Goal: Task Accomplishment & Management: Manage account settings

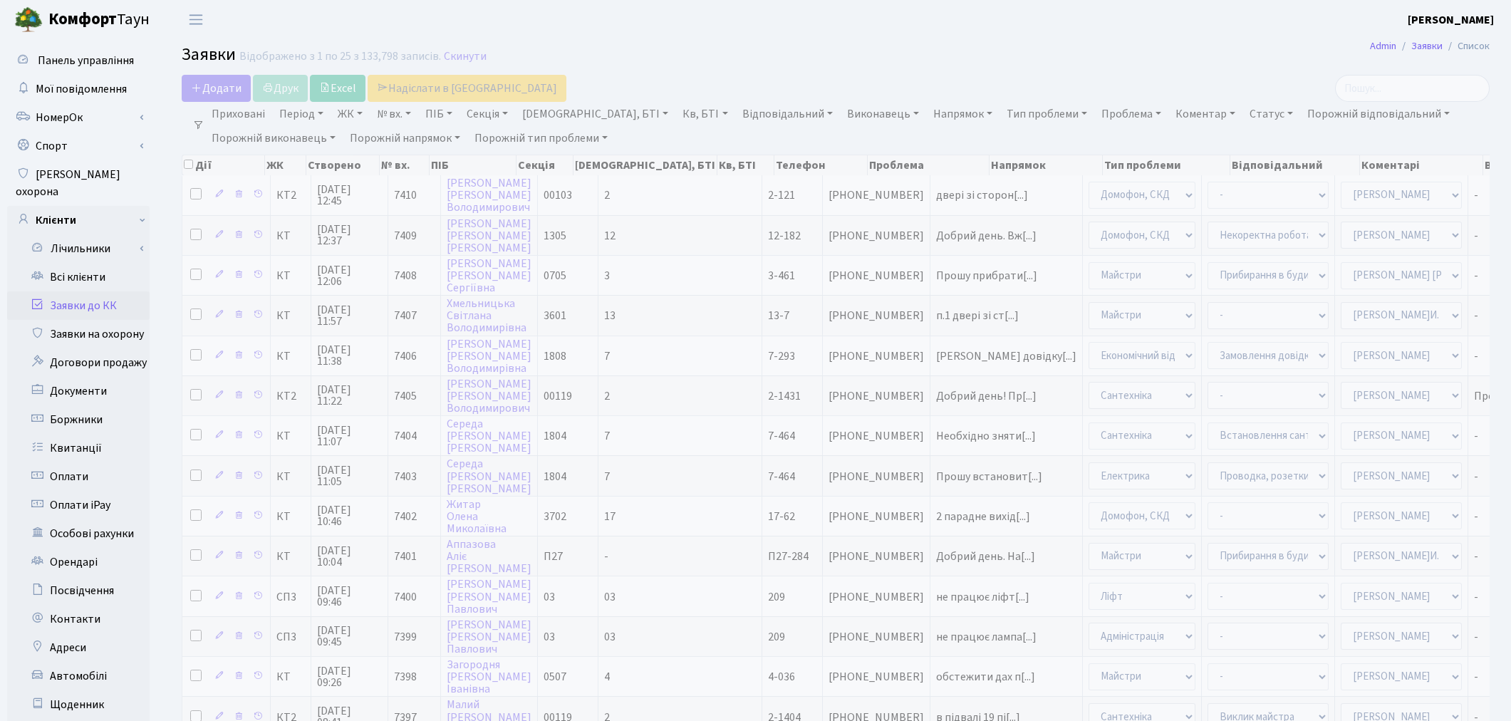
select select "25"
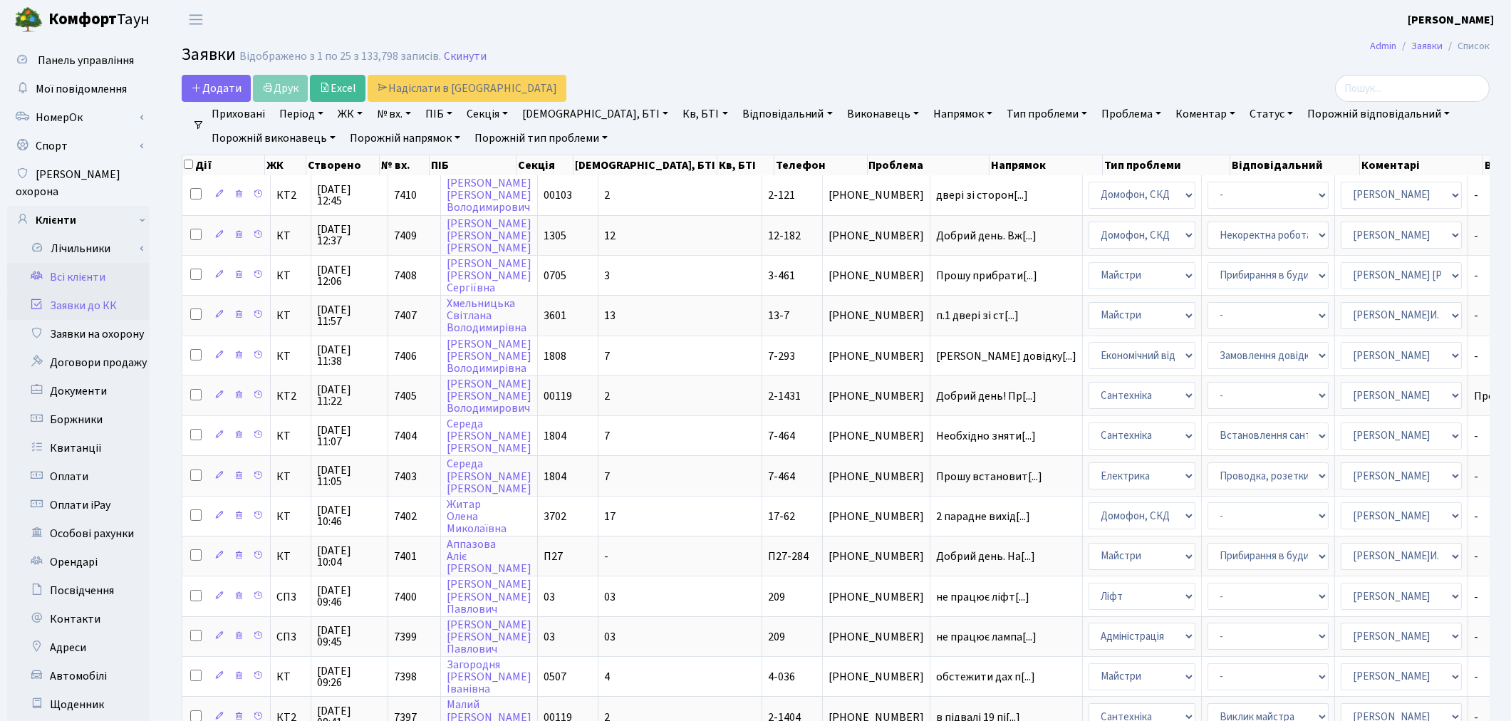
click at [88, 263] on link "Всі клієнти" at bounding box center [78, 277] width 142 height 28
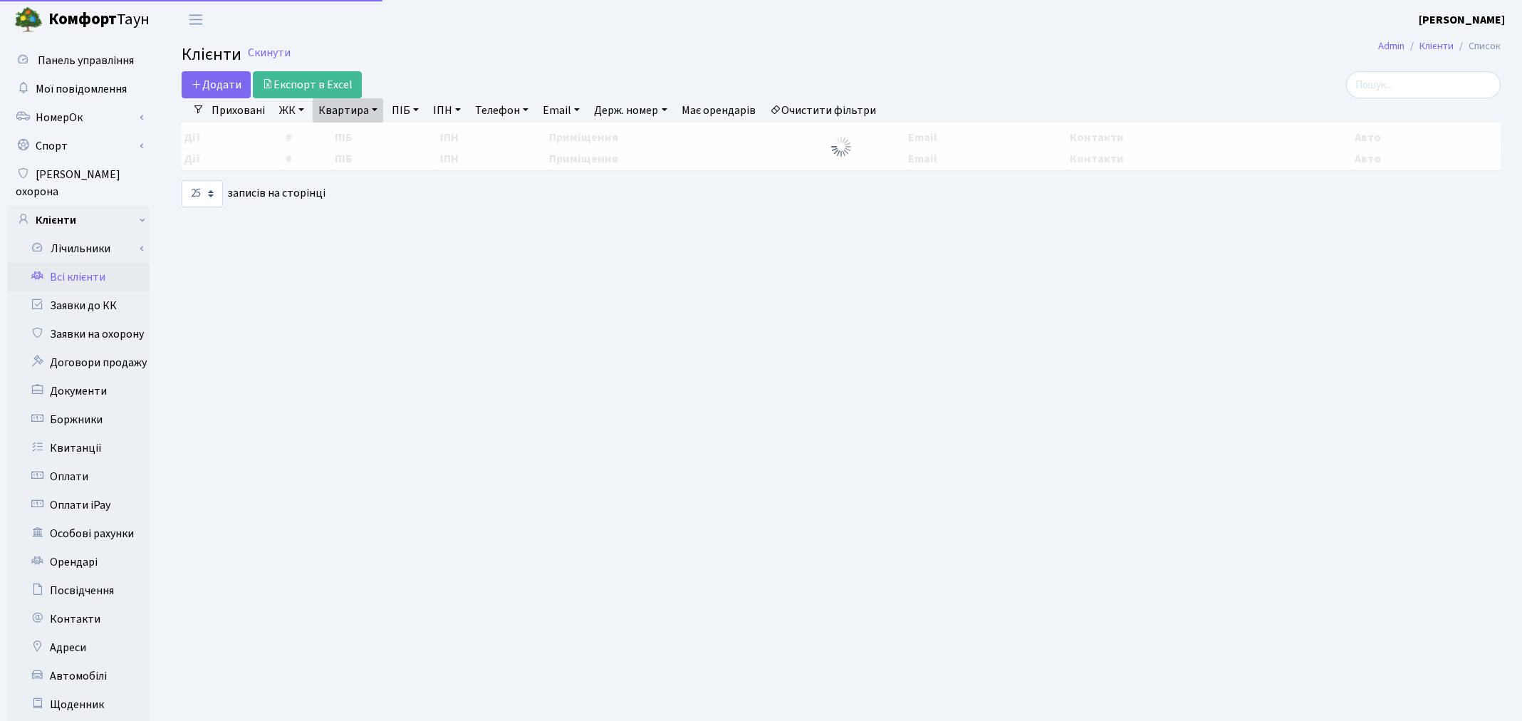
select select "25"
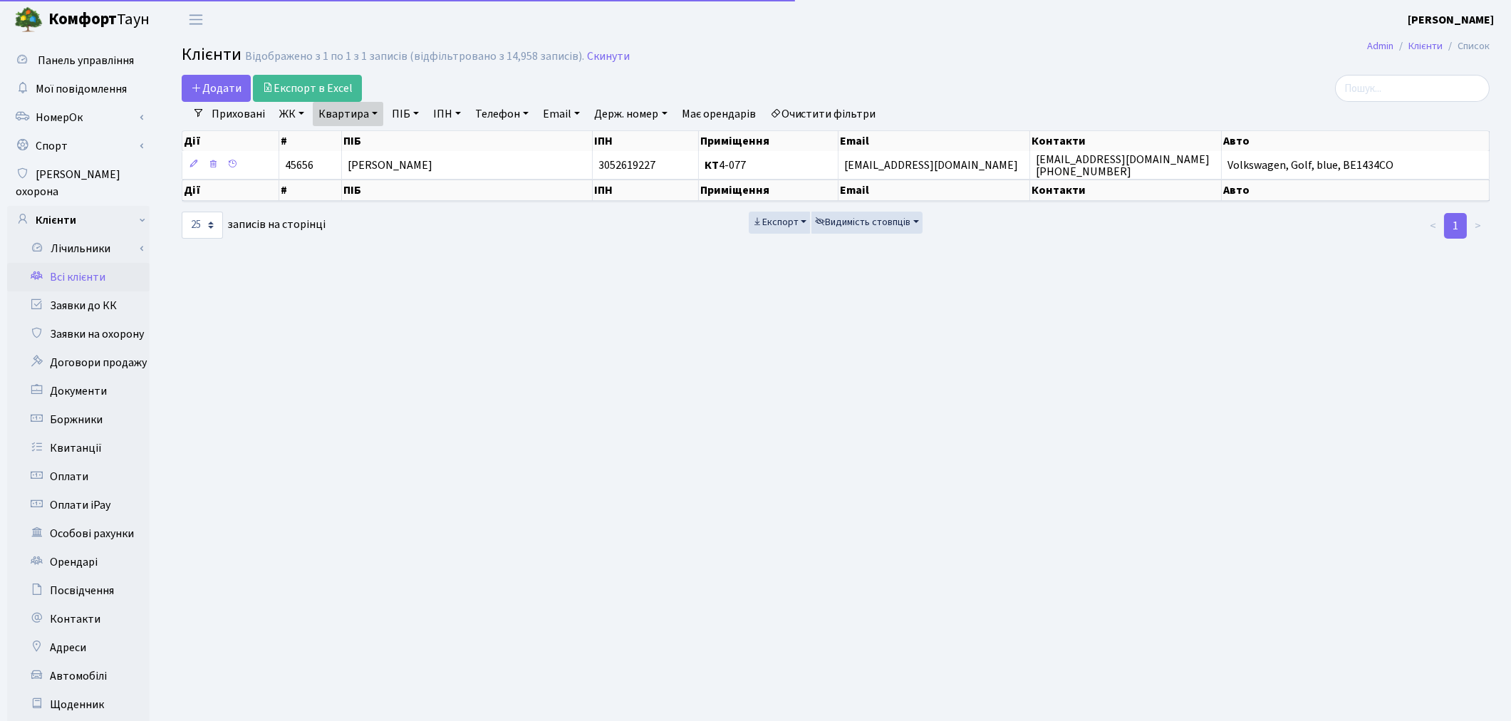
click at [835, 123] on link "Очистити фільтри" at bounding box center [823, 114] width 118 height 24
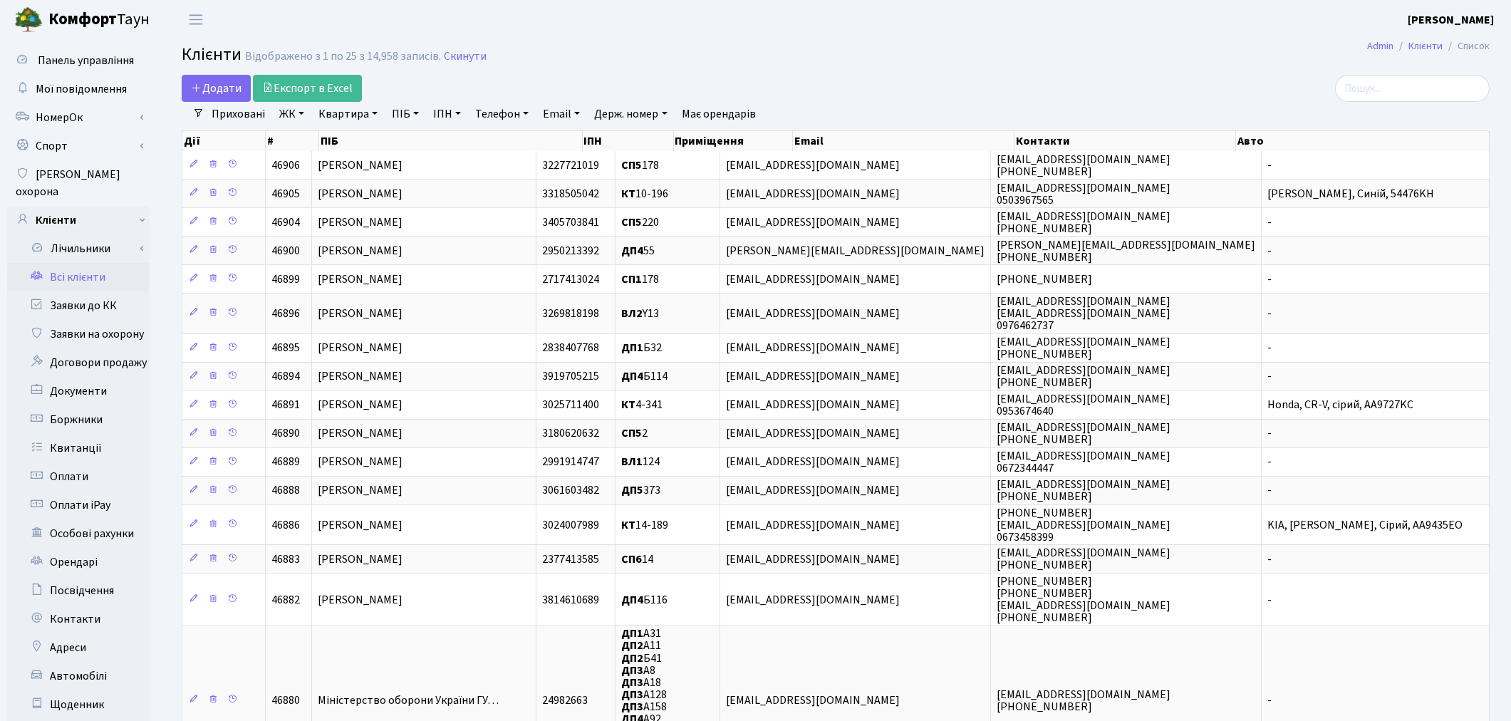
click at [344, 121] on link "Квартира" at bounding box center [348, 114] width 71 height 24
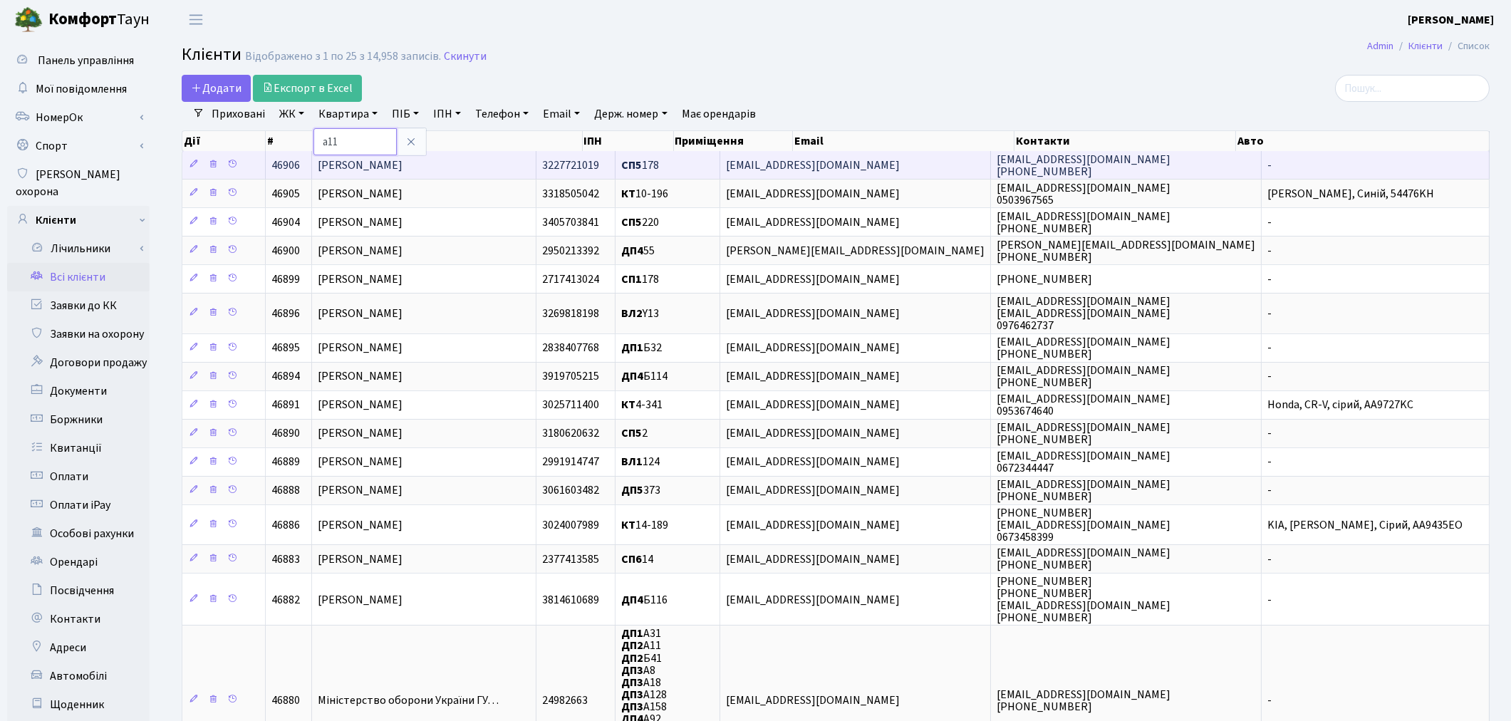
type input "а11"
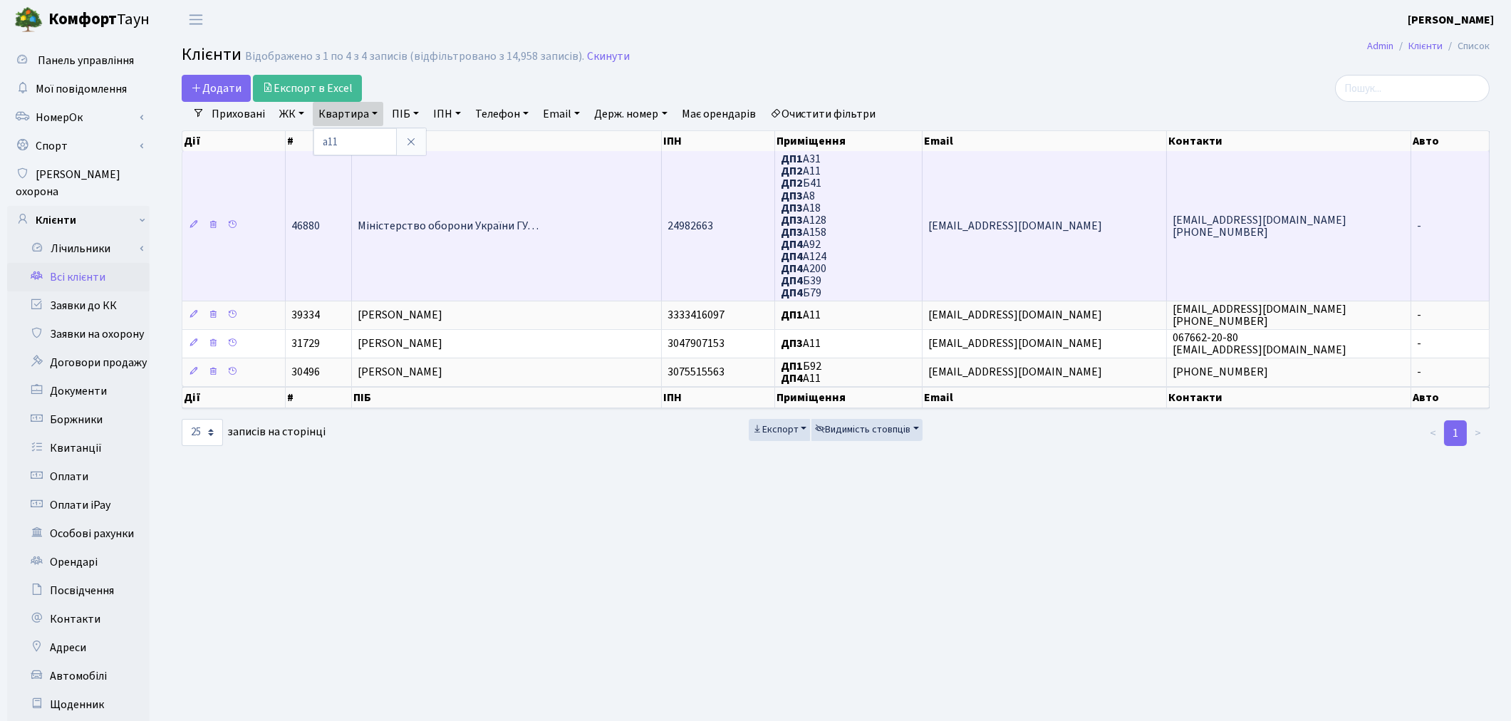
click at [537, 226] on td "Міністерство оборони України ГУ…" at bounding box center [507, 225] width 311 height 149
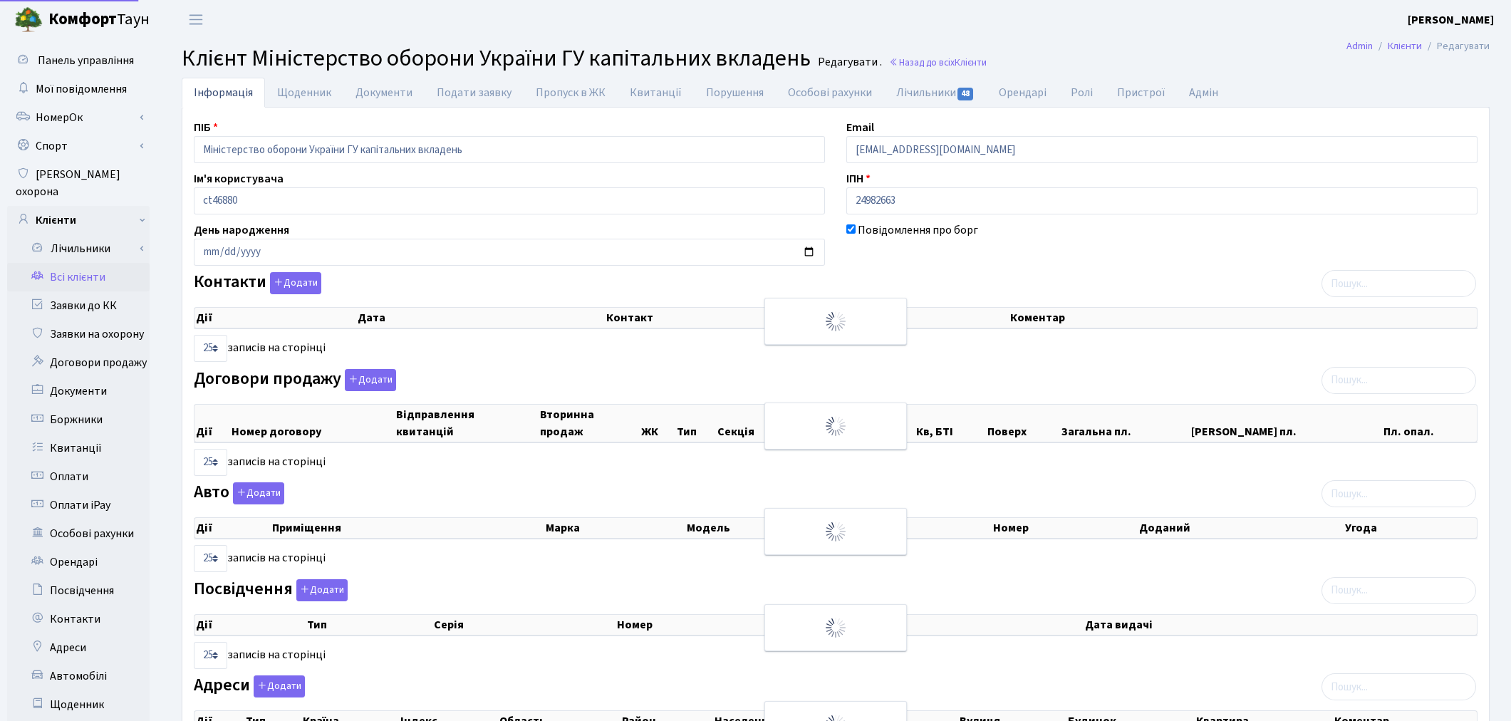
select select "25"
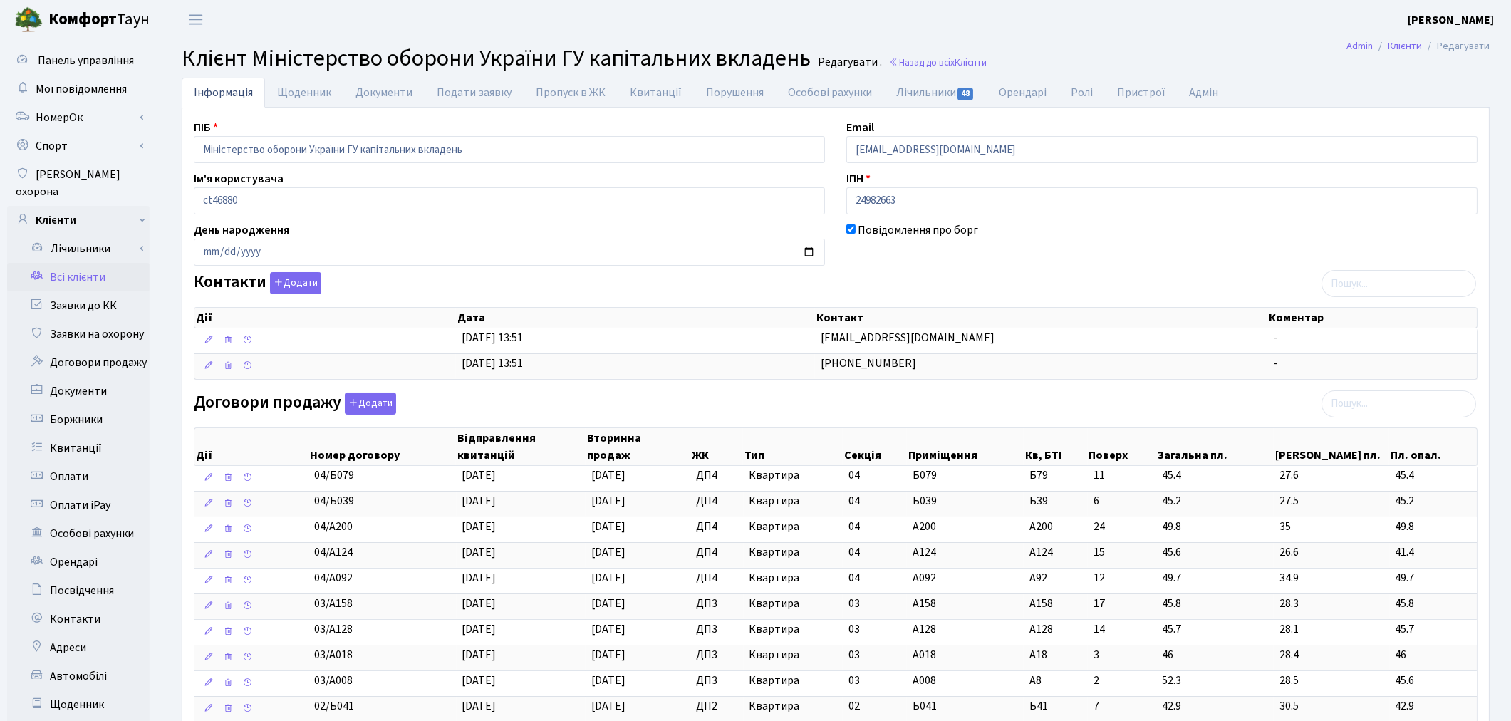
click at [71, 263] on link "Всі клієнти" at bounding box center [78, 277] width 142 height 28
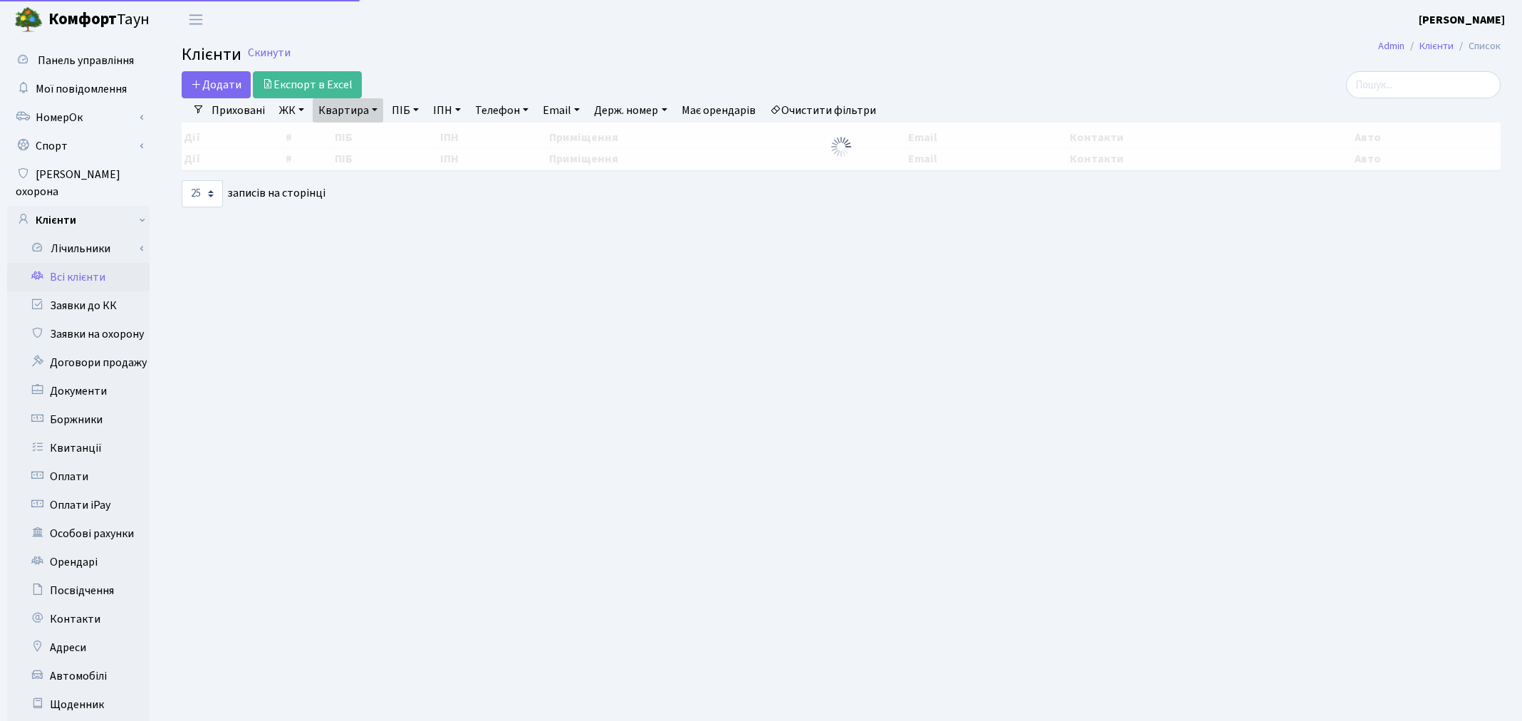
select select "25"
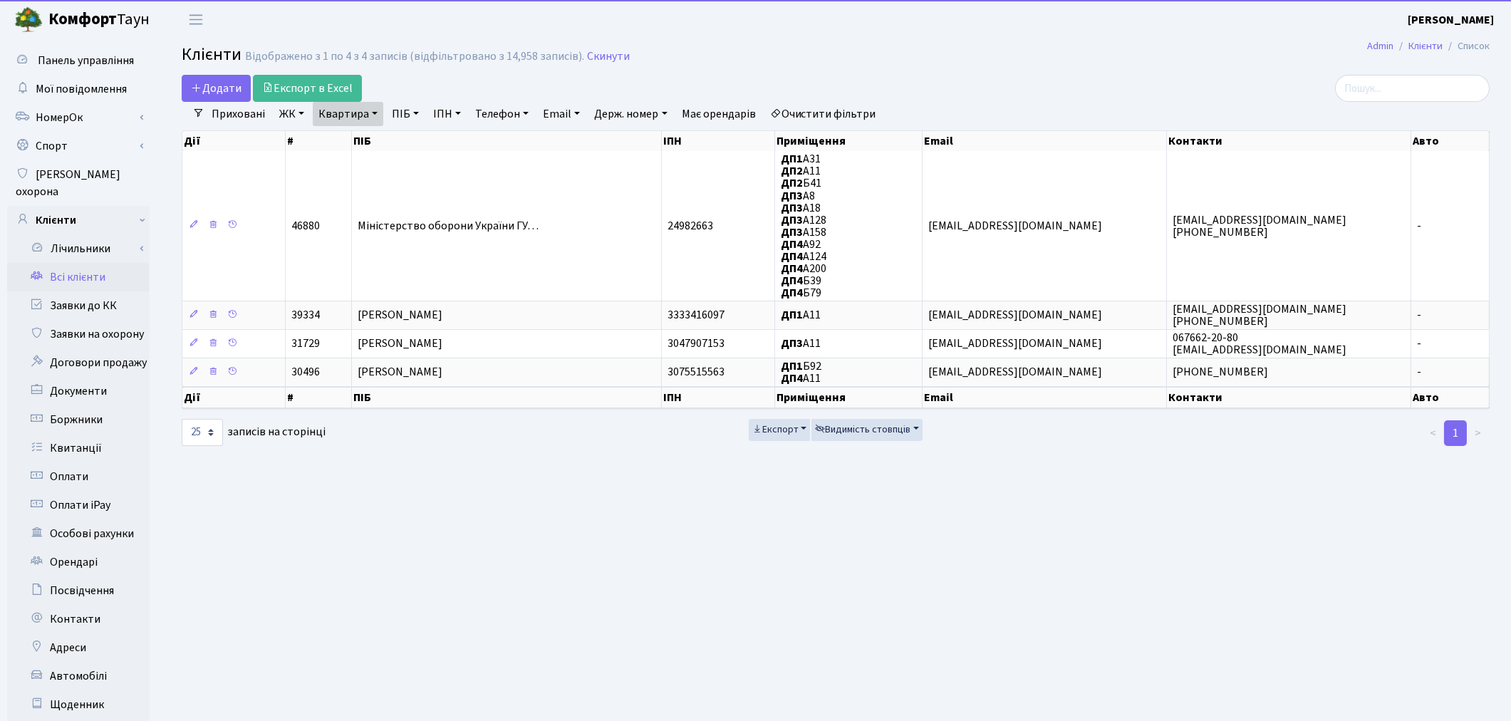
click at [840, 117] on link "Очистити фільтри" at bounding box center [823, 114] width 118 height 24
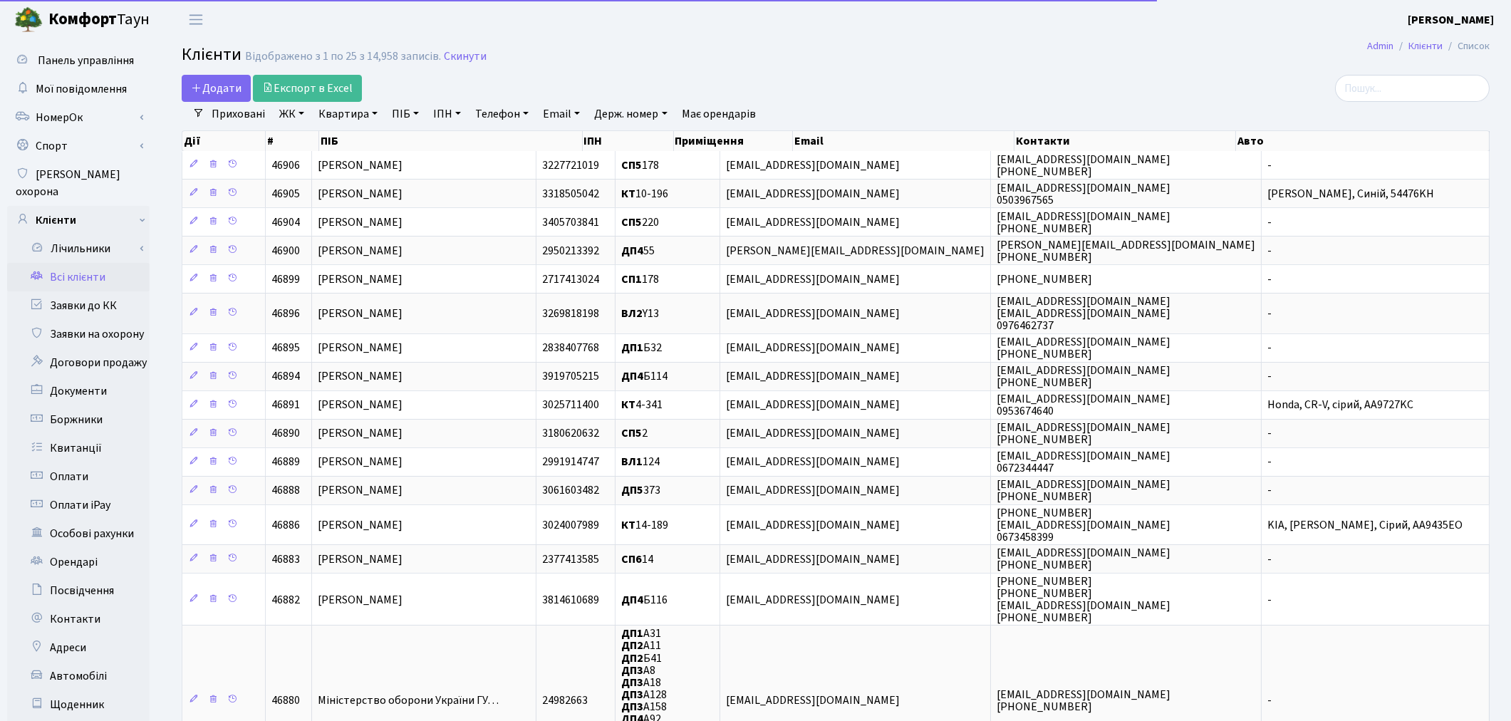
click at [390, 118] on link "ПІБ" at bounding box center [405, 114] width 38 height 24
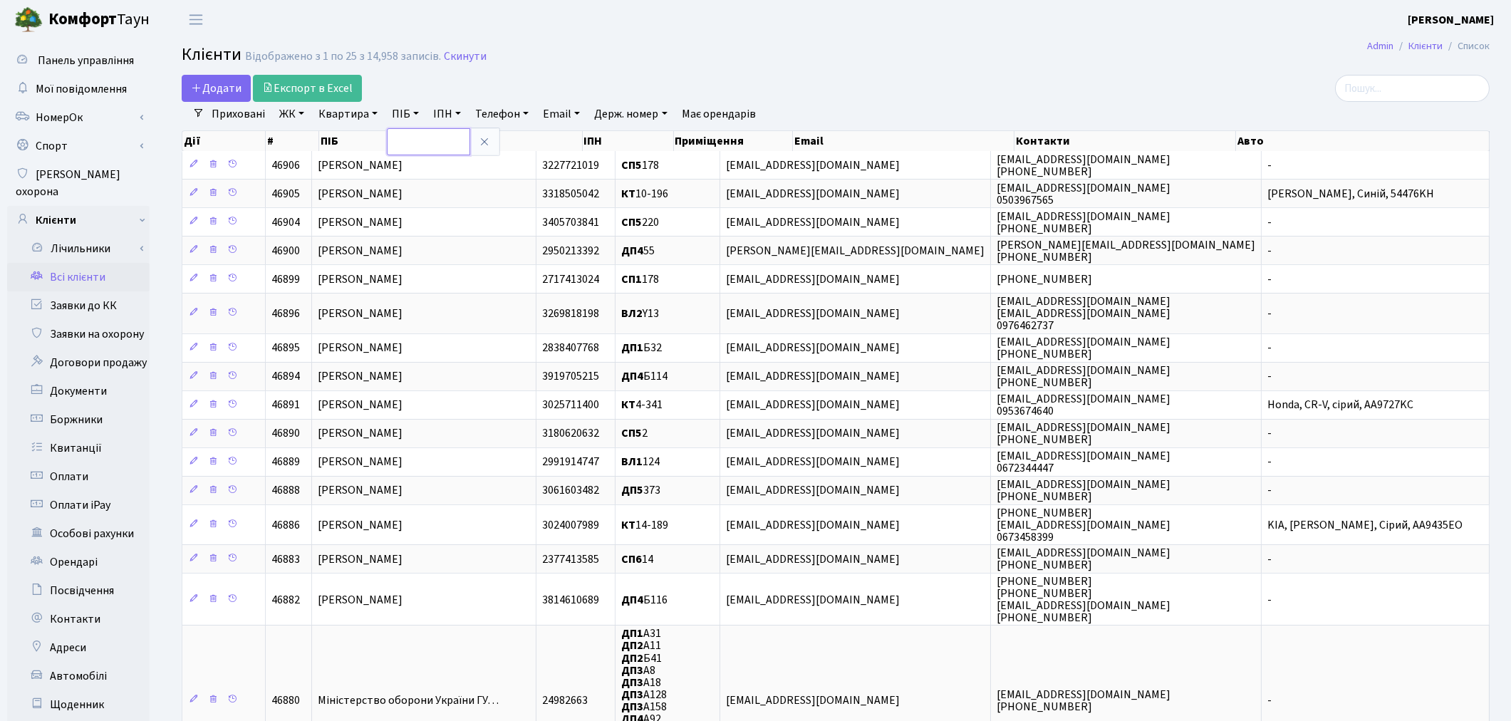
paste input "Капітоненко Нікіта Сергійович"
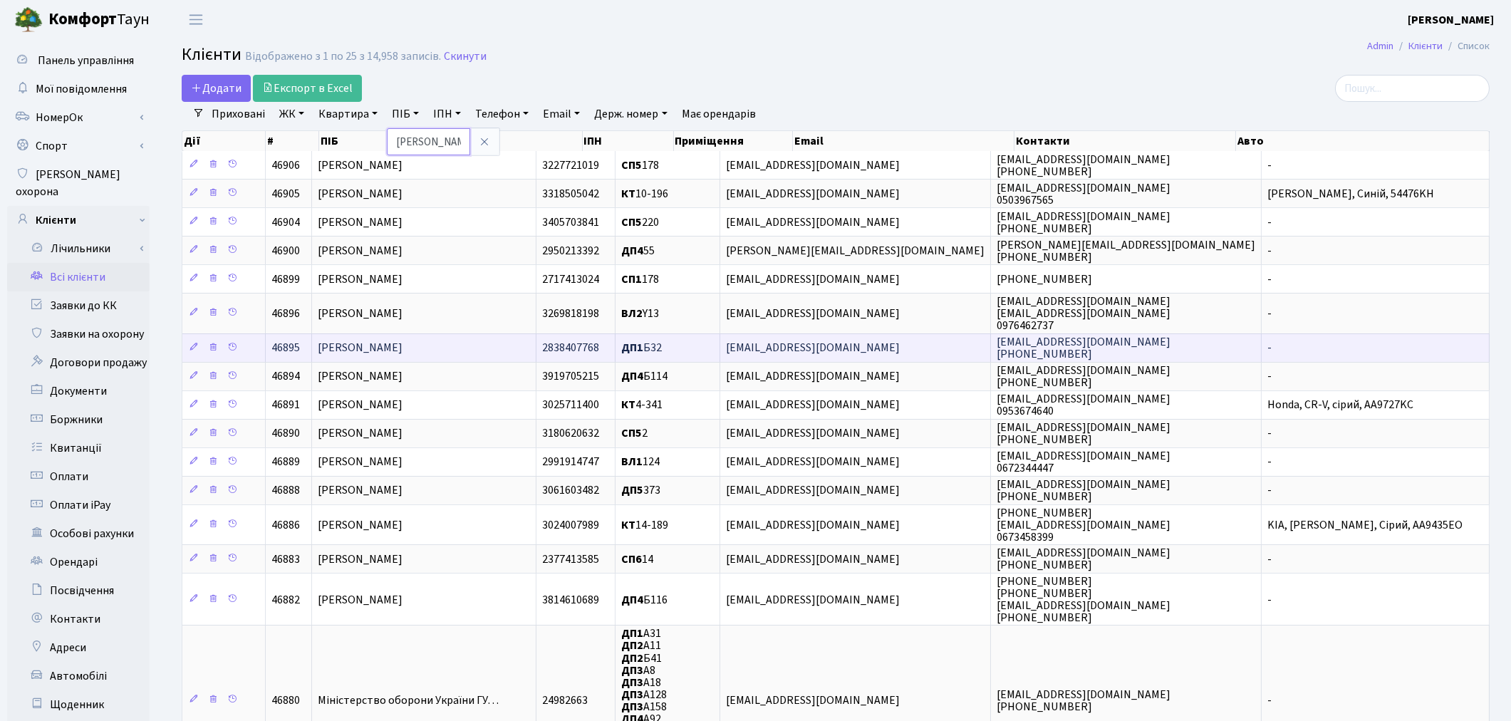
scroll to position [0, 79]
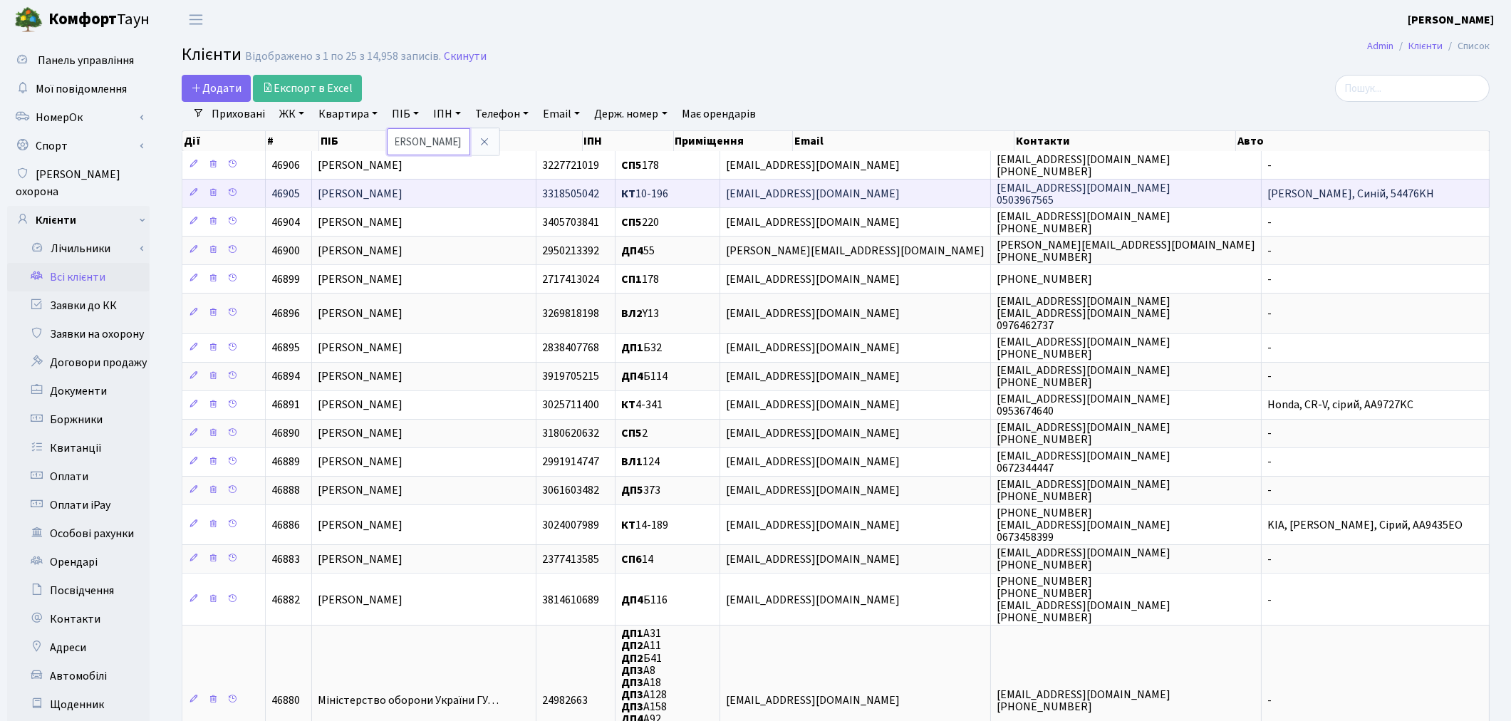
type input "[PERSON_NAME] [PERSON_NAME]"
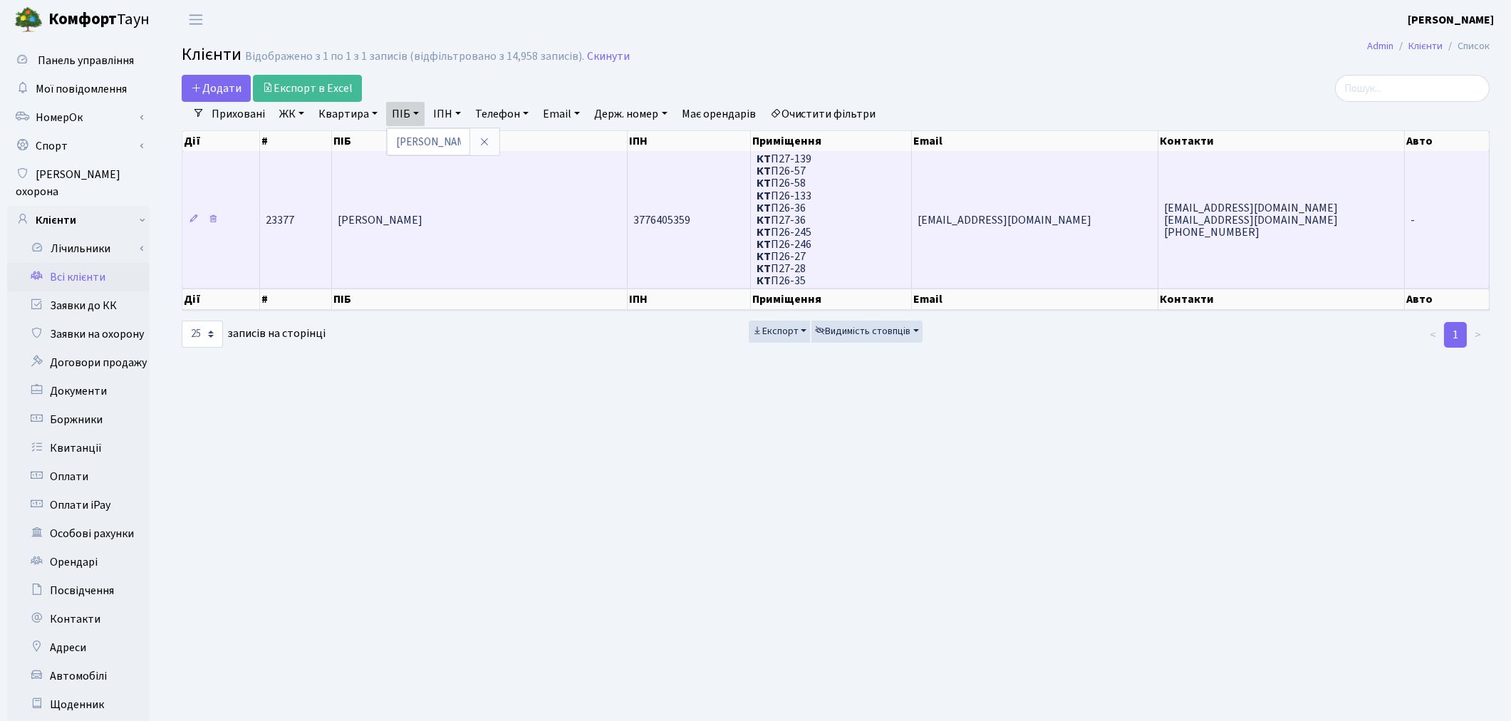
click at [549, 214] on td "[PERSON_NAME]" at bounding box center [480, 219] width 296 height 137
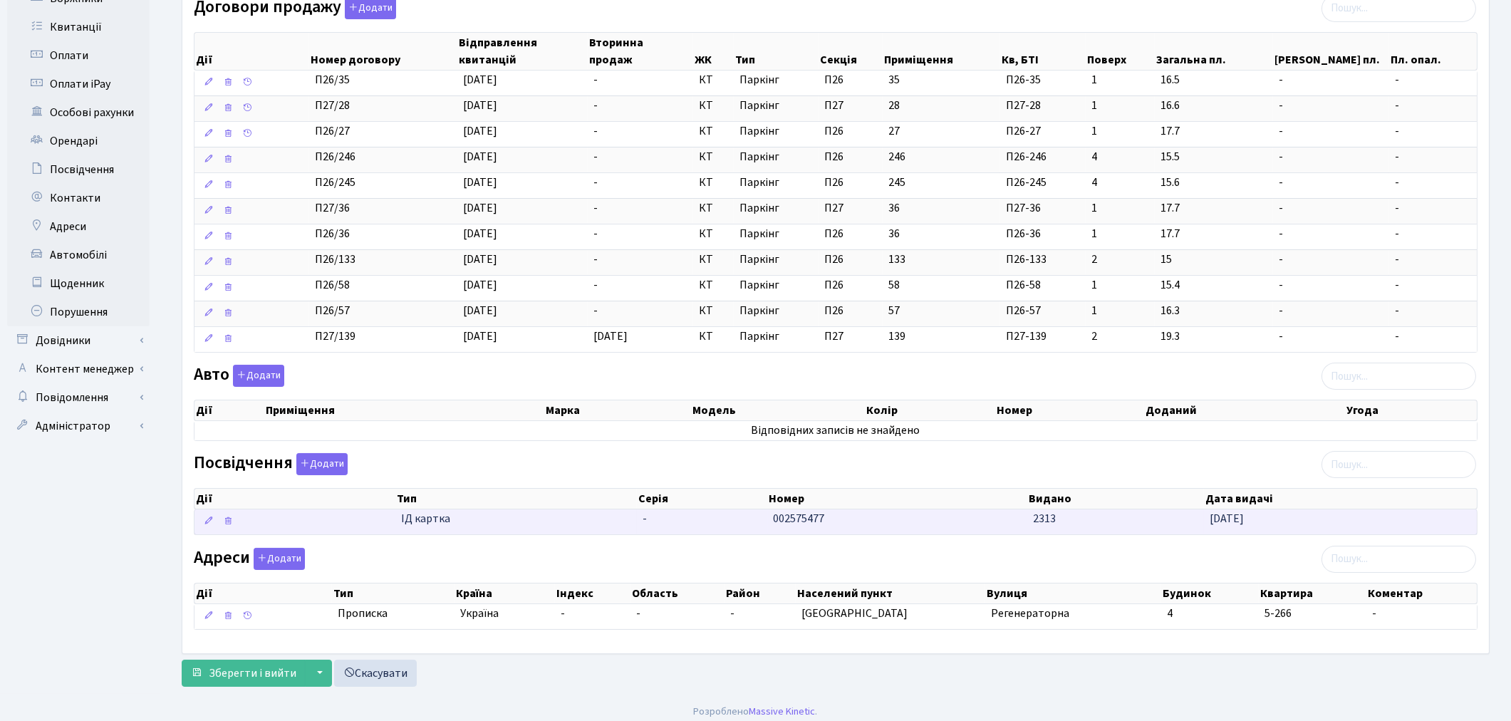
scroll to position [434, 0]
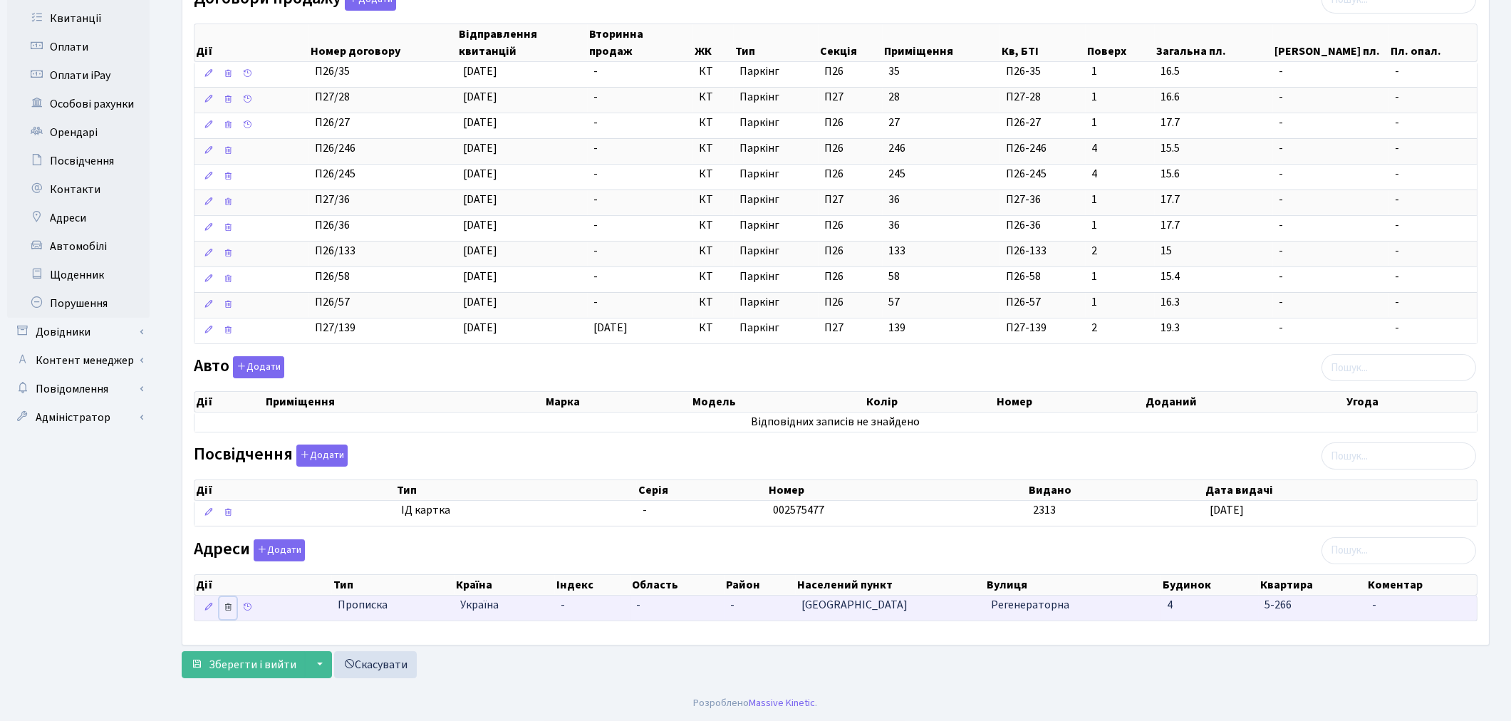
click at [231, 606] on icon at bounding box center [228, 607] width 10 height 10
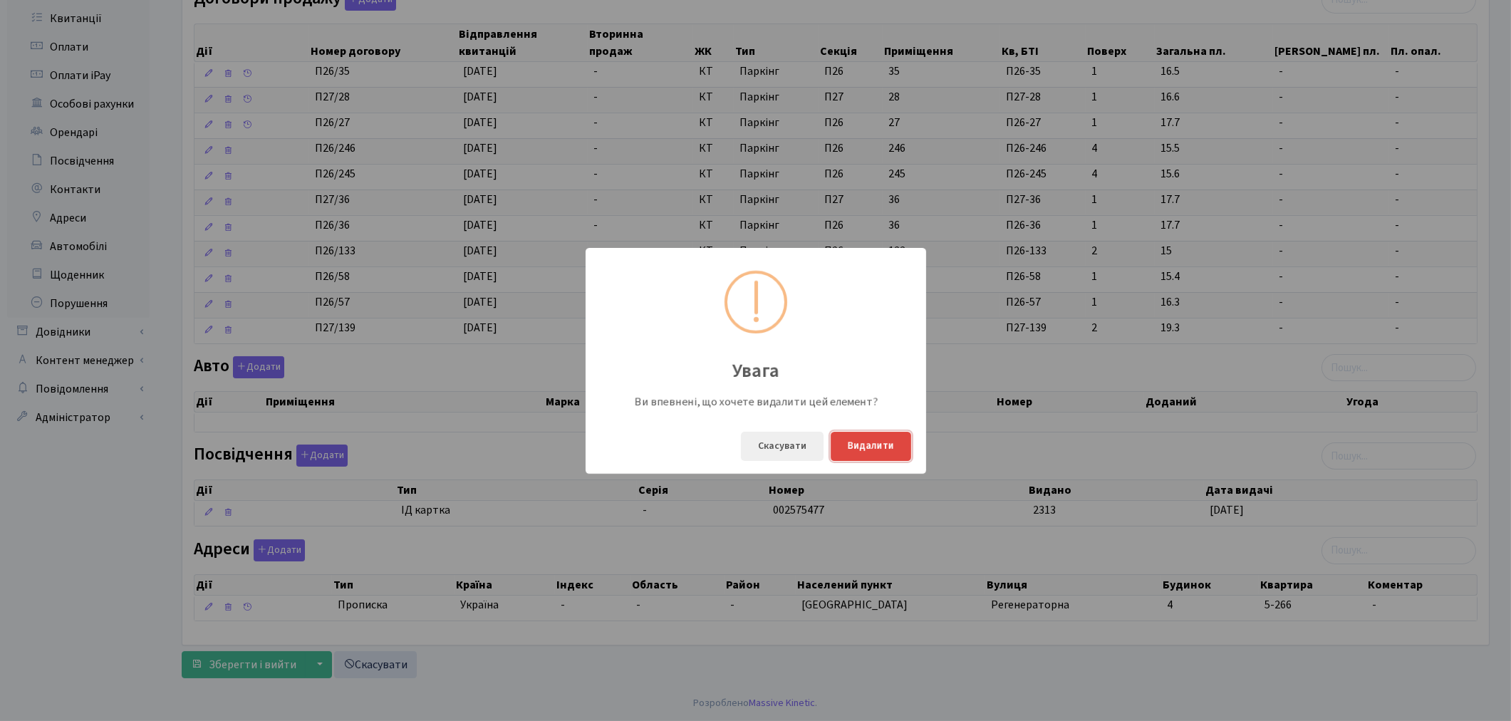
click at [892, 447] on button "Видалити" at bounding box center [870, 446] width 80 height 29
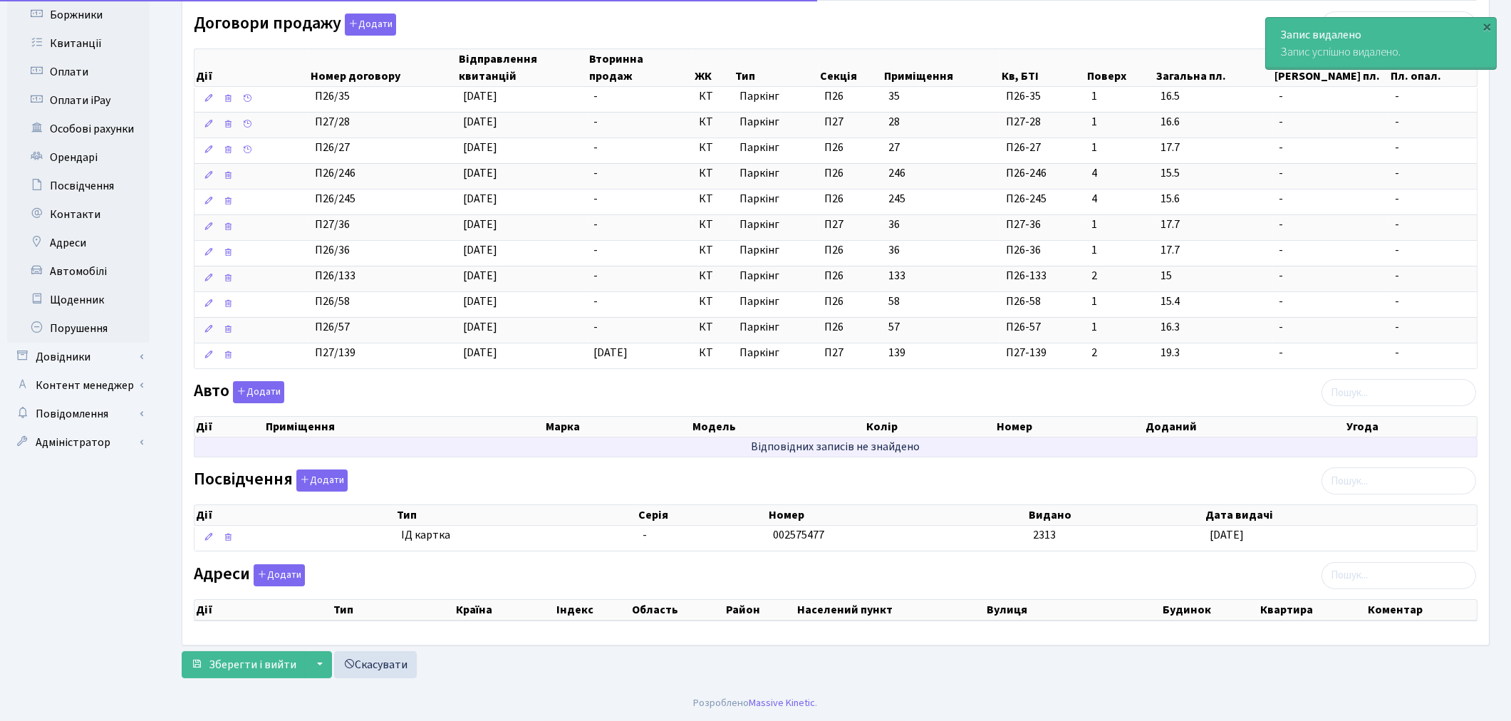
scroll to position [410, 0]
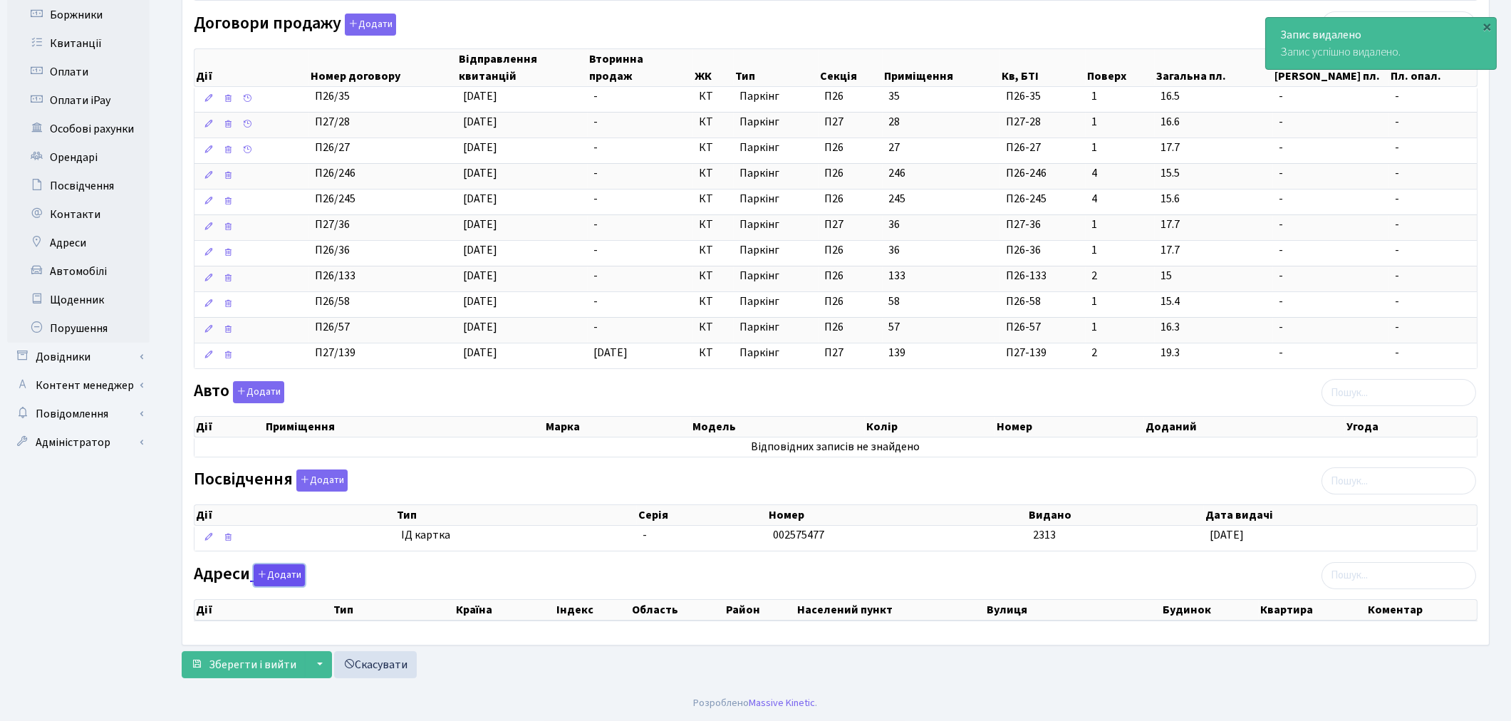
click at [268, 571] on button "Додати" at bounding box center [279, 575] width 51 height 22
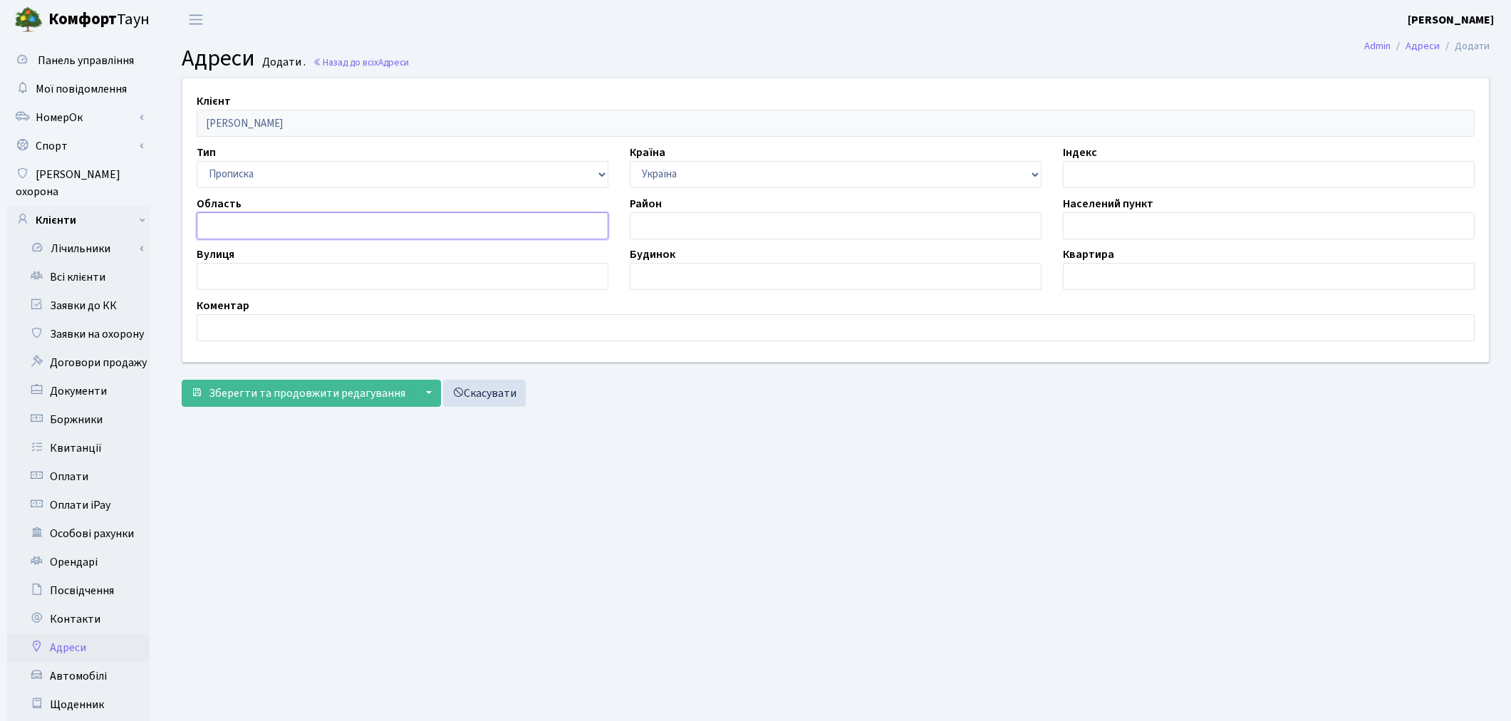
click at [245, 223] on input "text" at bounding box center [403, 225] width 412 height 27
paste input "Київська"
type input "Київська"
click at [689, 594] on main "Admin Адреси Додати Адреси Додати . Назад до всіх Адреси Клієнт Капітоненко Нік…" at bounding box center [835, 453] width 1350 height 829
click at [1103, 229] on input "text" at bounding box center [1269, 225] width 412 height 27
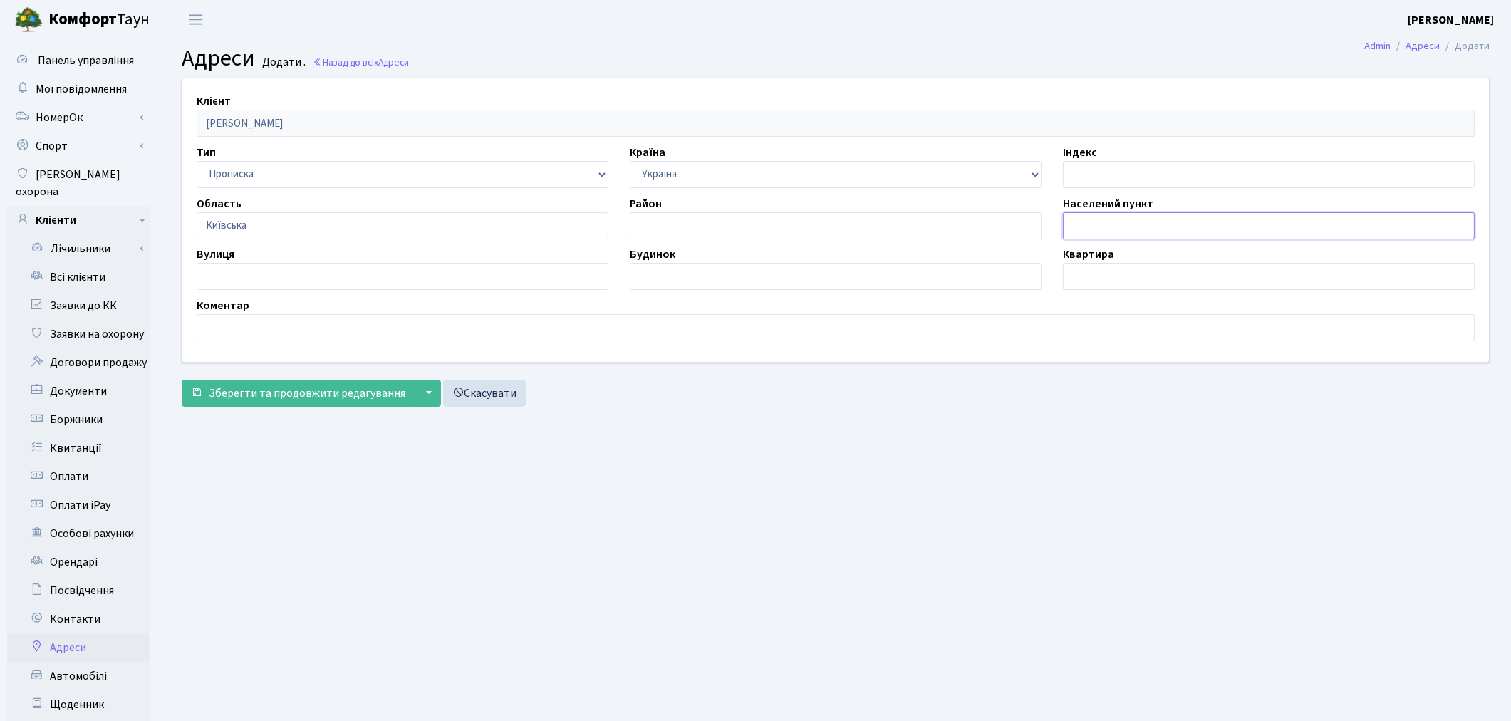
paste input "м. Бровари"
type input "м. Бровари"
click at [971, 582] on main "Admin Адреси Додати Адреси Додати . Назад до всіх Адреси Клієнт Капітоненко Нік…" at bounding box center [835, 453] width 1350 height 829
click at [325, 276] on input "text" at bounding box center [403, 276] width 412 height 27
paste input "вул. Петлюри Симона"
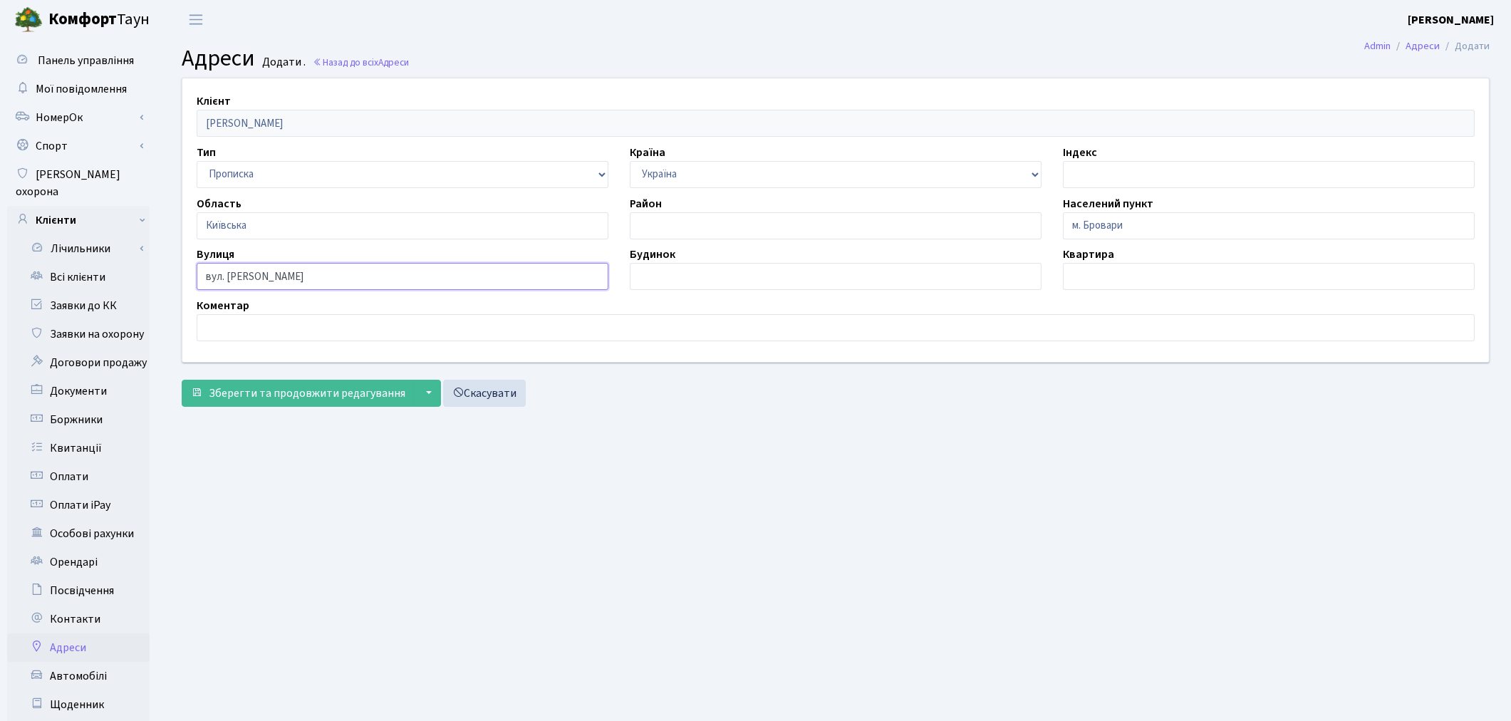
type input "вул. Петлюри Симона"
click at [724, 269] on input "text" at bounding box center [836, 276] width 412 height 27
type input "21Б"
click at [1140, 269] on input "text" at bounding box center [1269, 276] width 412 height 27
click at [1048, 584] on main "Admin Адреси Додати Адреси Додати . Назад до всіх Адреси Клієнт Капітоненко Нік…" at bounding box center [835, 453] width 1350 height 829
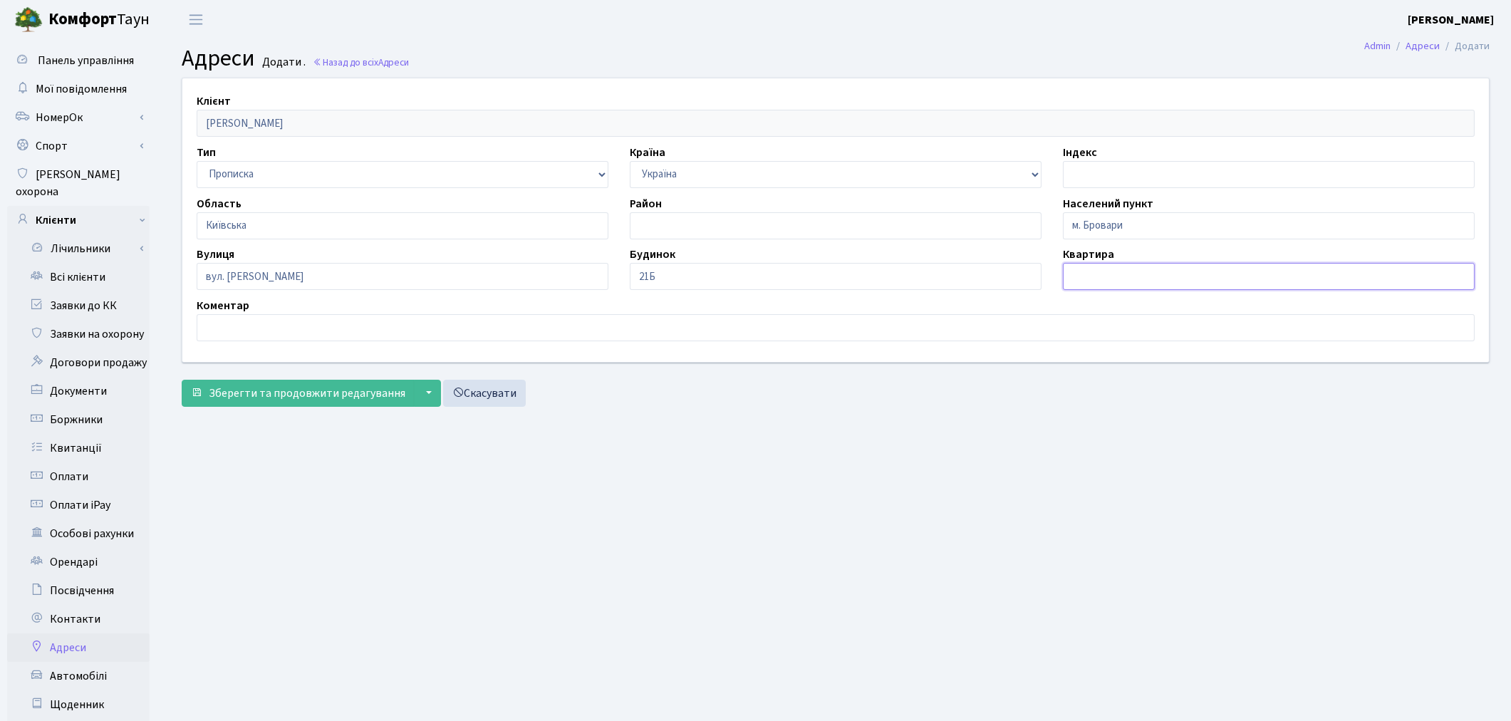
click at [1098, 285] on input "text" at bounding box center [1269, 276] width 412 height 27
type input "307"
click at [343, 397] on span "Зберегти та продовжити редагування" at bounding box center [307, 393] width 197 height 16
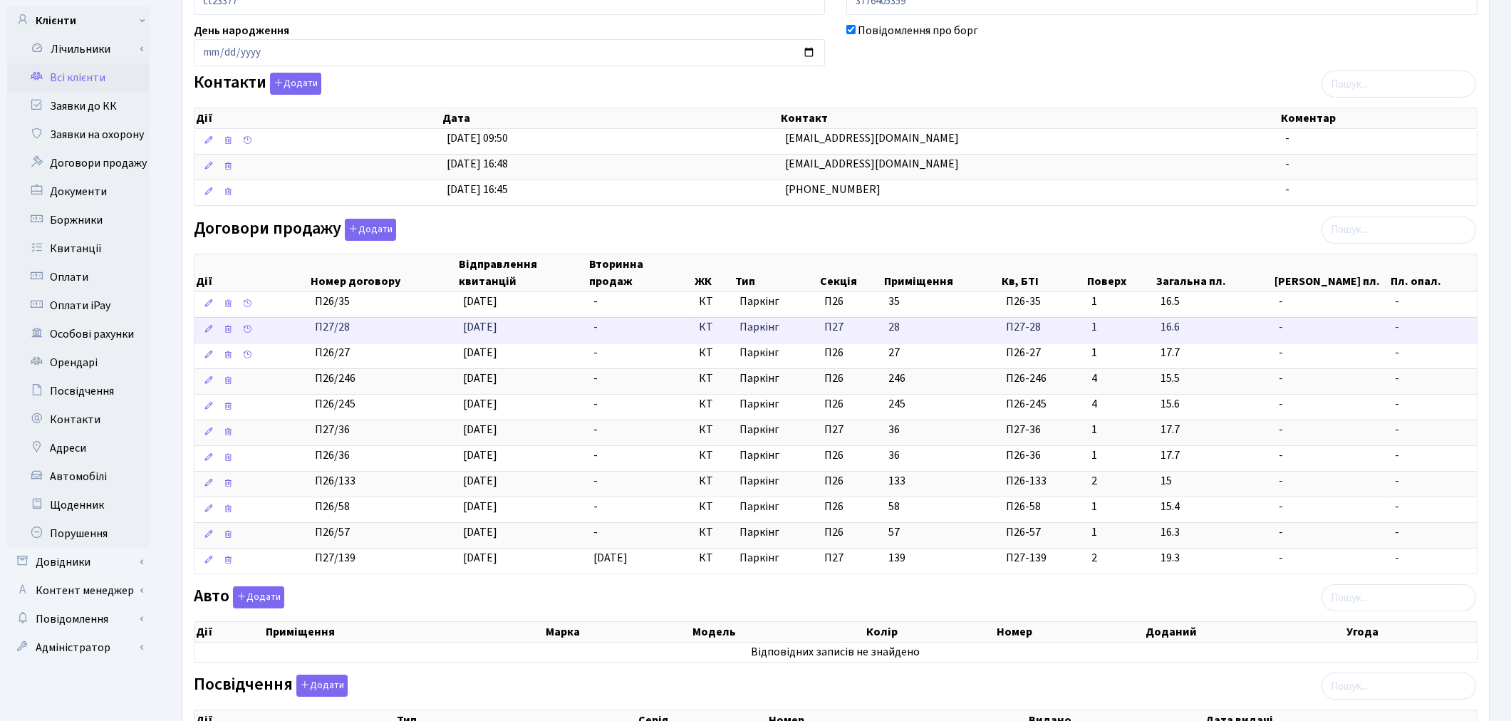
scroll to position [237, 0]
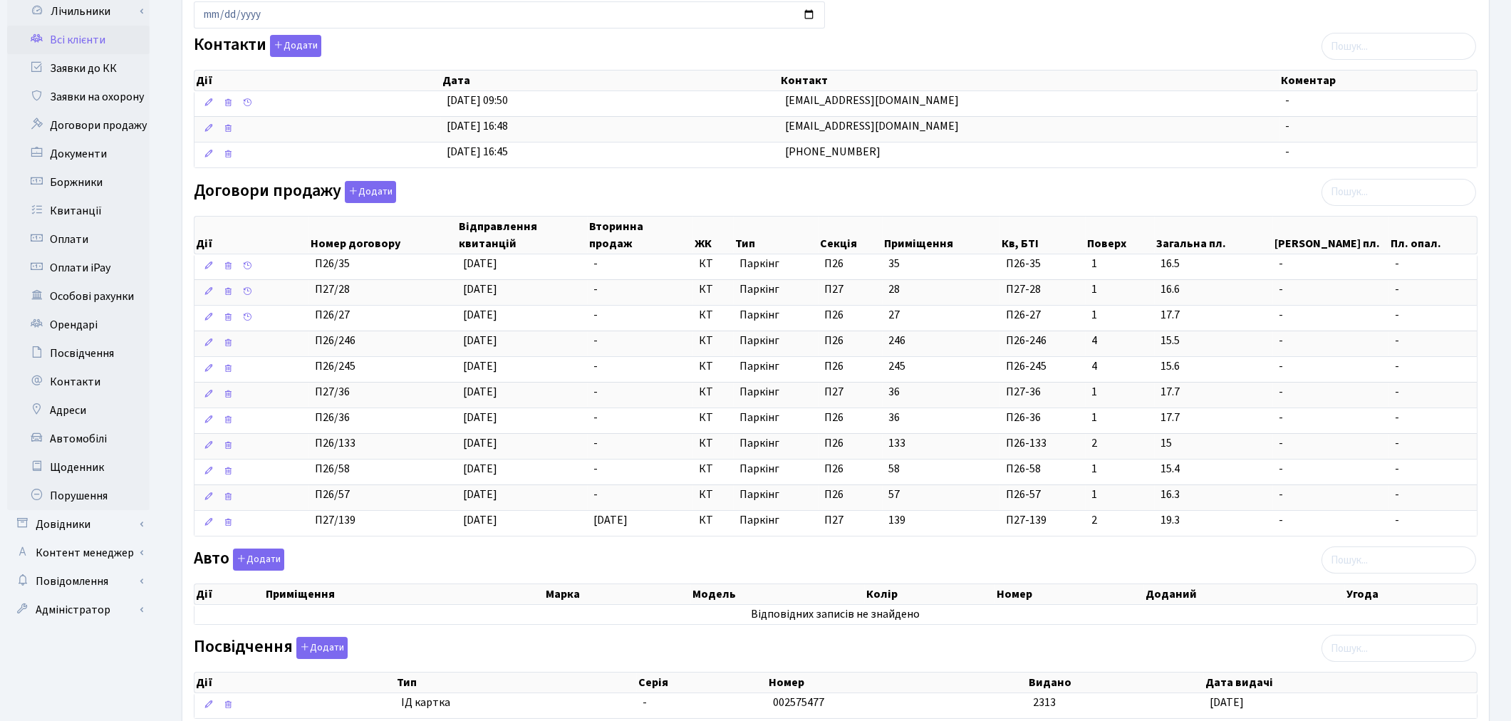
click at [1065, 578] on div at bounding box center [1161, 574] width 652 height 9
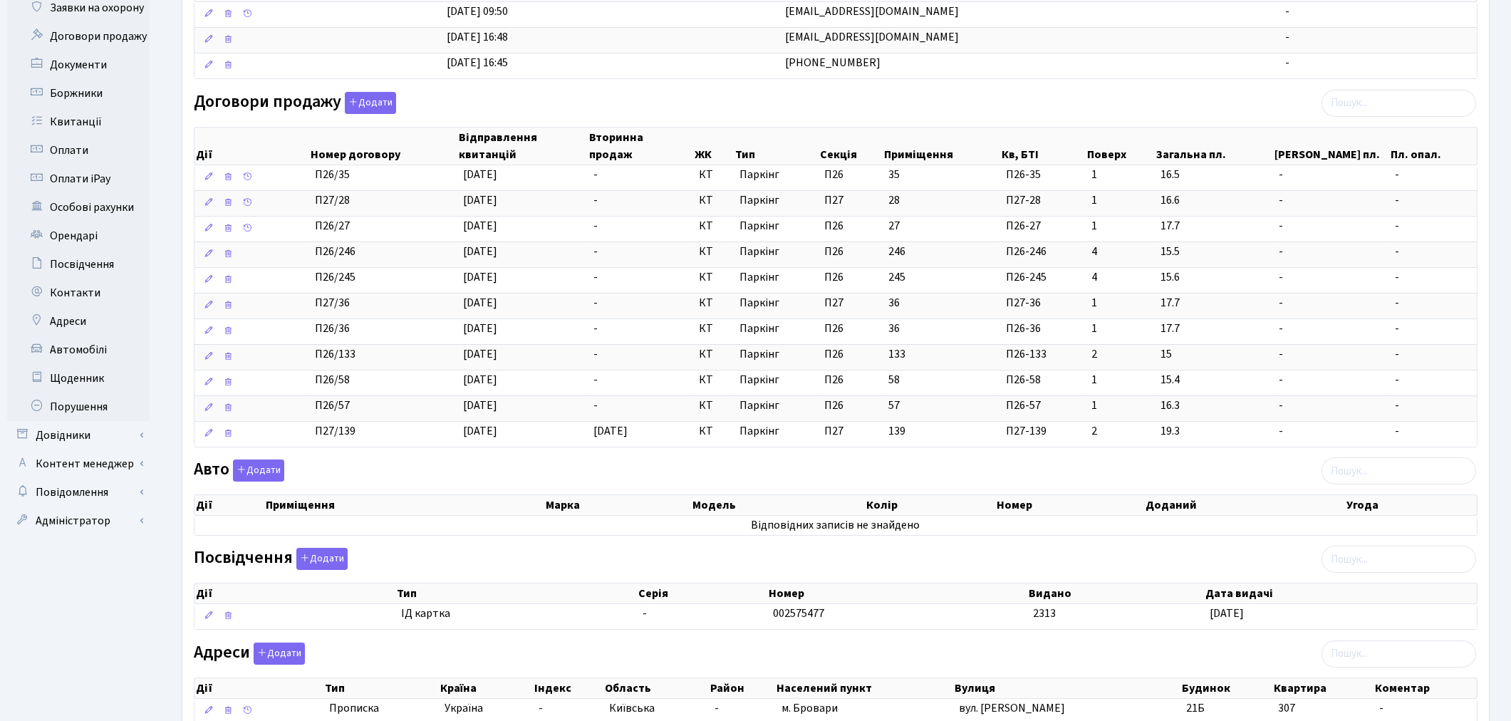
scroll to position [38, 0]
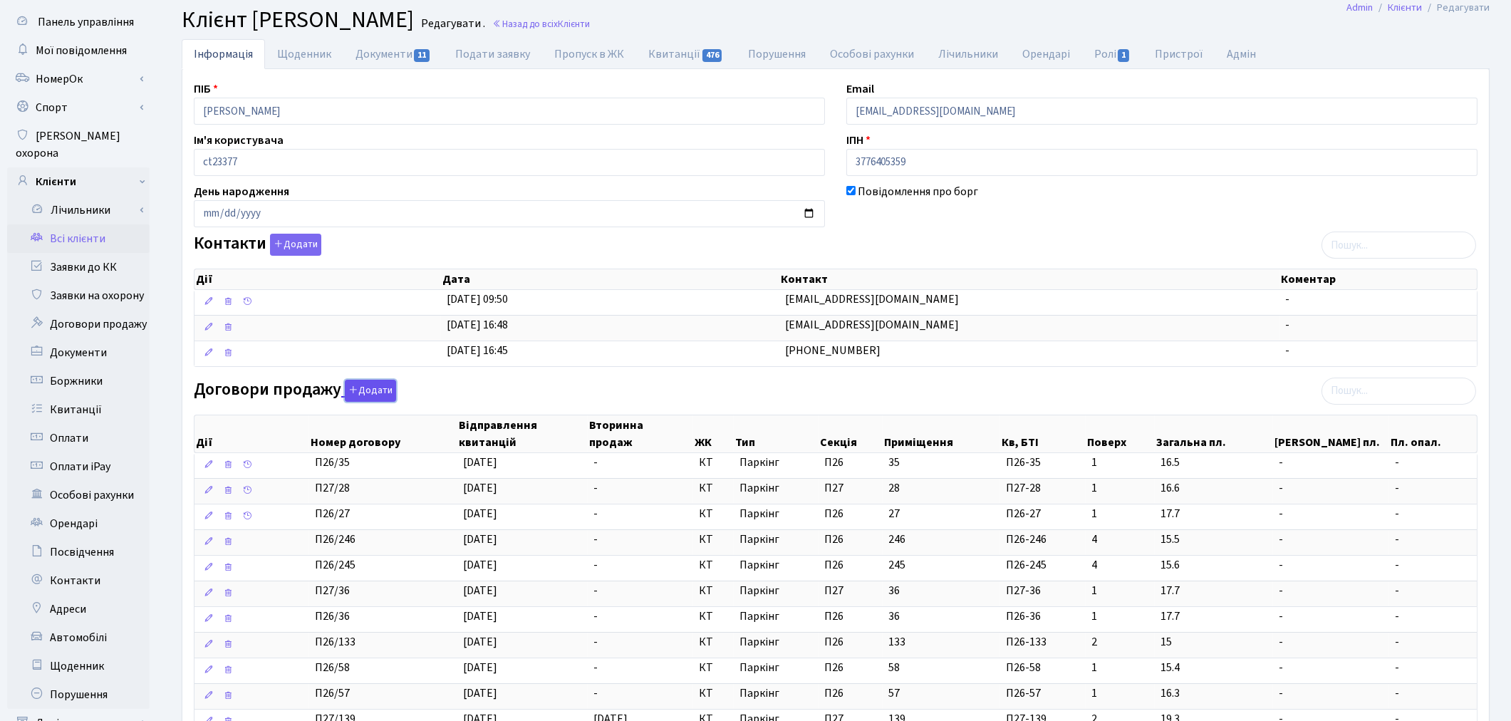
click at [372, 386] on button "Додати" at bounding box center [370, 391] width 51 height 22
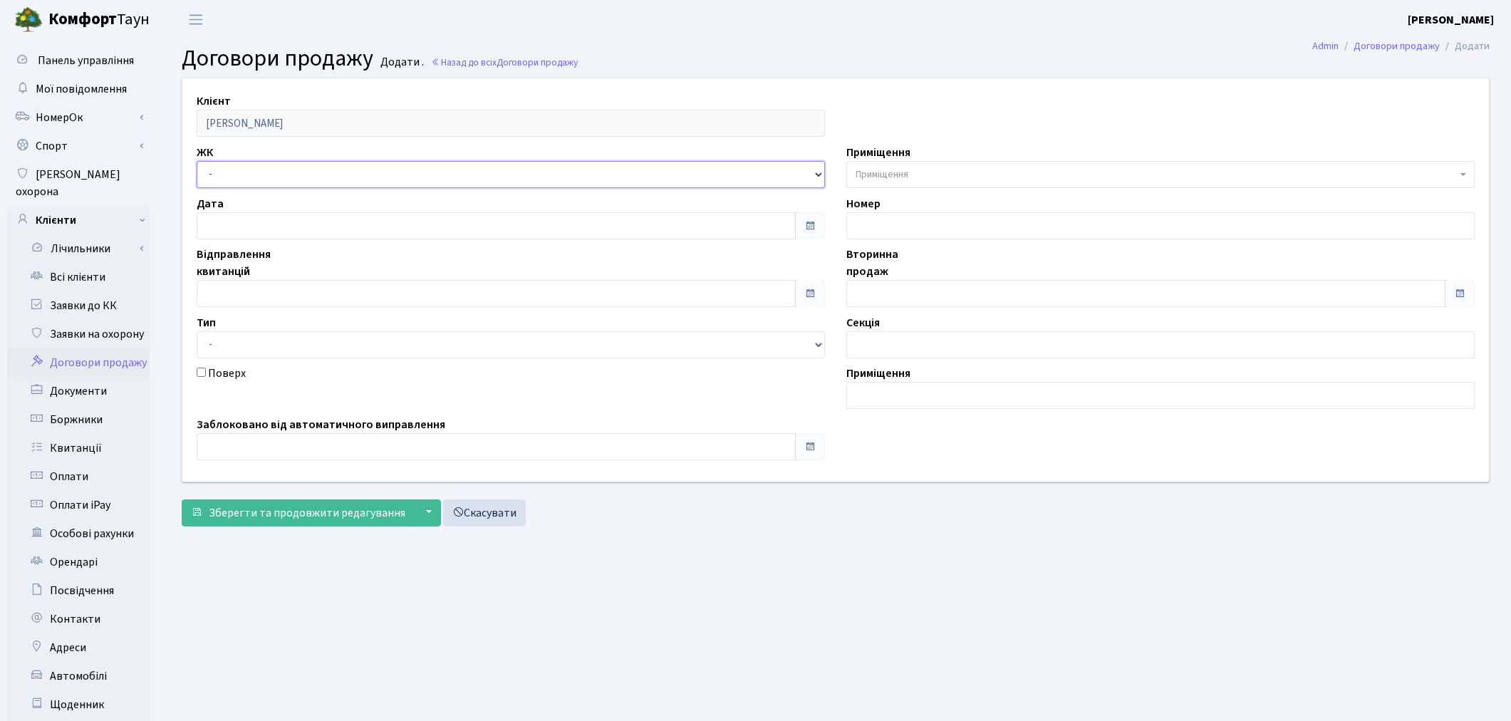
click at [311, 175] on select "- ТХ, вул. [STREET_ADDRESS] Регенераторна, 4 КТ2, просп. [STREET_ADDRESS] [STRE…" at bounding box center [511, 174] width 628 height 27
select select "271"
click at [197, 161] on select "- ТХ, вул. [STREET_ADDRESS] Регенераторна, 4 КТ2, просп. [STREET_ADDRESS] [STRE…" at bounding box center [511, 174] width 628 height 27
select select
click at [912, 174] on span "Приміщення" at bounding box center [1155, 174] width 601 height 14
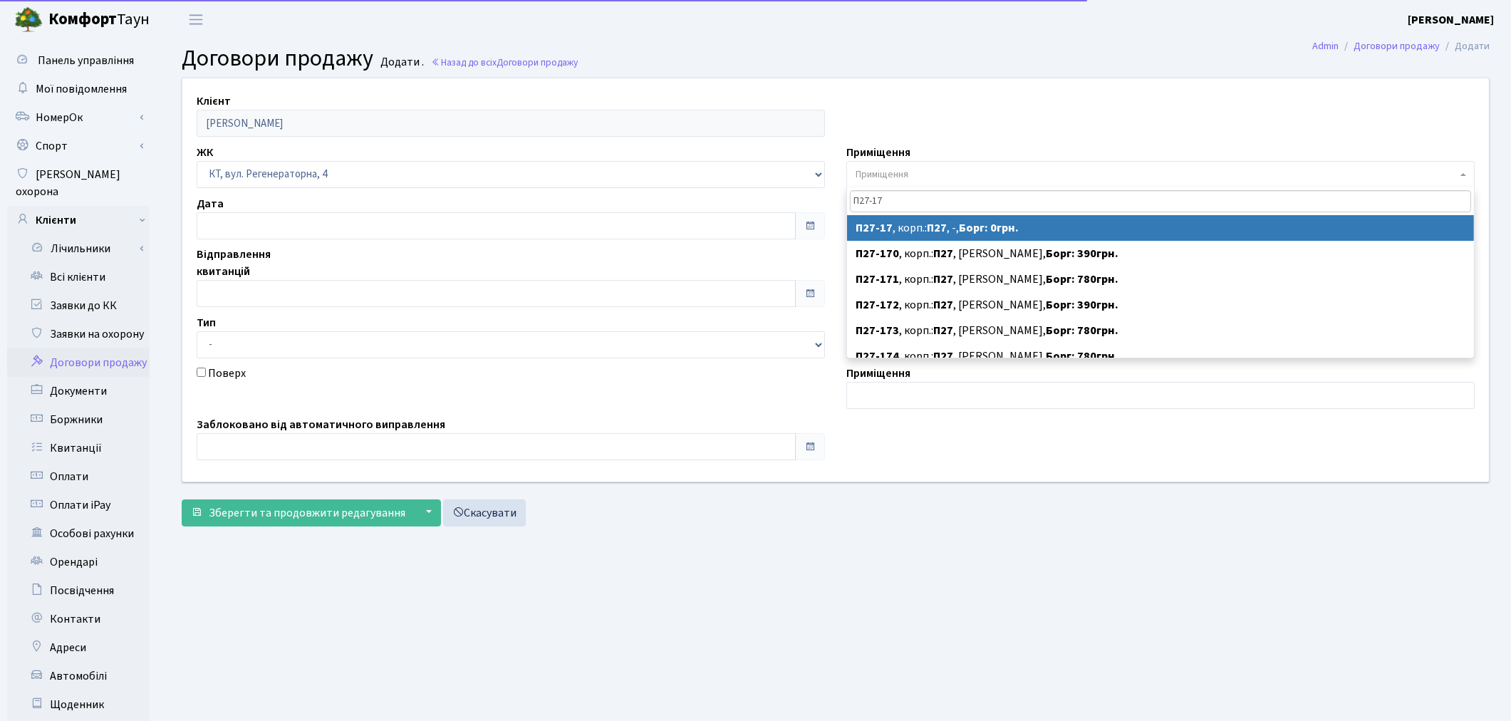
type input "П27-17"
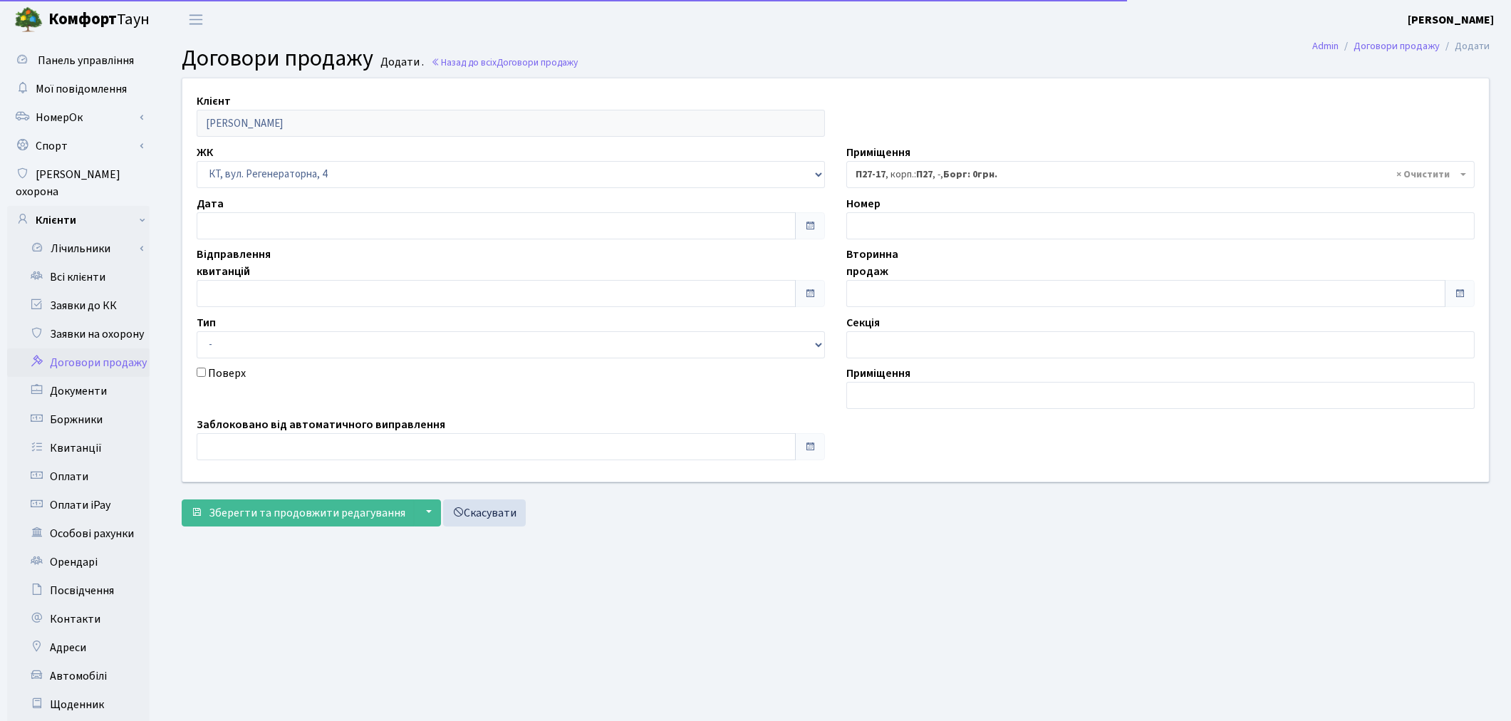
select select "9976"
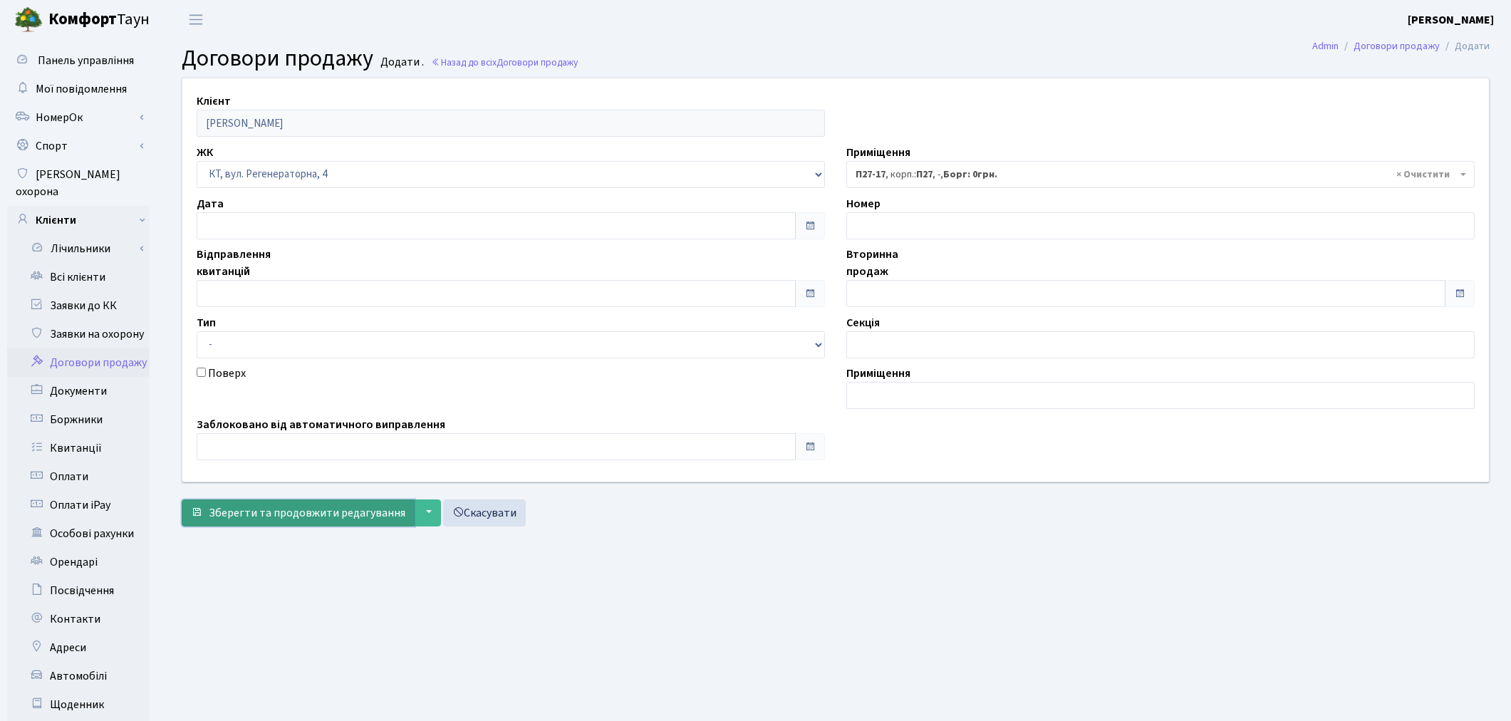
click at [342, 517] on span "Зберегти та продовжити редагування" at bounding box center [307, 513] width 197 height 16
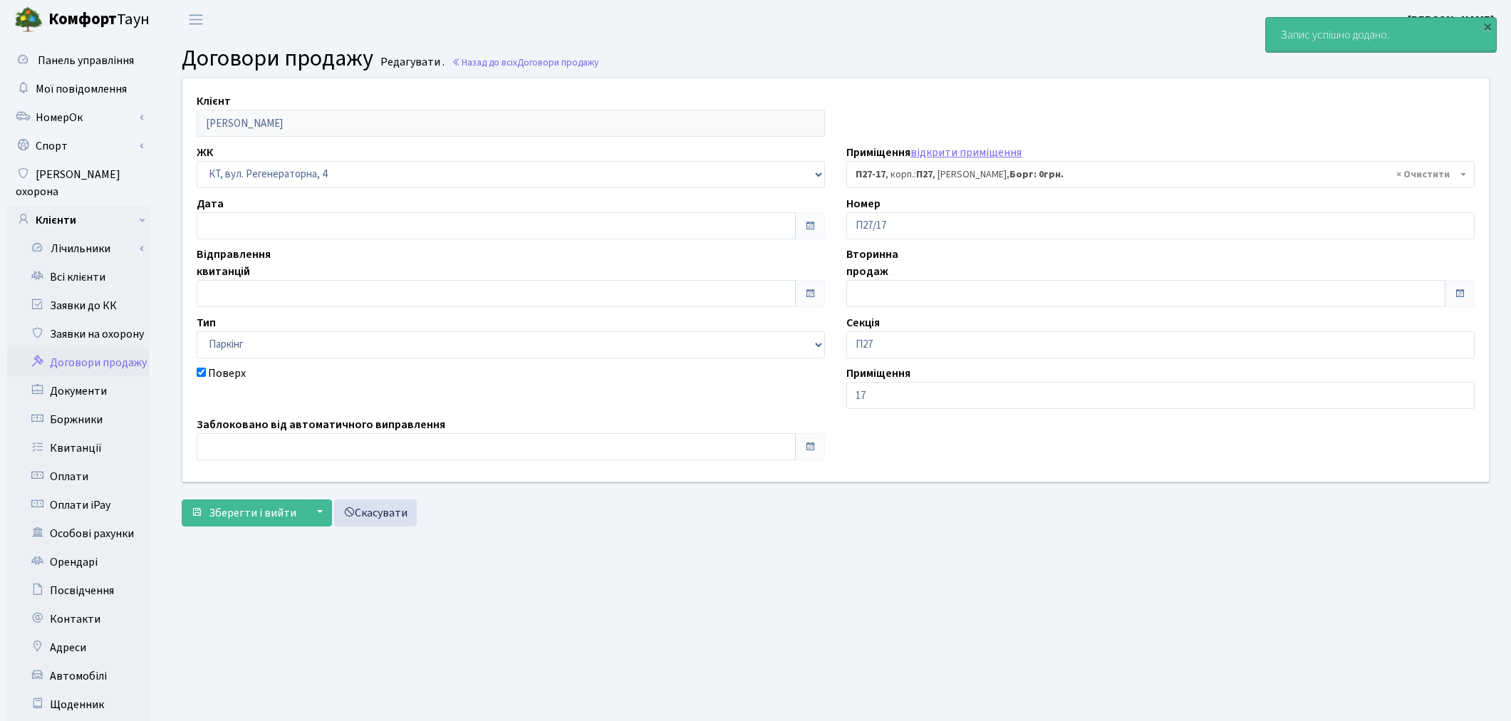
select select "9976"
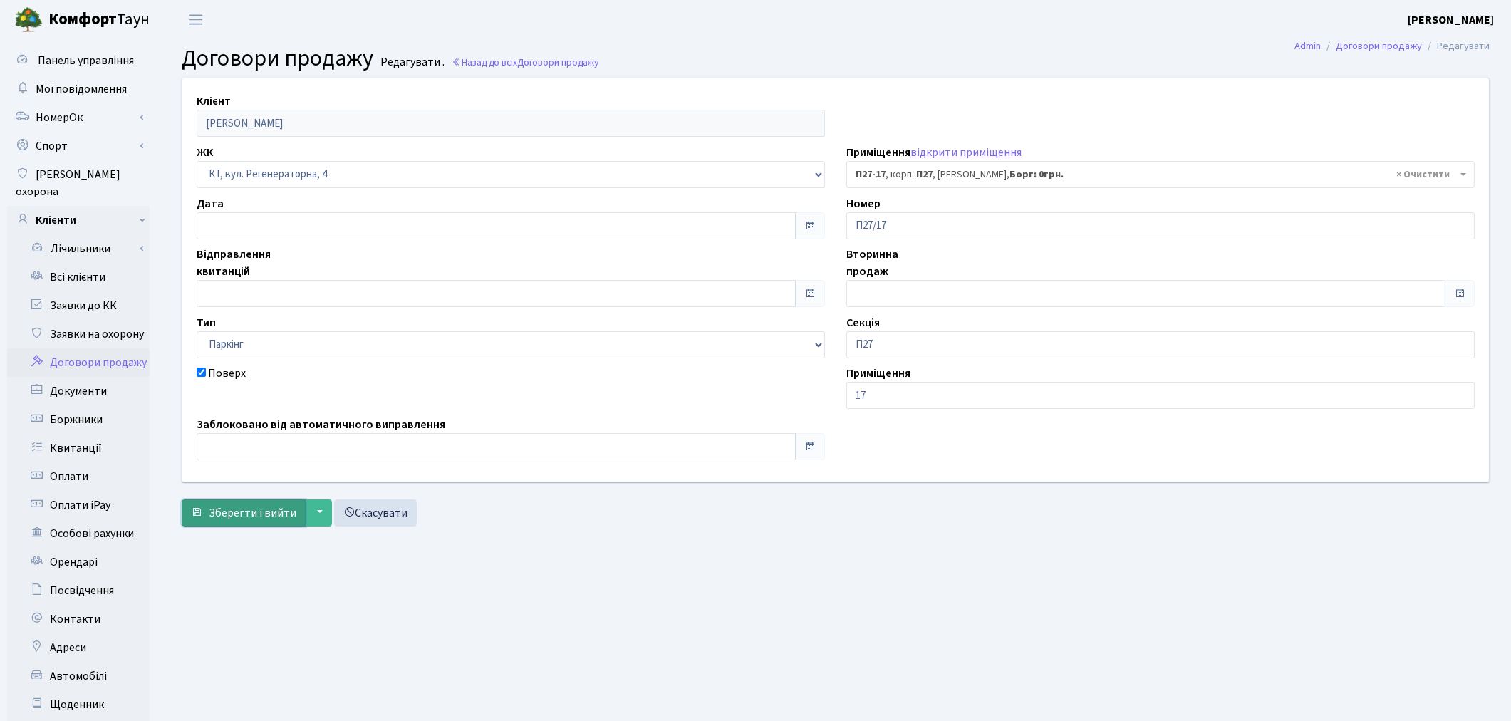
click at [244, 514] on span "Зберегти і вийти" at bounding box center [253, 513] width 88 height 16
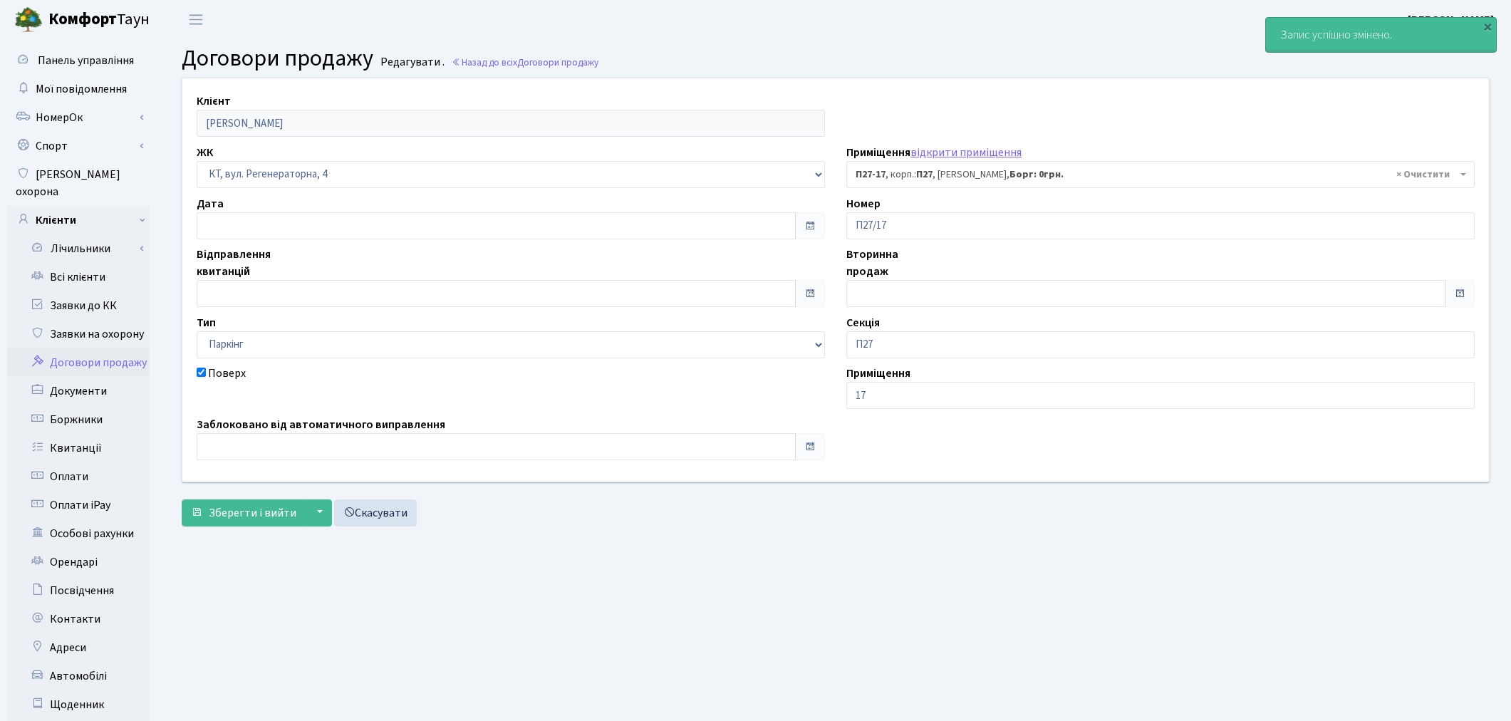
select select "9976"
click at [87, 263] on link "Всі клієнти" at bounding box center [78, 277] width 142 height 28
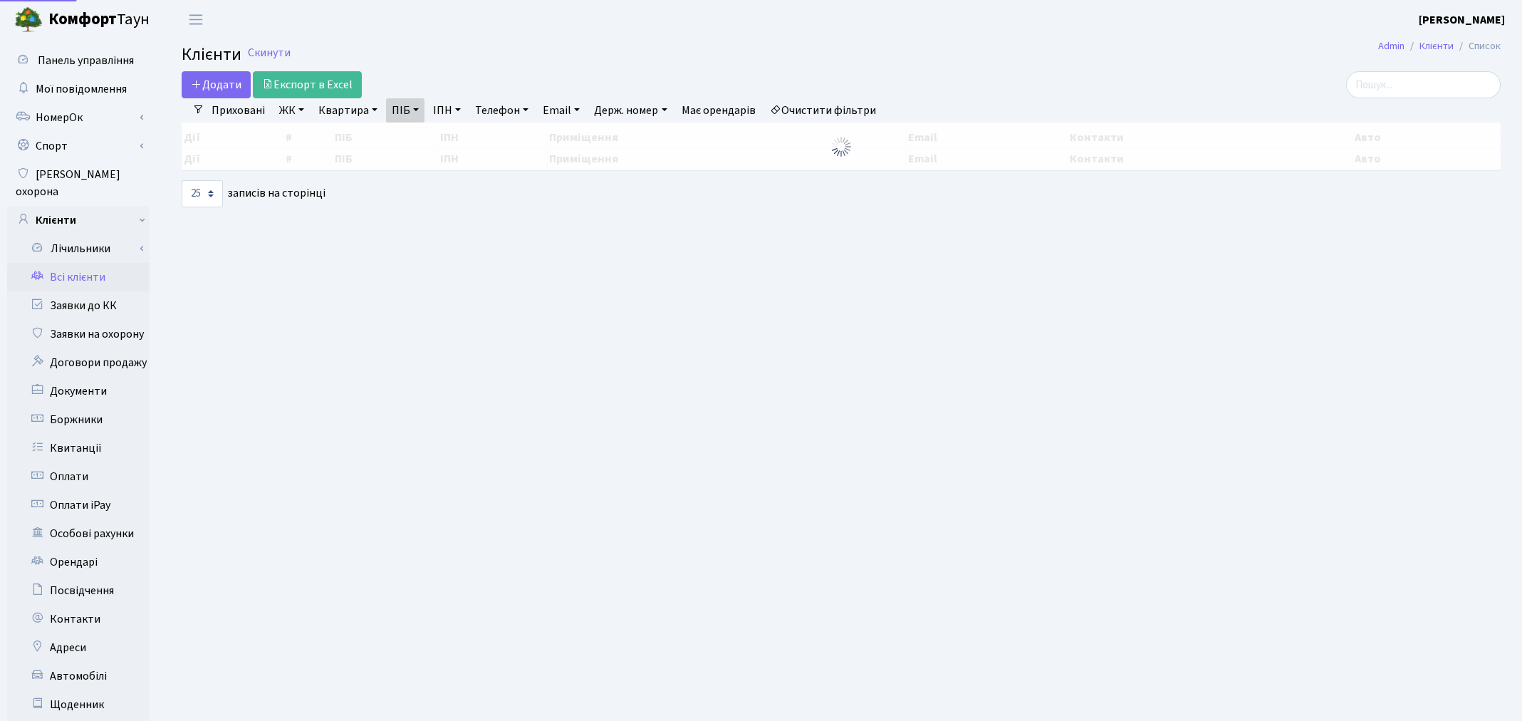
select select "25"
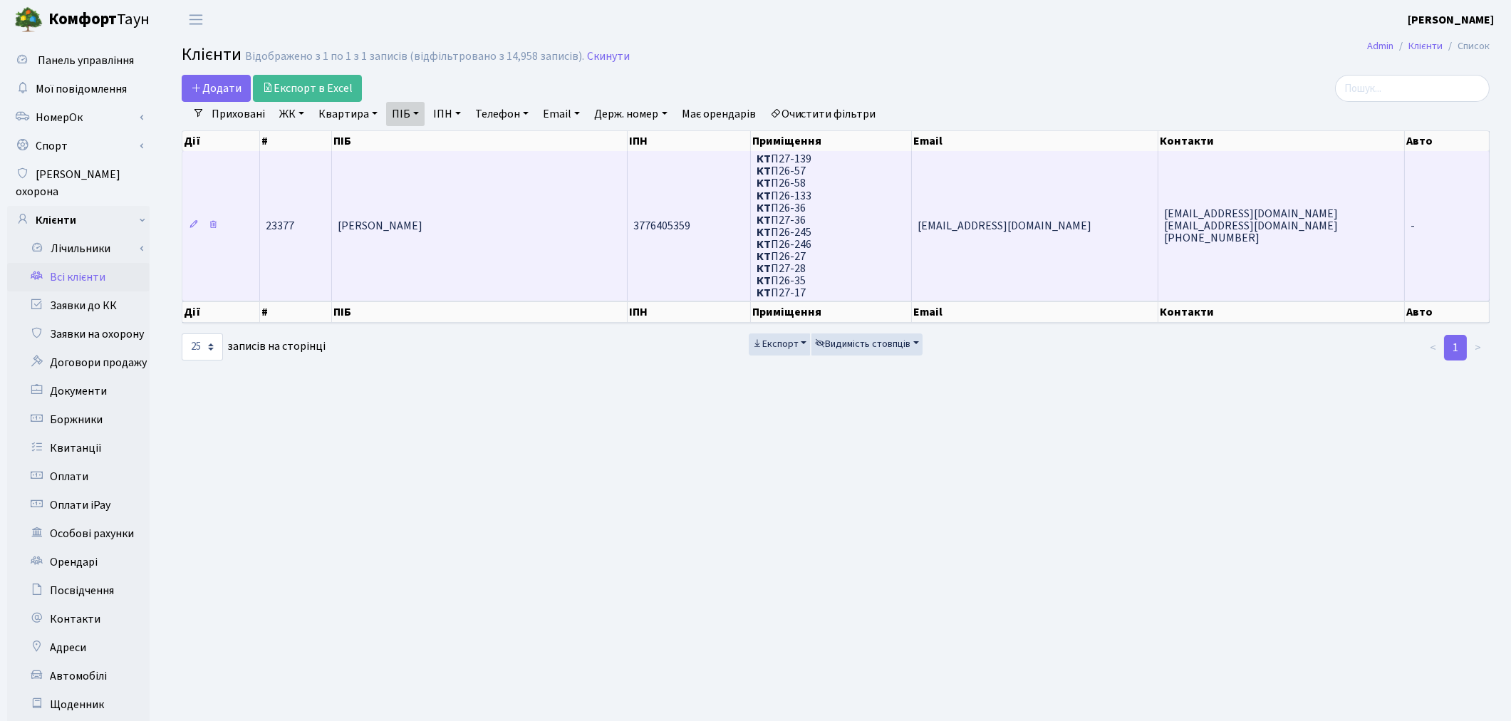
click at [390, 198] on td "[PERSON_NAME] [PERSON_NAME]" at bounding box center [480, 225] width 296 height 149
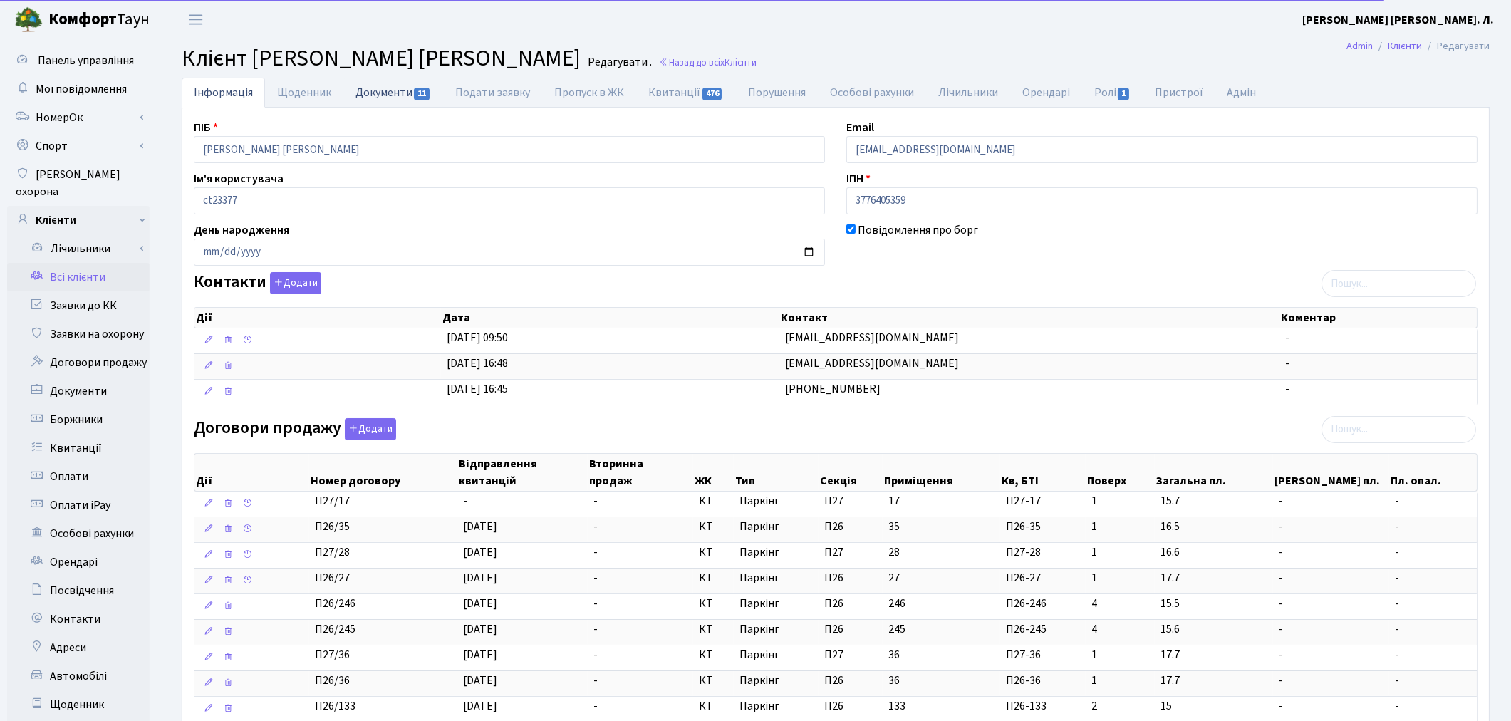
click at [372, 83] on link "Документи 11" at bounding box center [393, 92] width 100 height 29
select select "25"
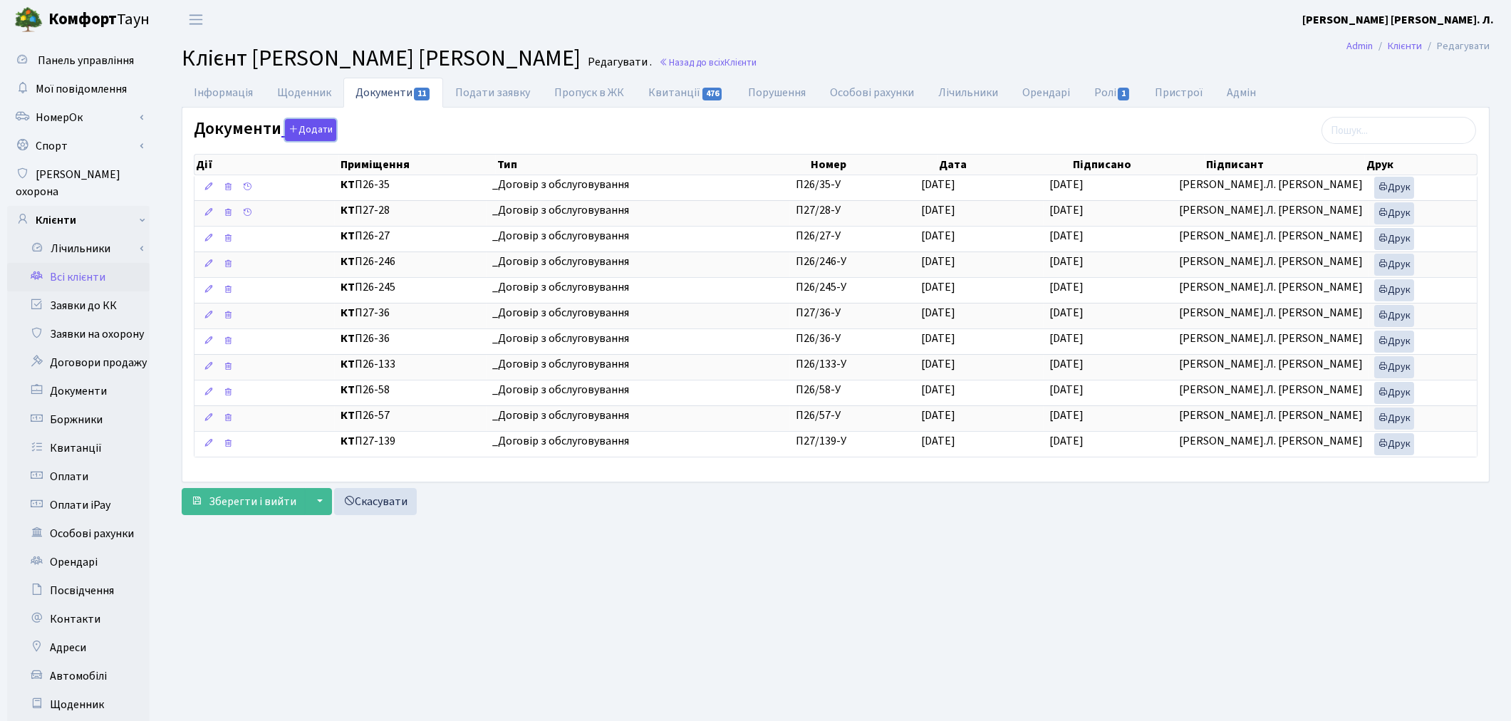
click at [328, 136] on button "Додати" at bounding box center [310, 130] width 51 height 22
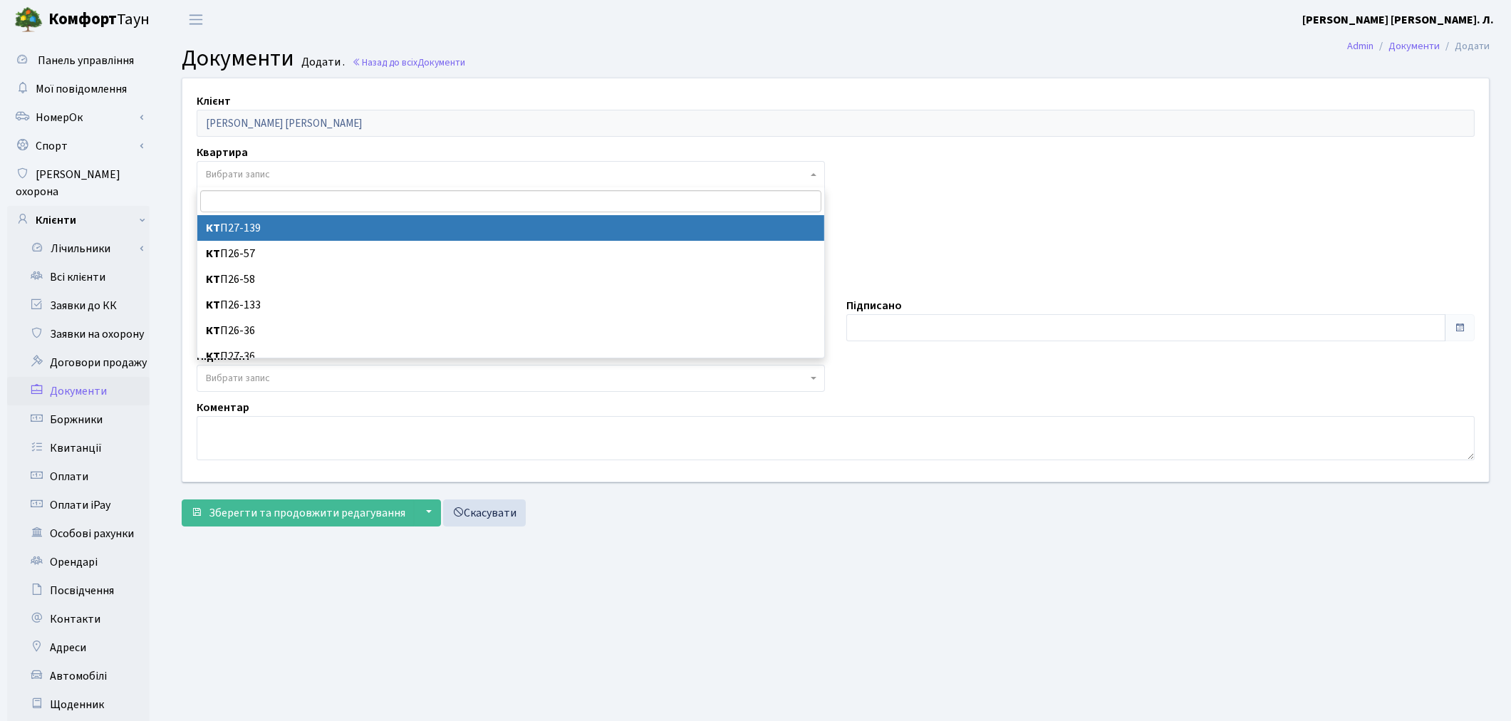
click at [264, 174] on span "Вибрати запис" at bounding box center [238, 174] width 64 height 14
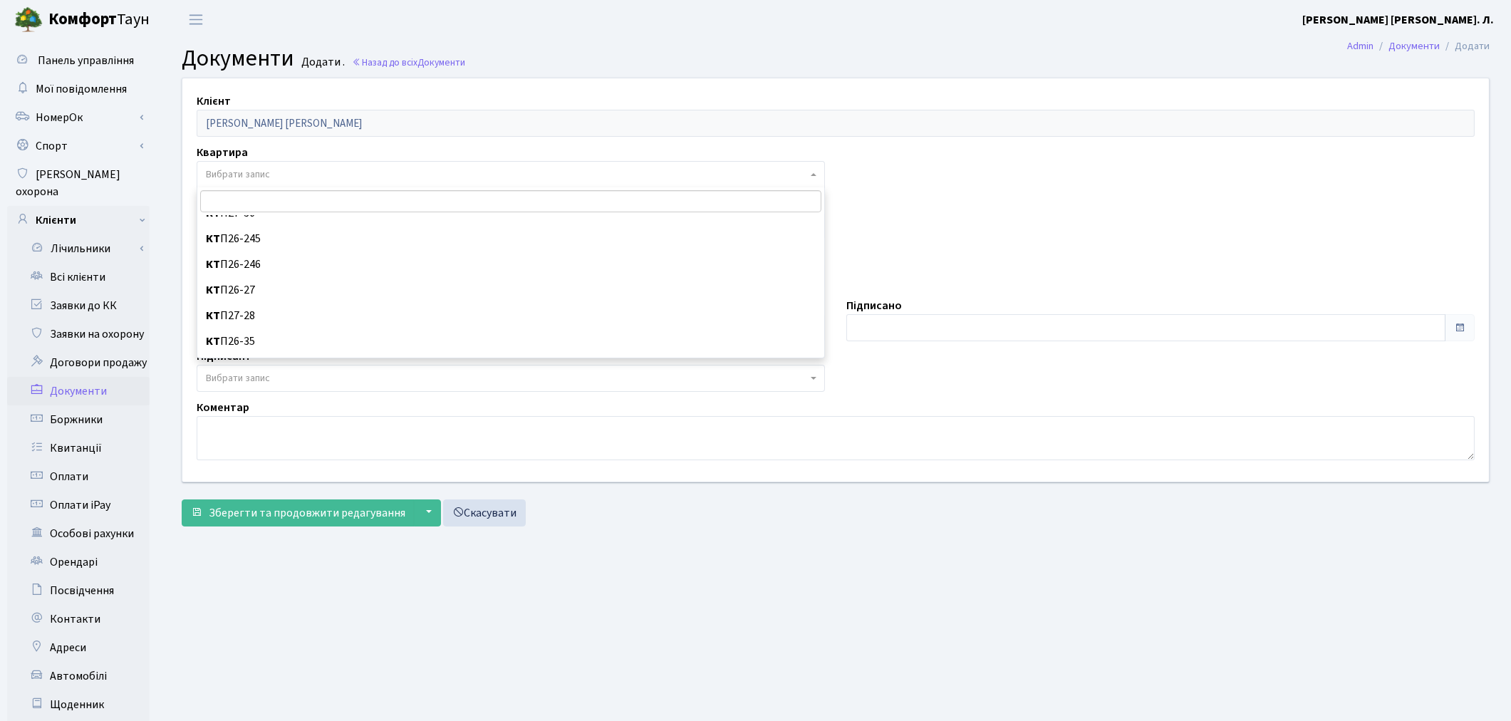
scroll to position [158, 0]
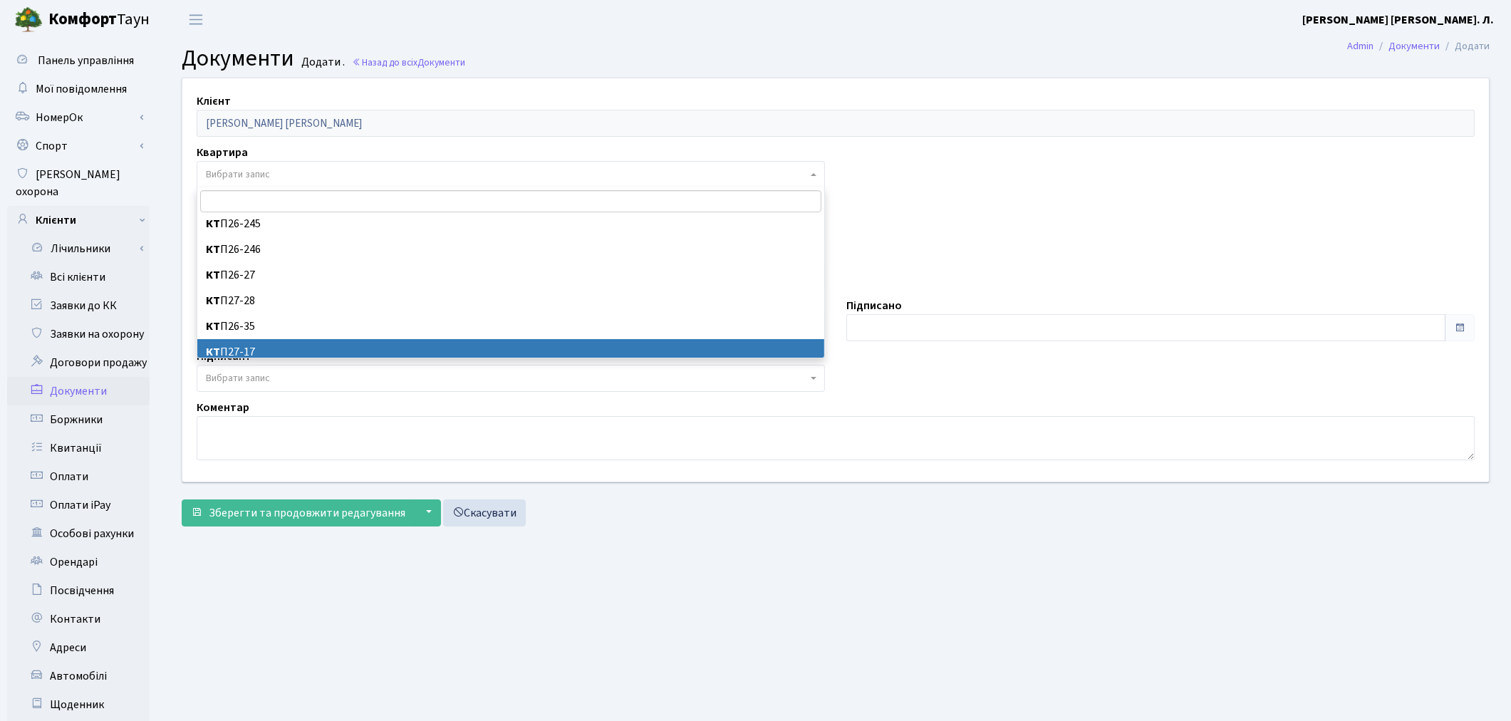
select select "178606"
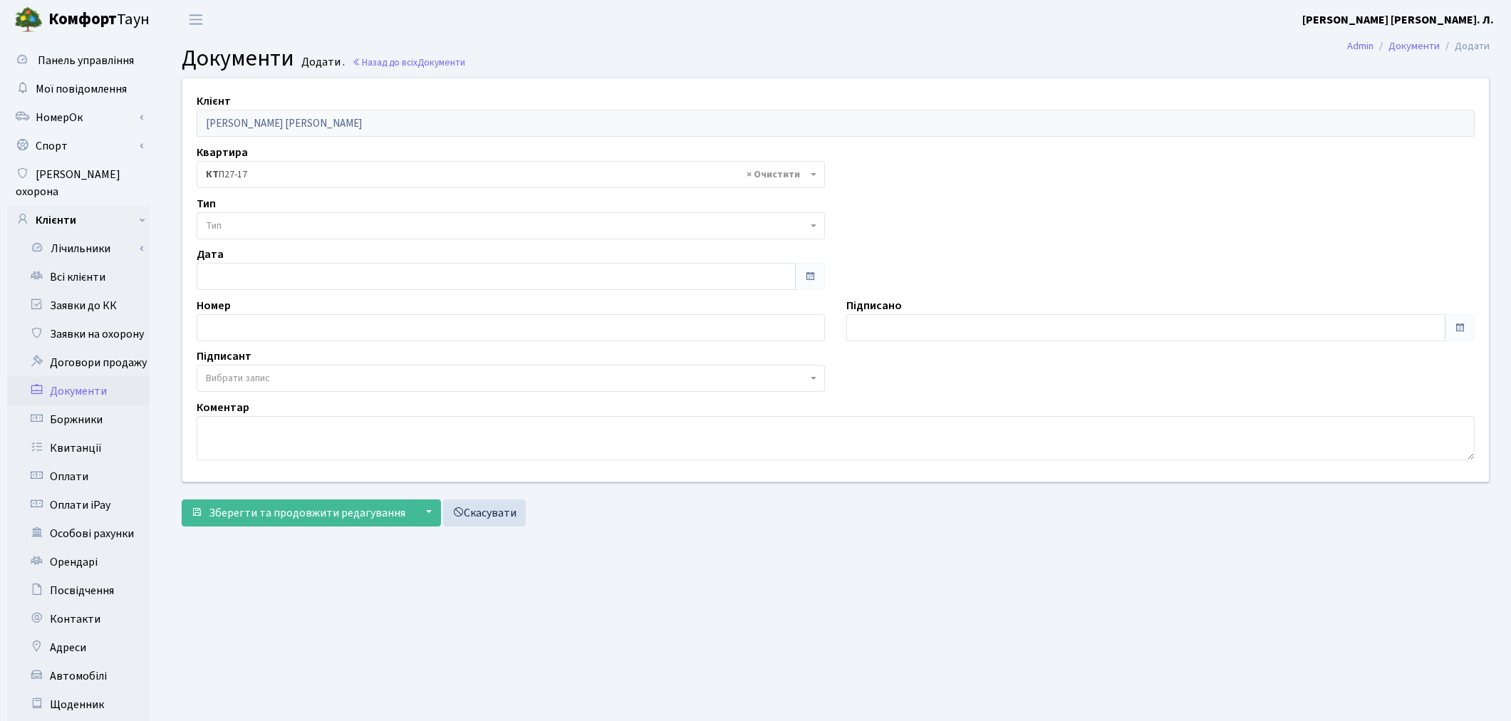
click at [293, 376] on span "Вибрати запис" at bounding box center [506, 378] width 601 height 14
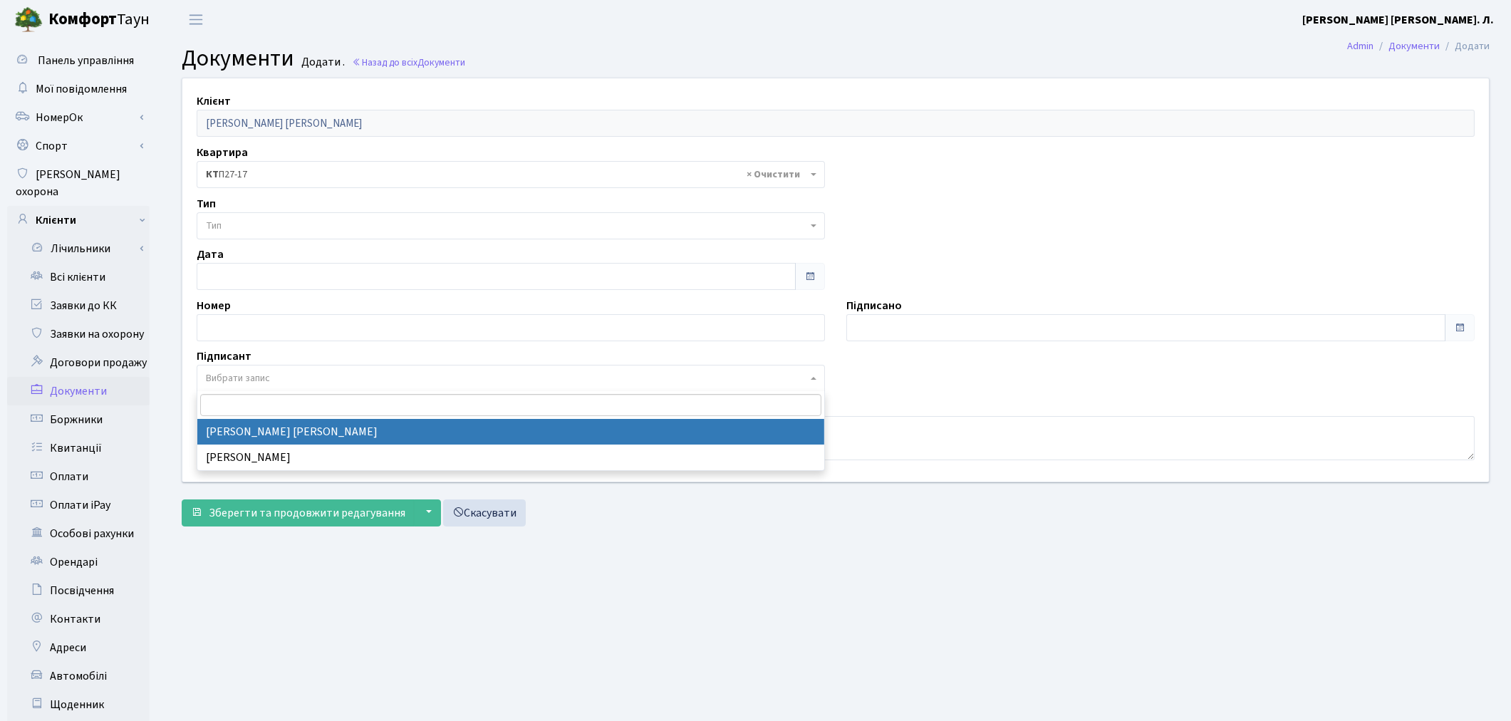
select select "74"
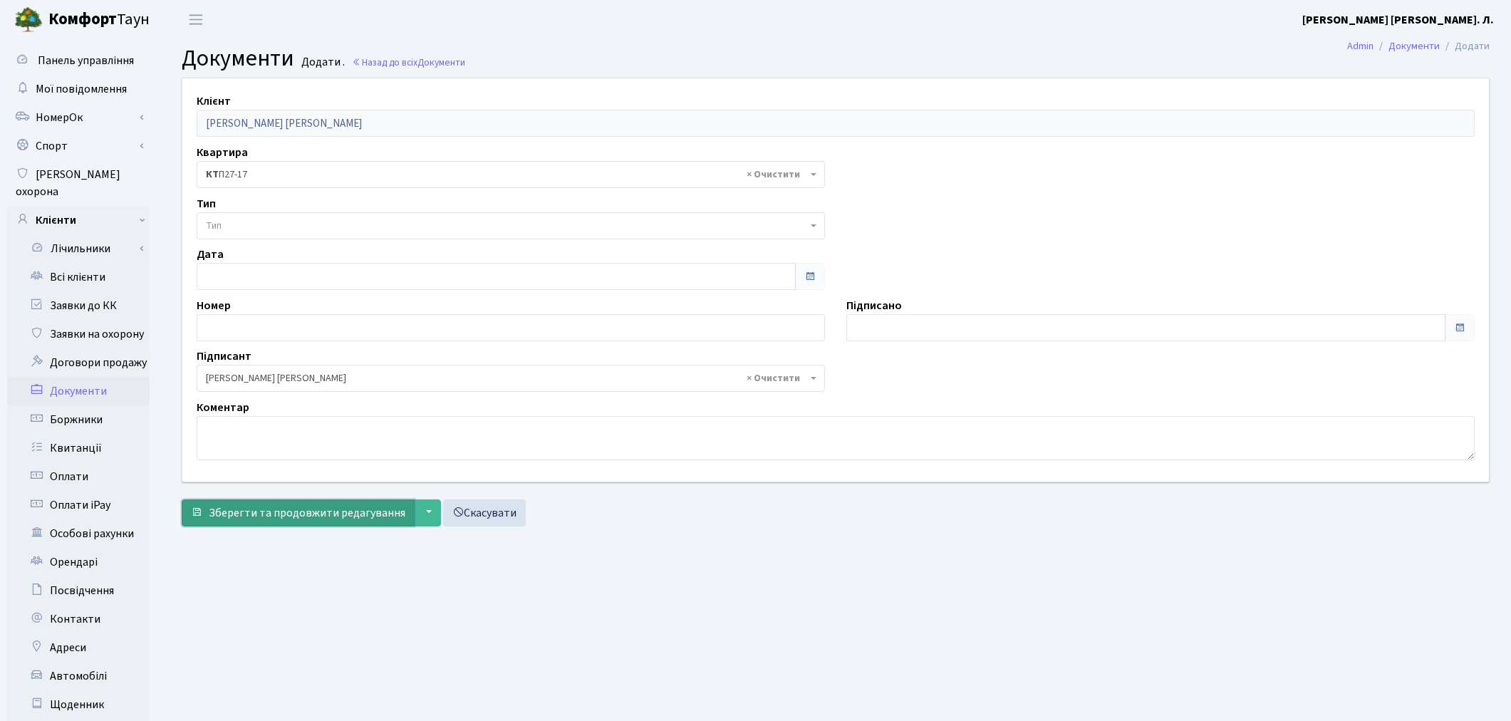
click at [268, 516] on span "Зберегти та продовжити редагування" at bounding box center [307, 513] width 197 height 16
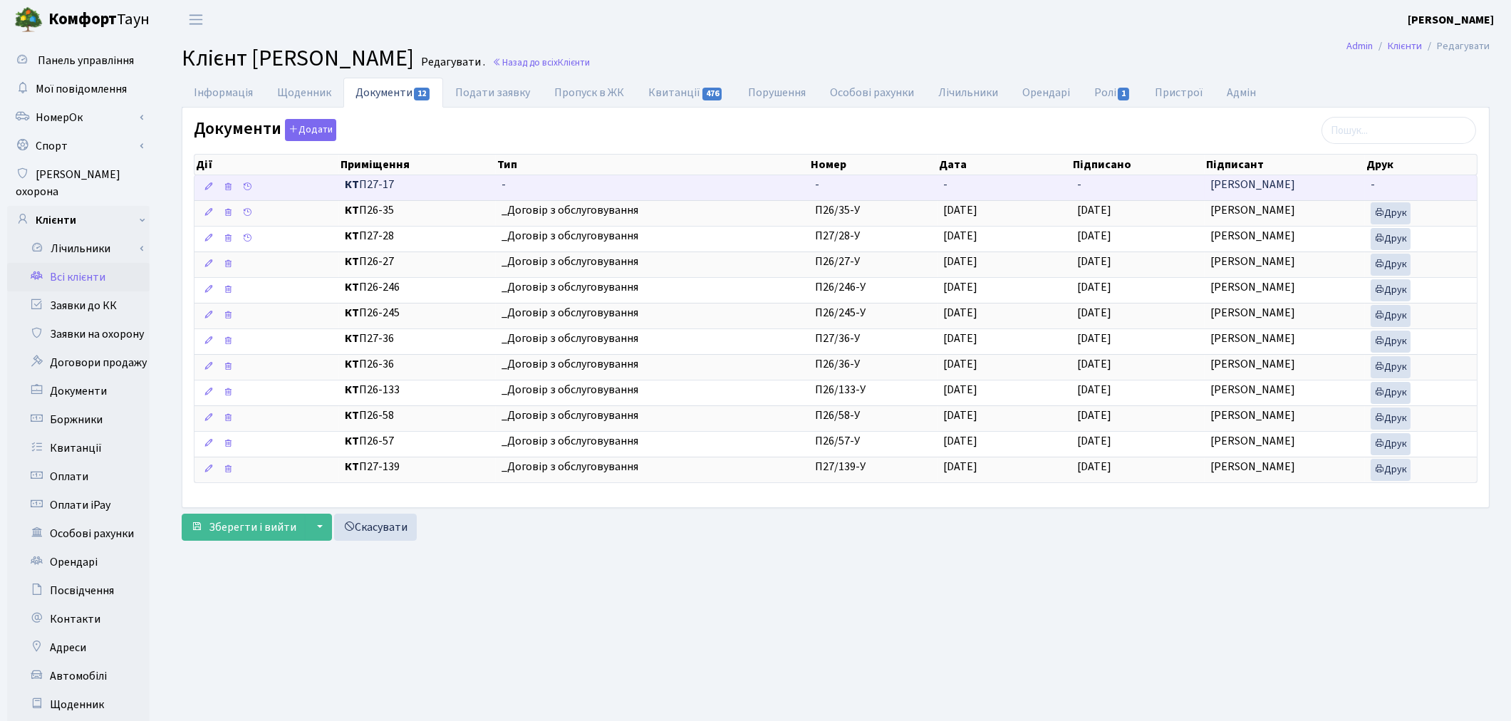
click at [593, 191] on span "-" at bounding box center [652, 185] width 302 height 16
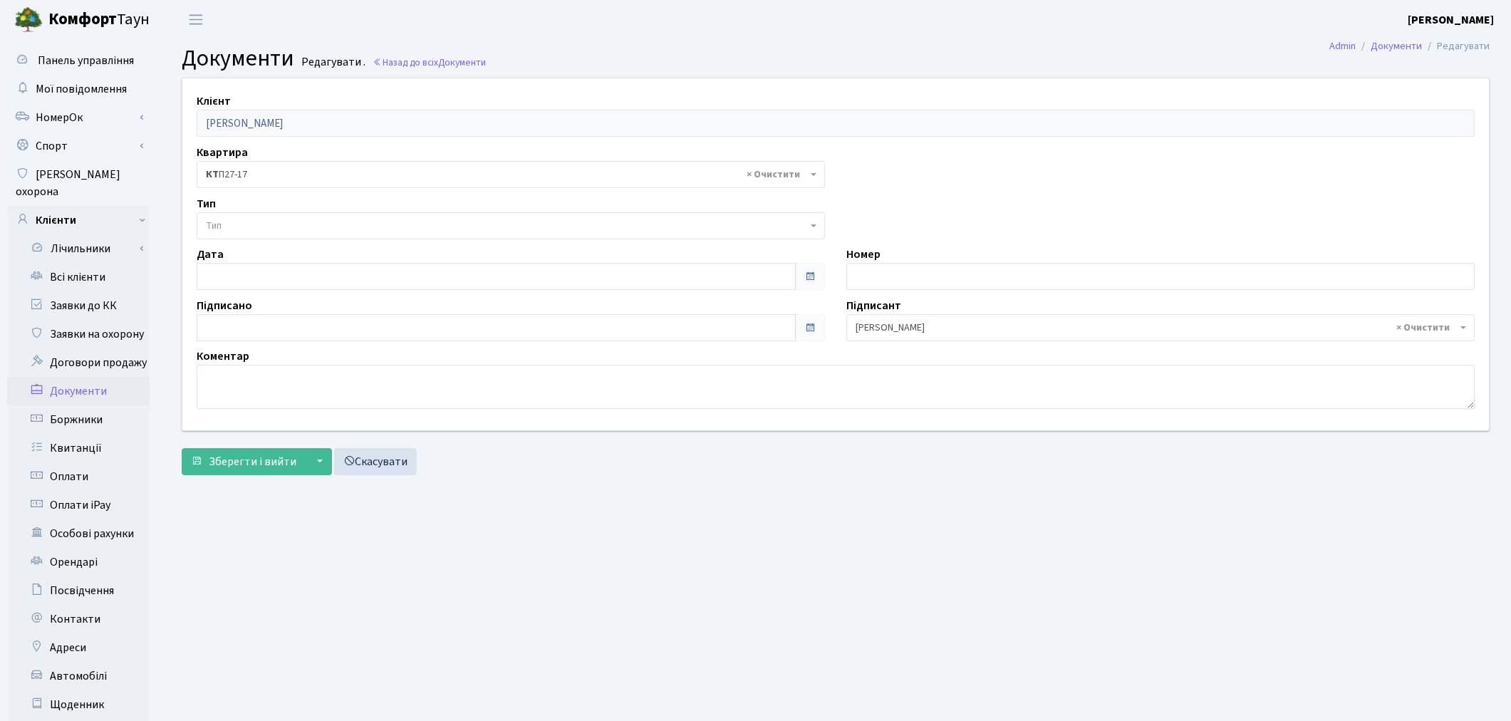
click at [239, 223] on span "Тип" at bounding box center [506, 226] width 601 height 14
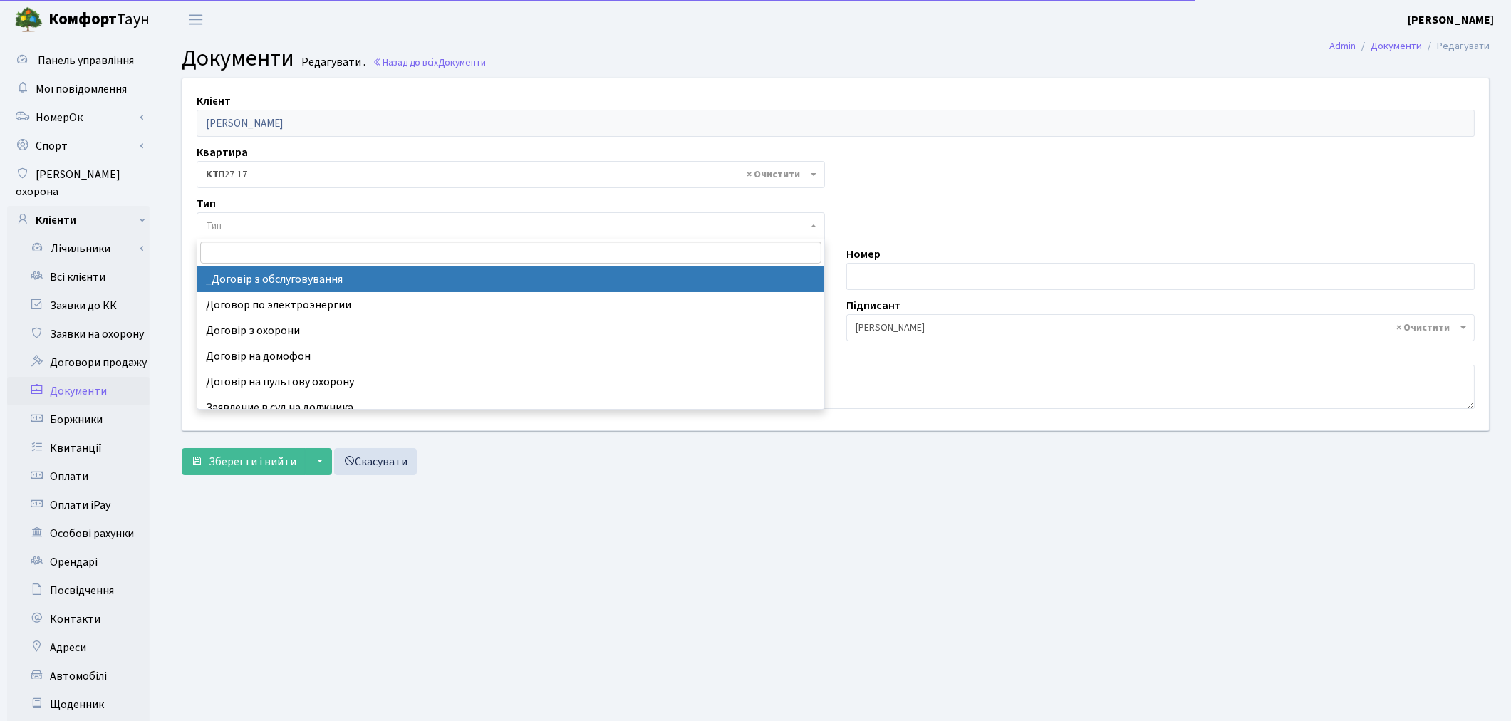
select select "289"
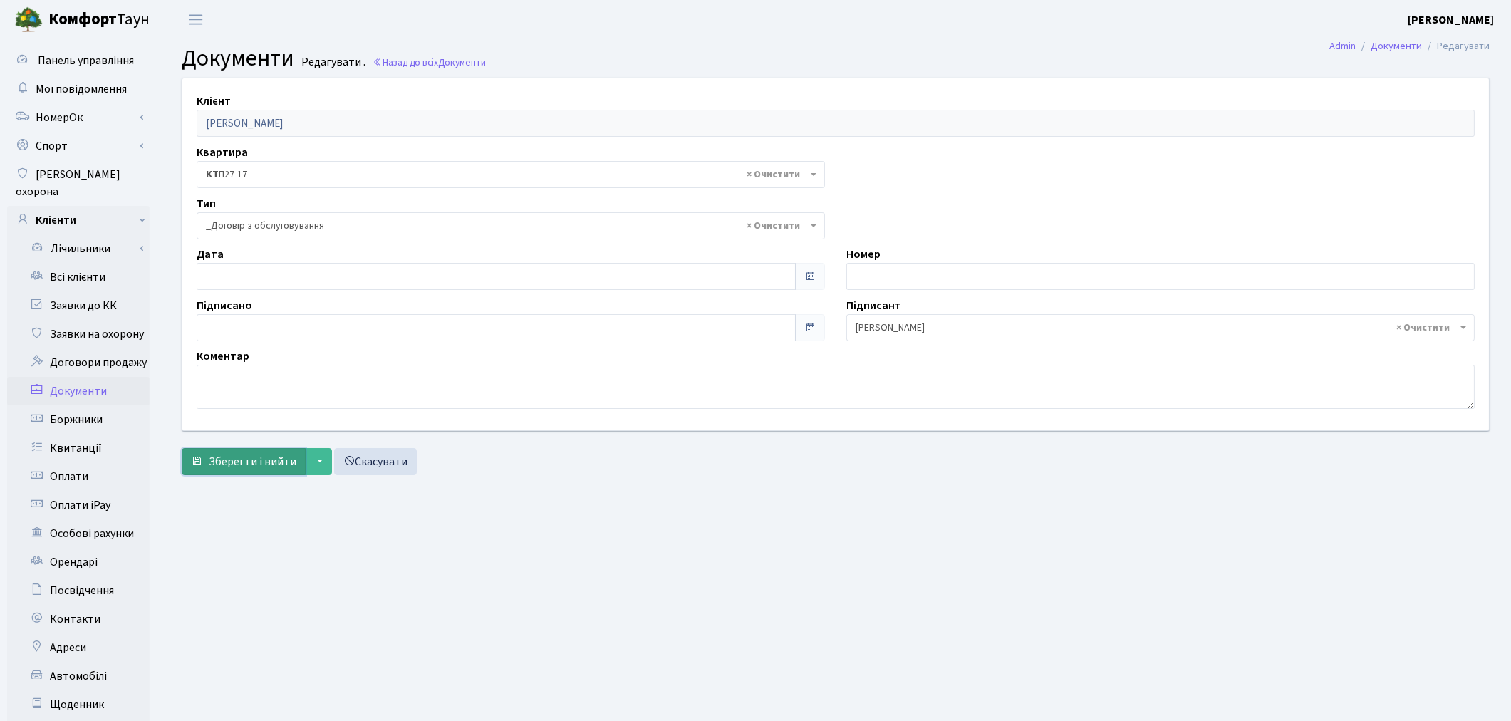
click at [240, 460] on span "Зберегти і вийти" at bounding box center [253, 462] width 88 height 16
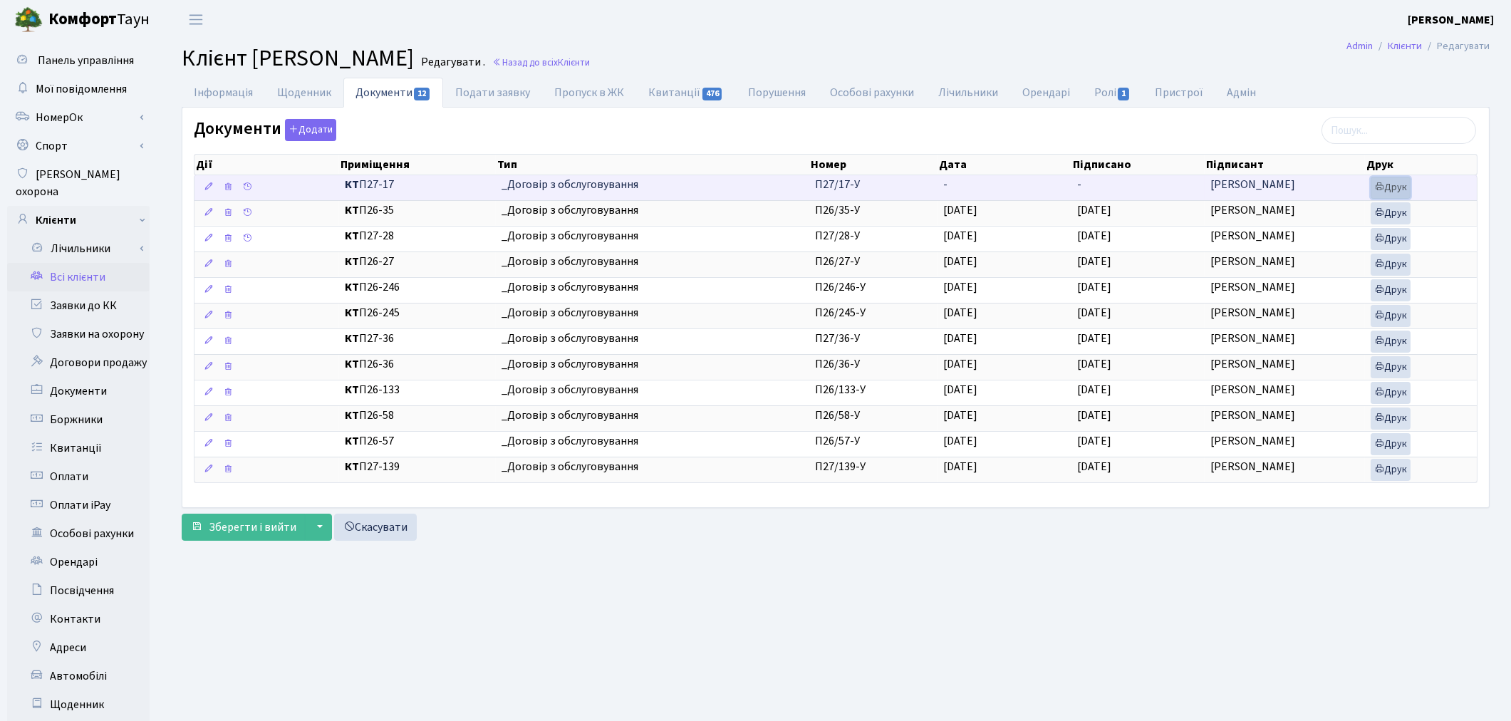
click at [1387, 192] on link "Друк" at bounding box center [1390, 188] width 40 height 22
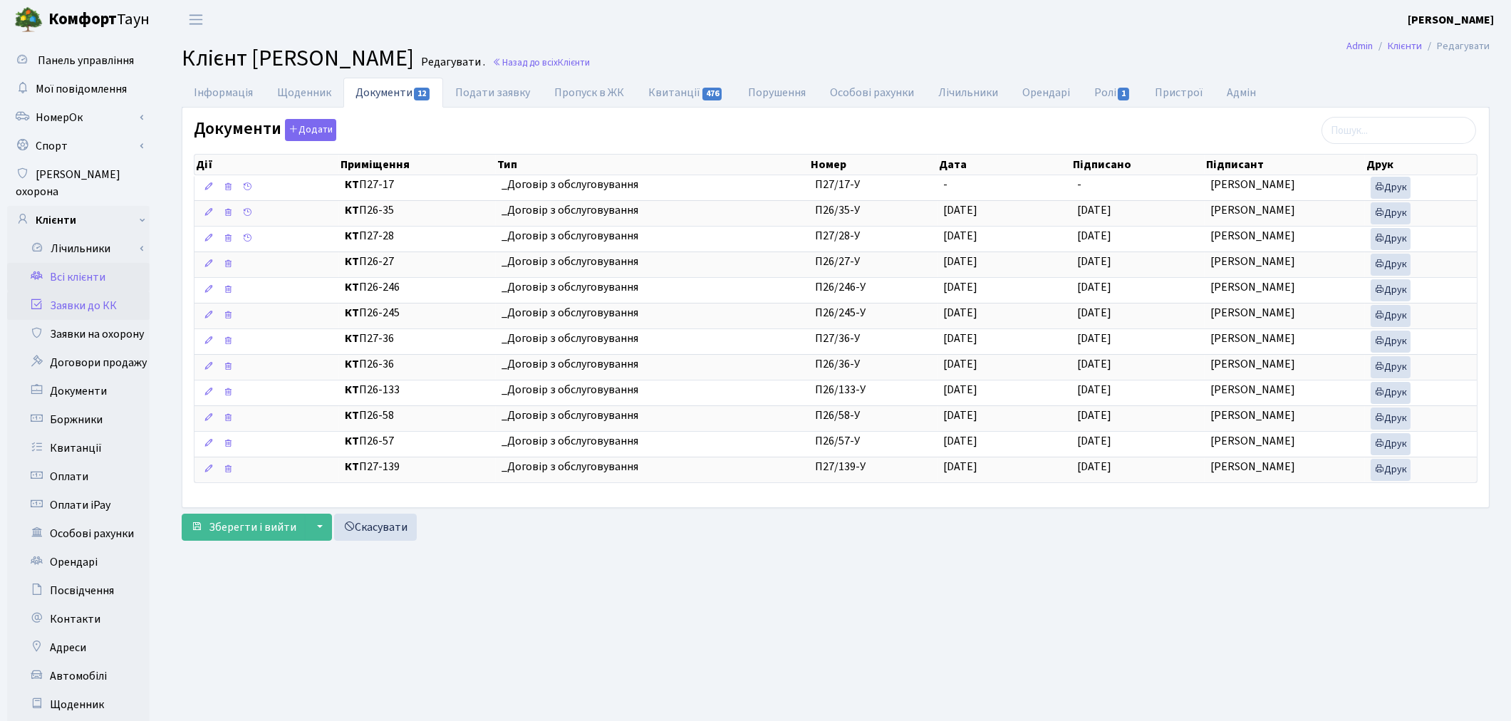
click at [84, 291] on link "Заявки до КК" at bounding box center [78, 305] width 142 height 28
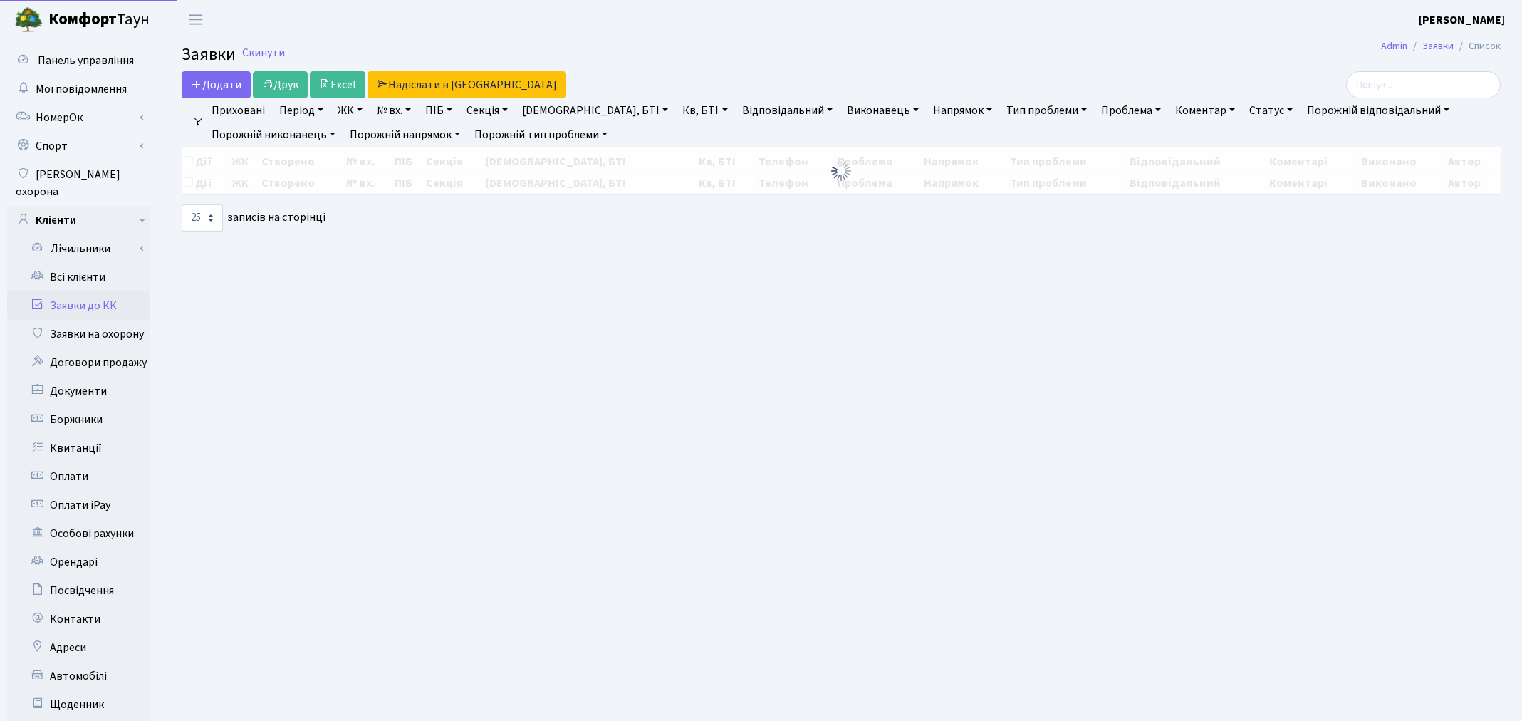
select select "25"
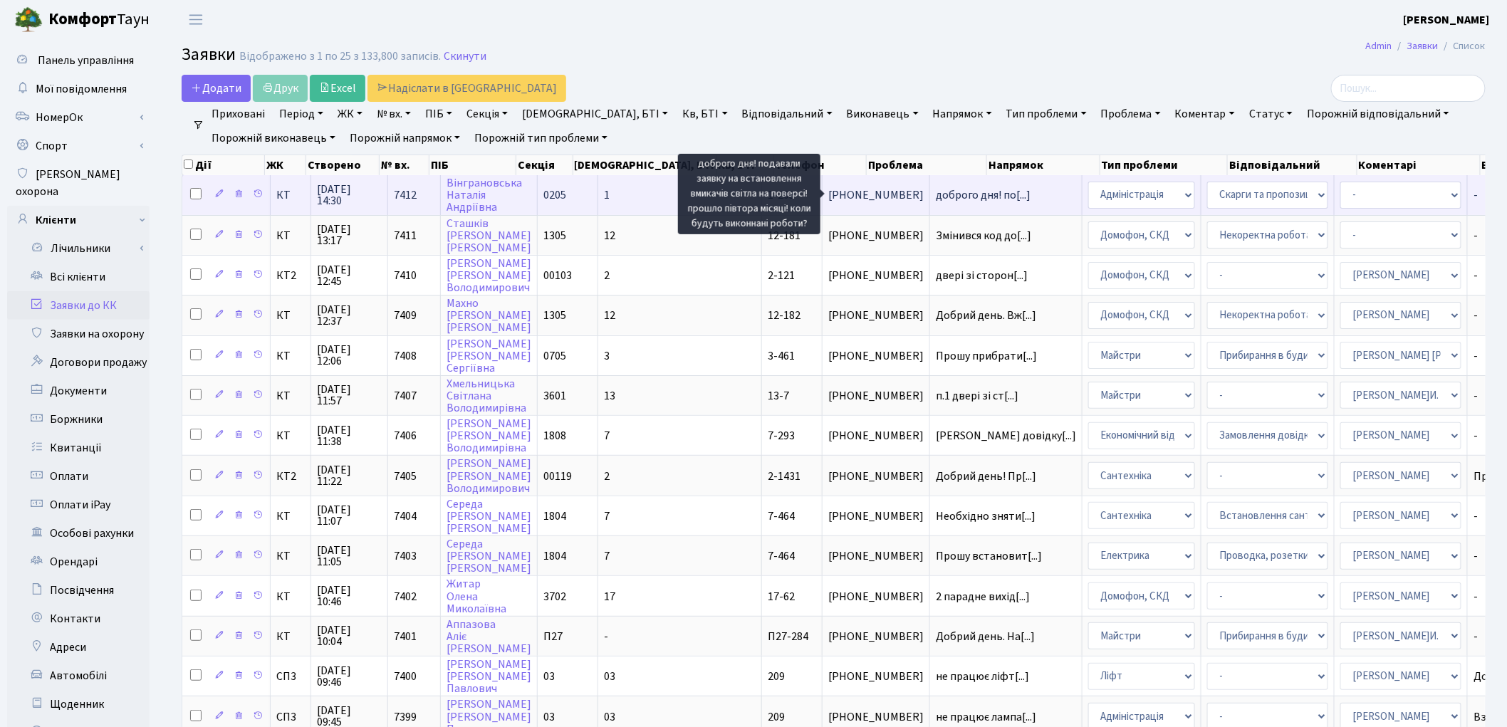
click at [936, 198] on span "доброго дня! по[...]" at bounding box center [983, 195] width 95 height 16
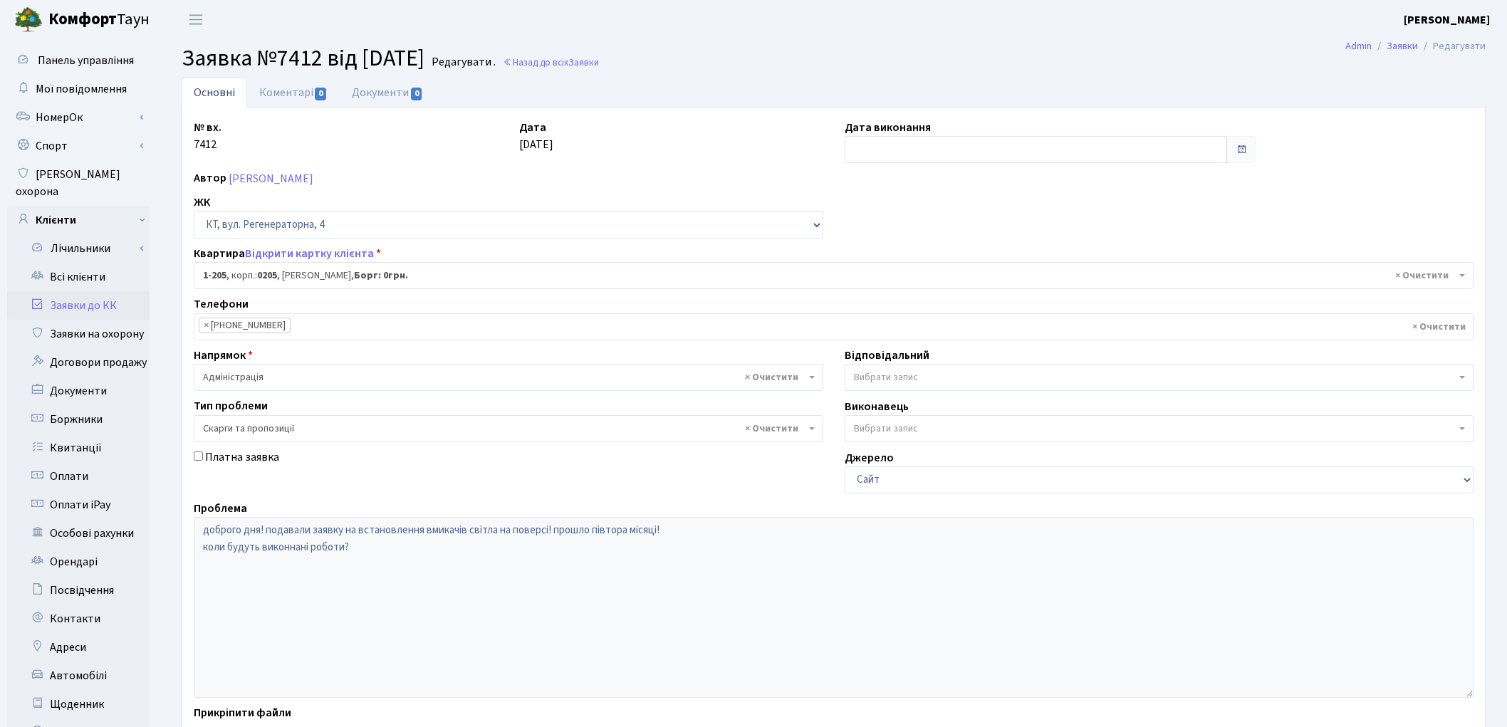
select select "205"
select select "55"
click at [313, 372] on span "× Адміністрація" at bounding box center [504, 377] width 603 height 14
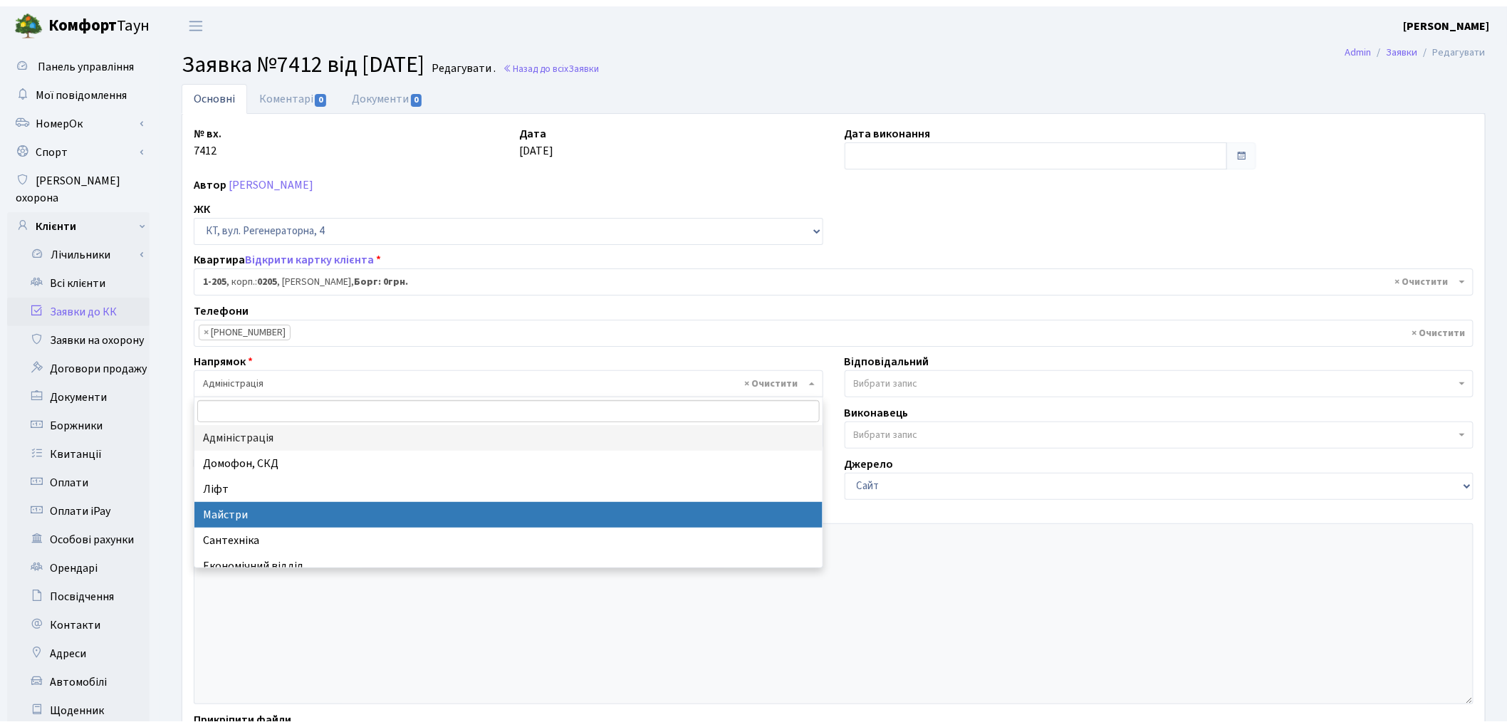
scroll to position [79, 0]
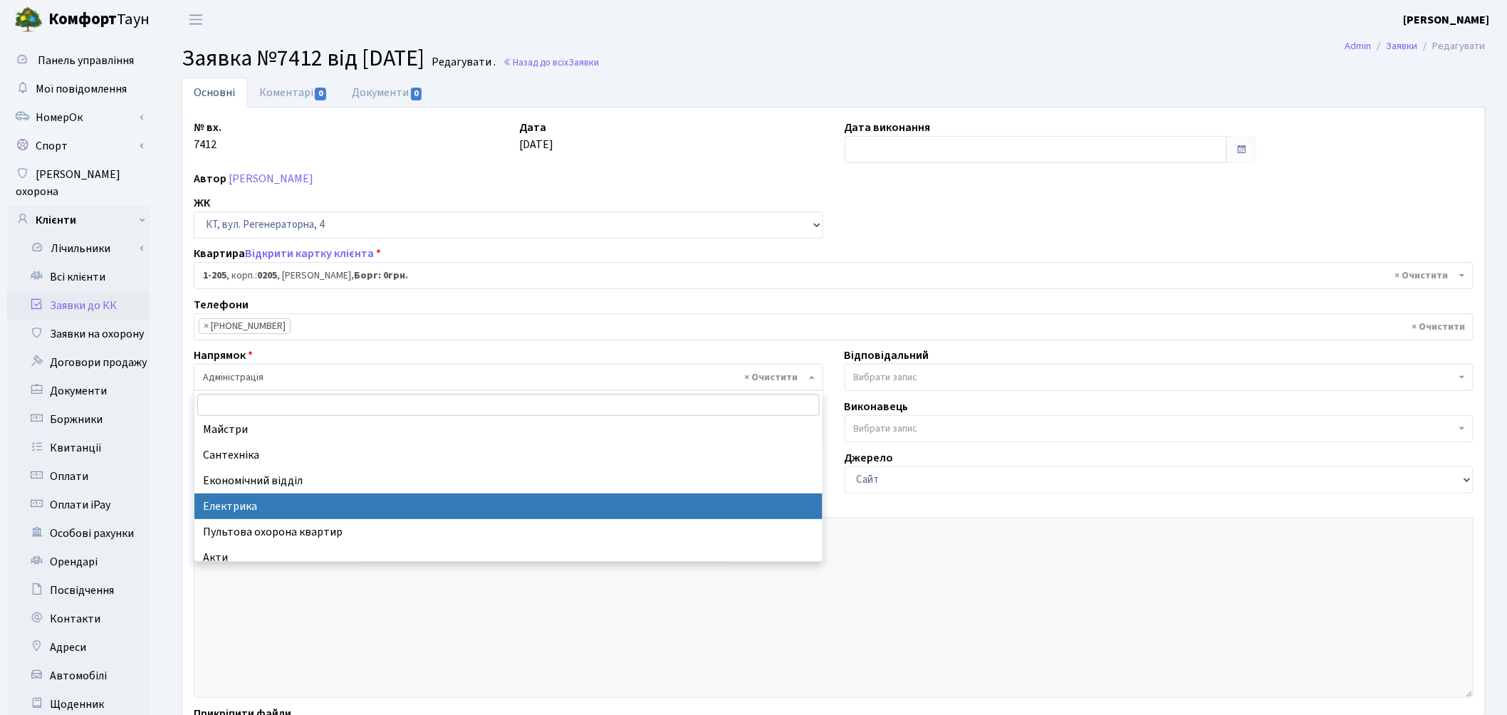
select select "3"
select select
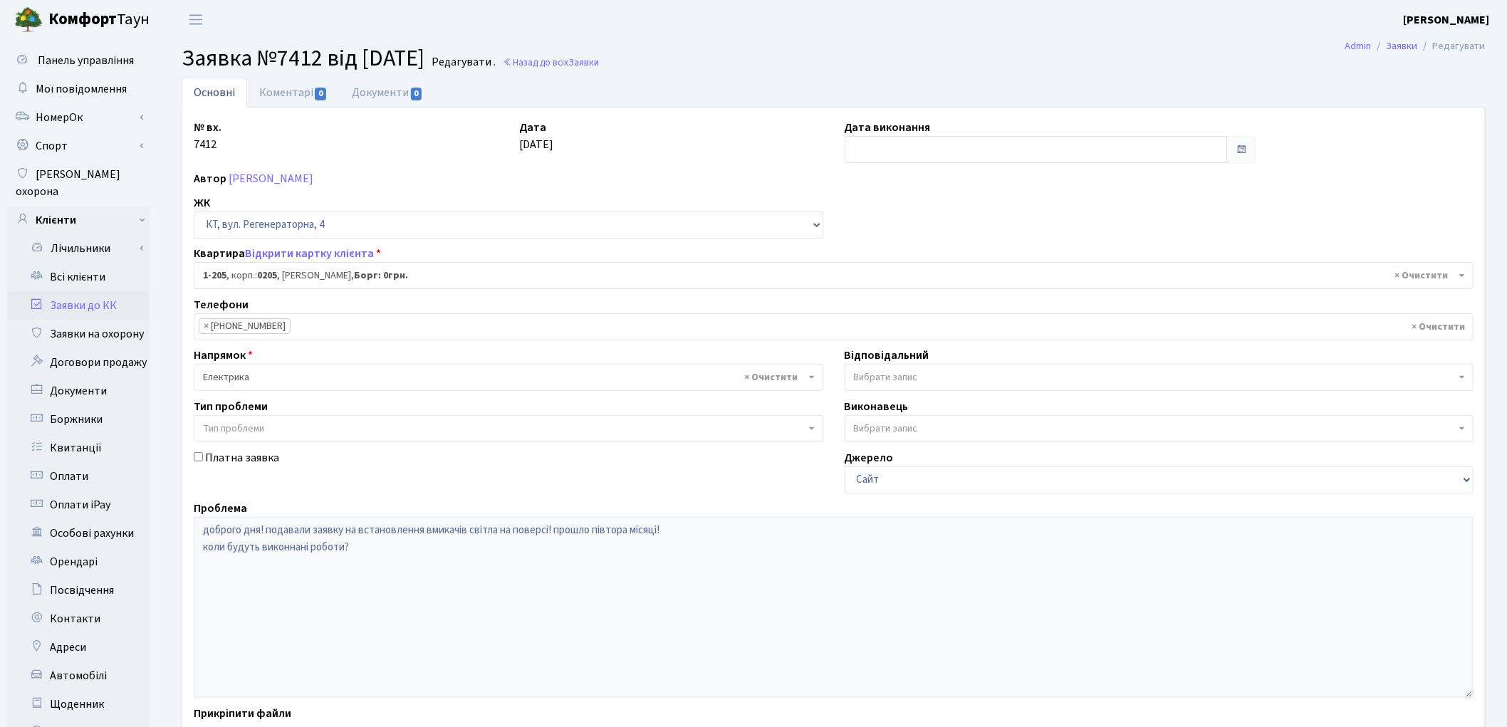
click at [906, 377] on span "Вибрати запис" at bounding box center [886, 377] width 64 height 14
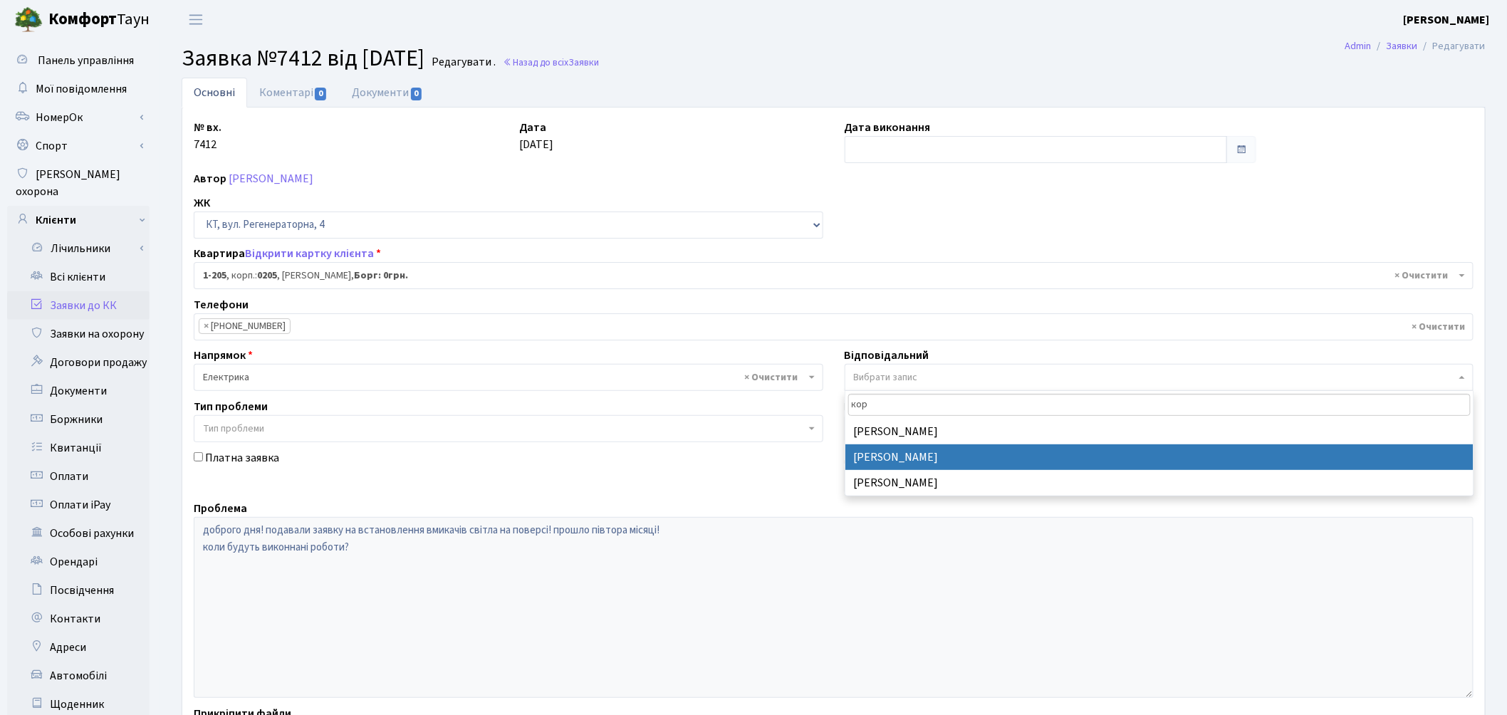
type input "кор"
select select "22"
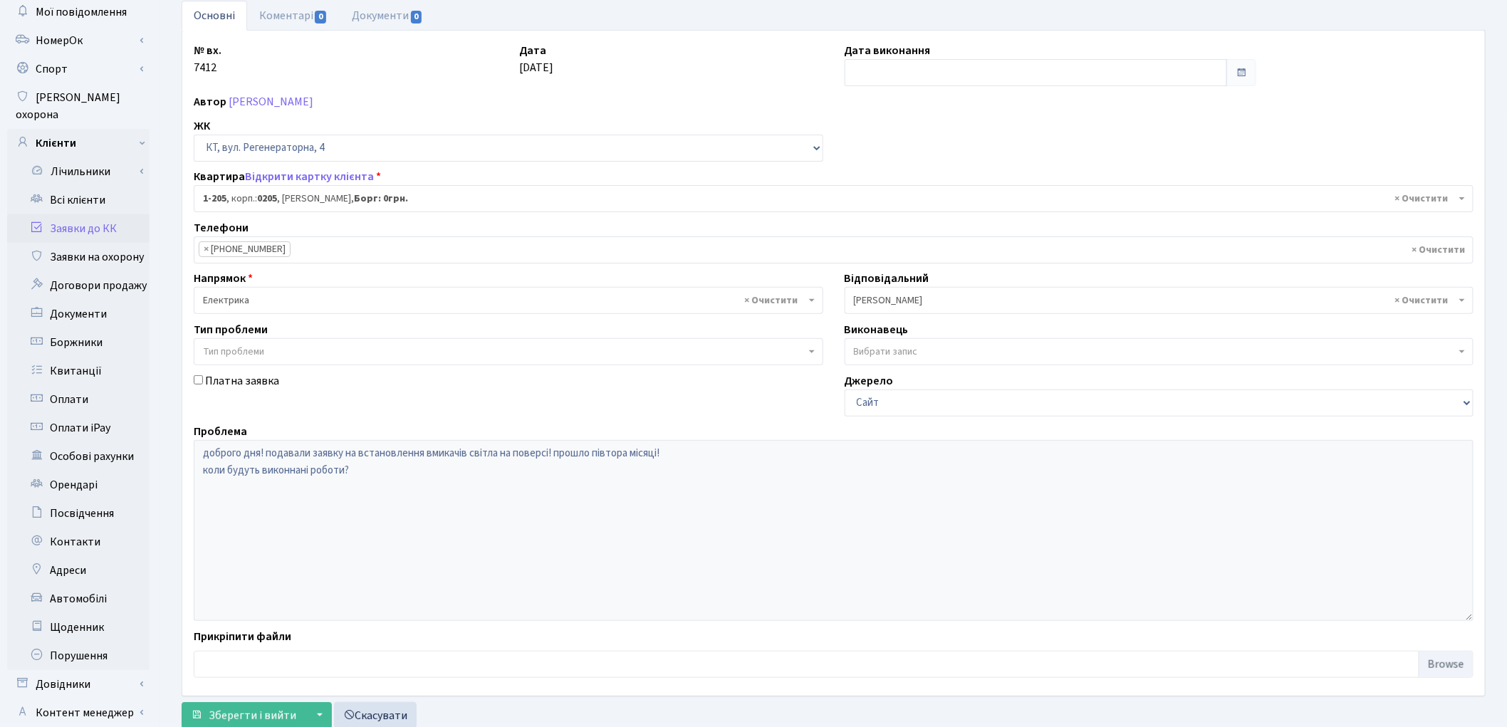
scroll to position [159, 0]
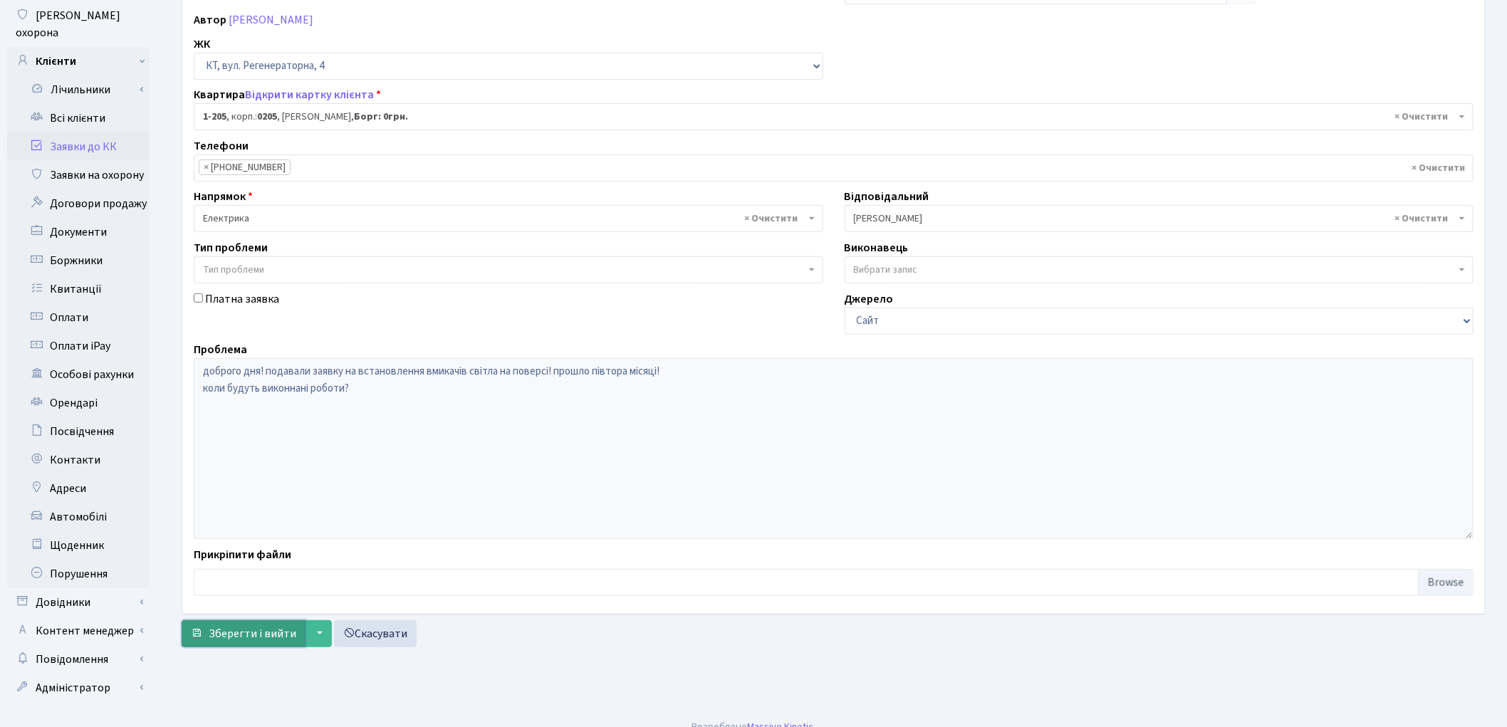
click at [218, 642] on span "Зберегти і вийти" at bounding box center [253, 634] width 88 height 16
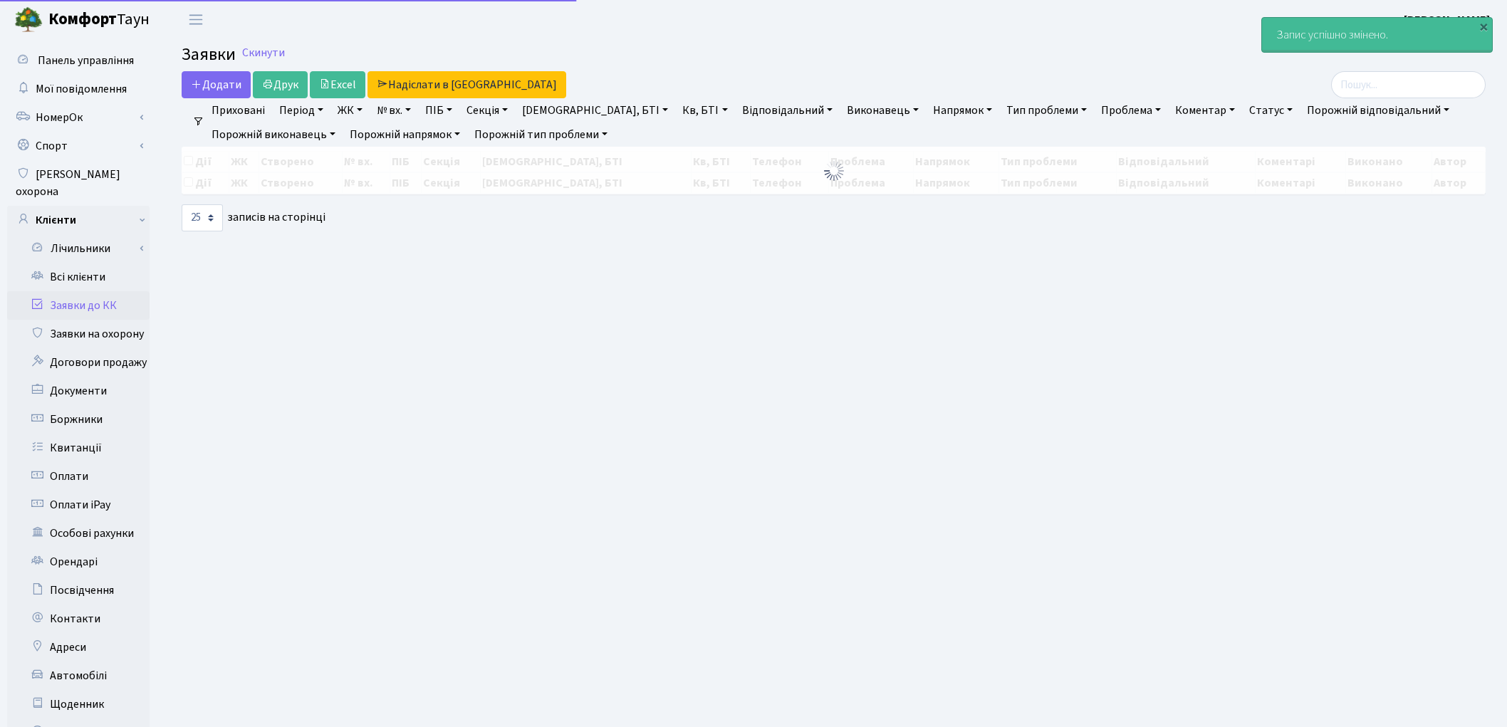
select select "25"
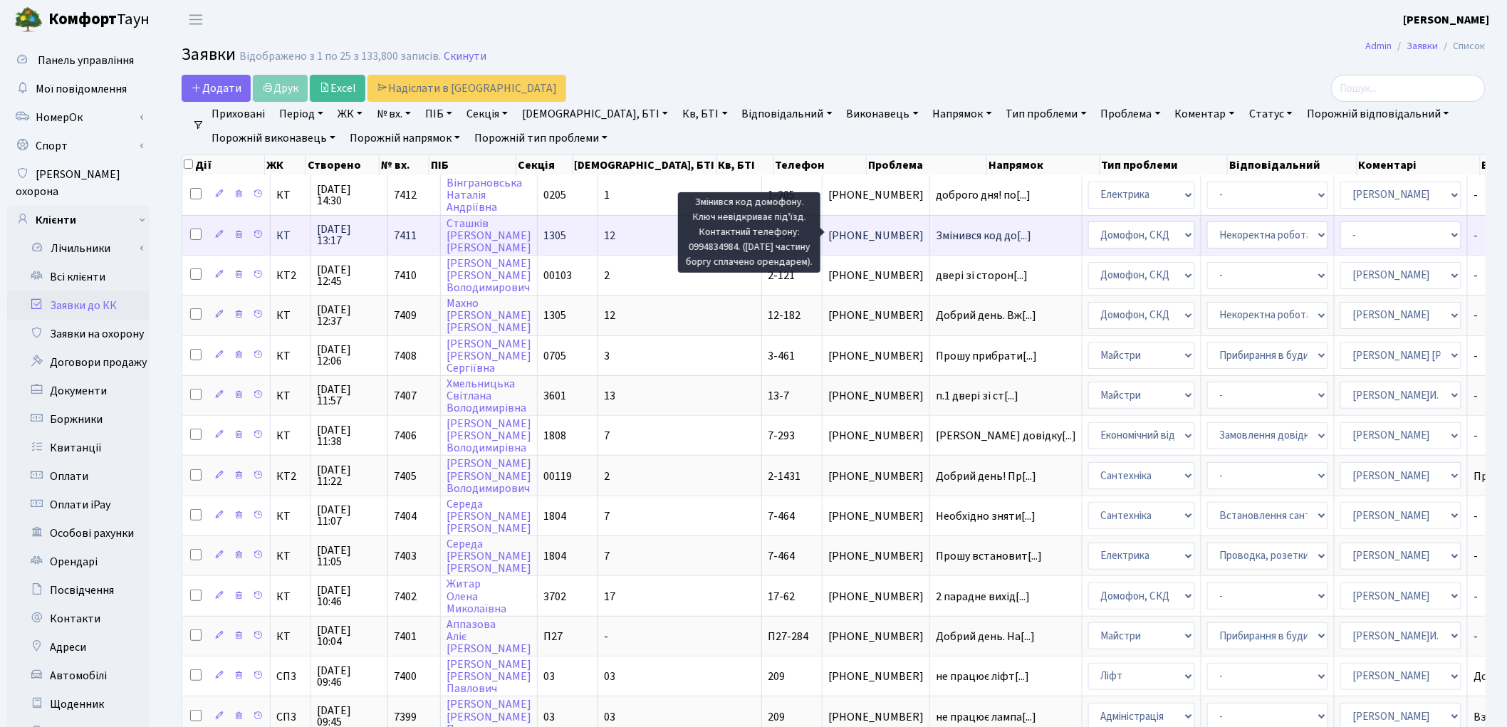
click at [936, 232] on span "Змінився код до[...]" at bounding box center [983, 236] width 95 height 16
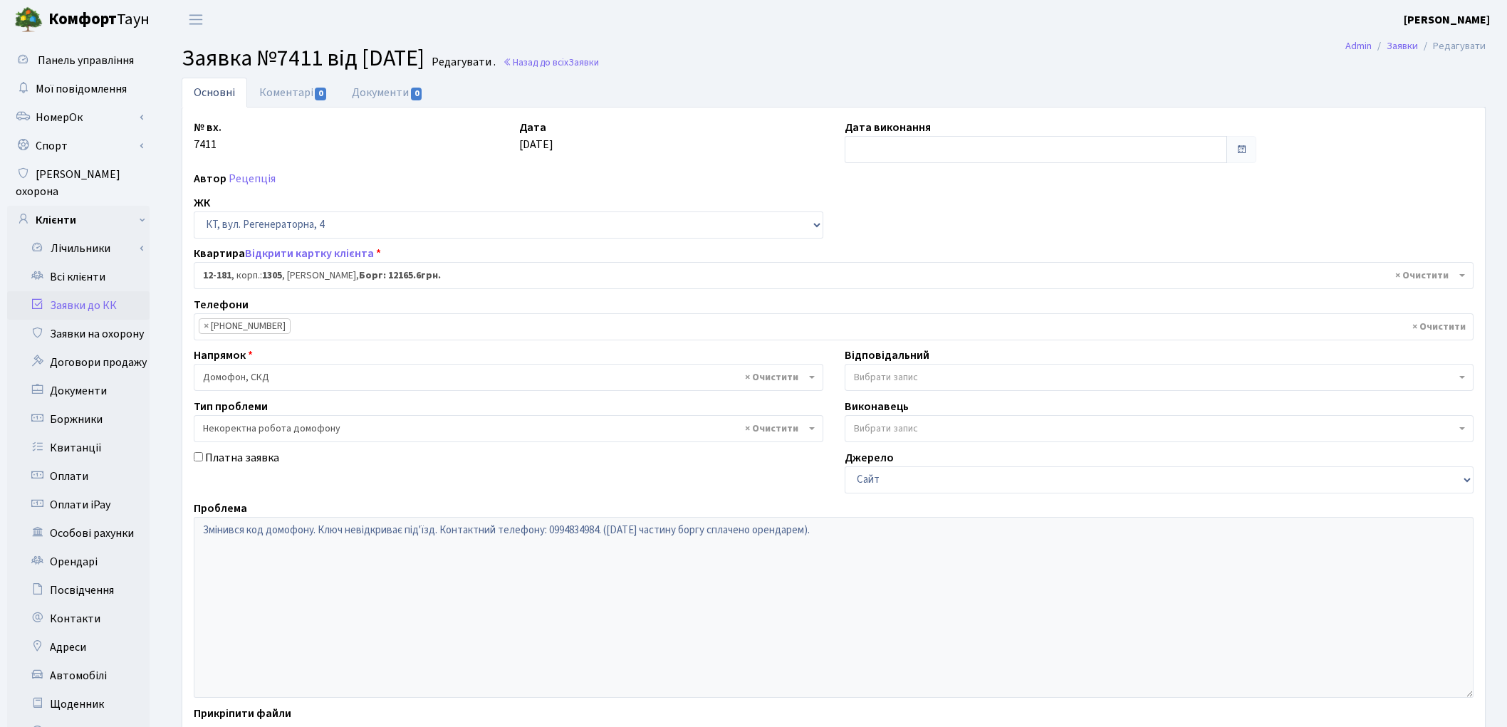
select select "7288"
select select "38"
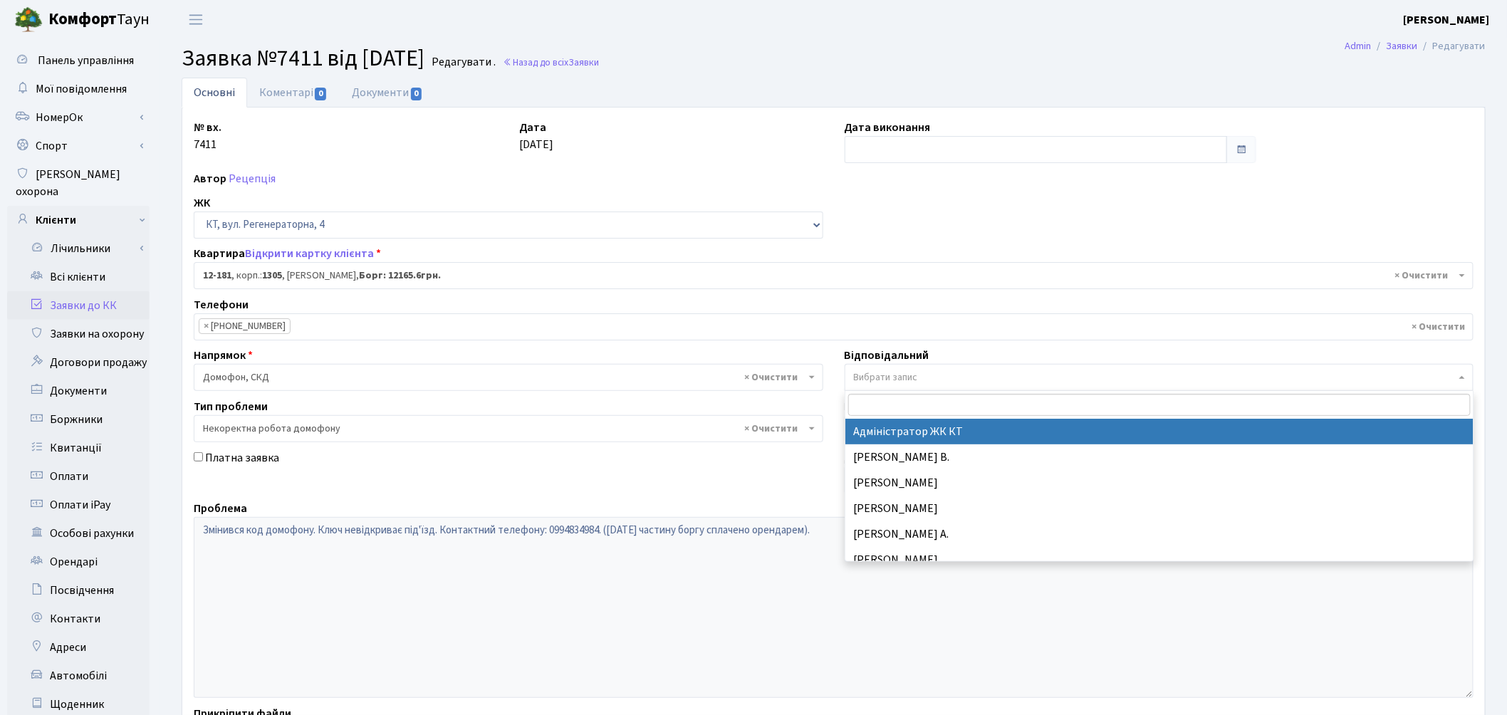
click at [890, 370] on span "Вибрати запис" at bounding box center [886, 377] width 64 height 14
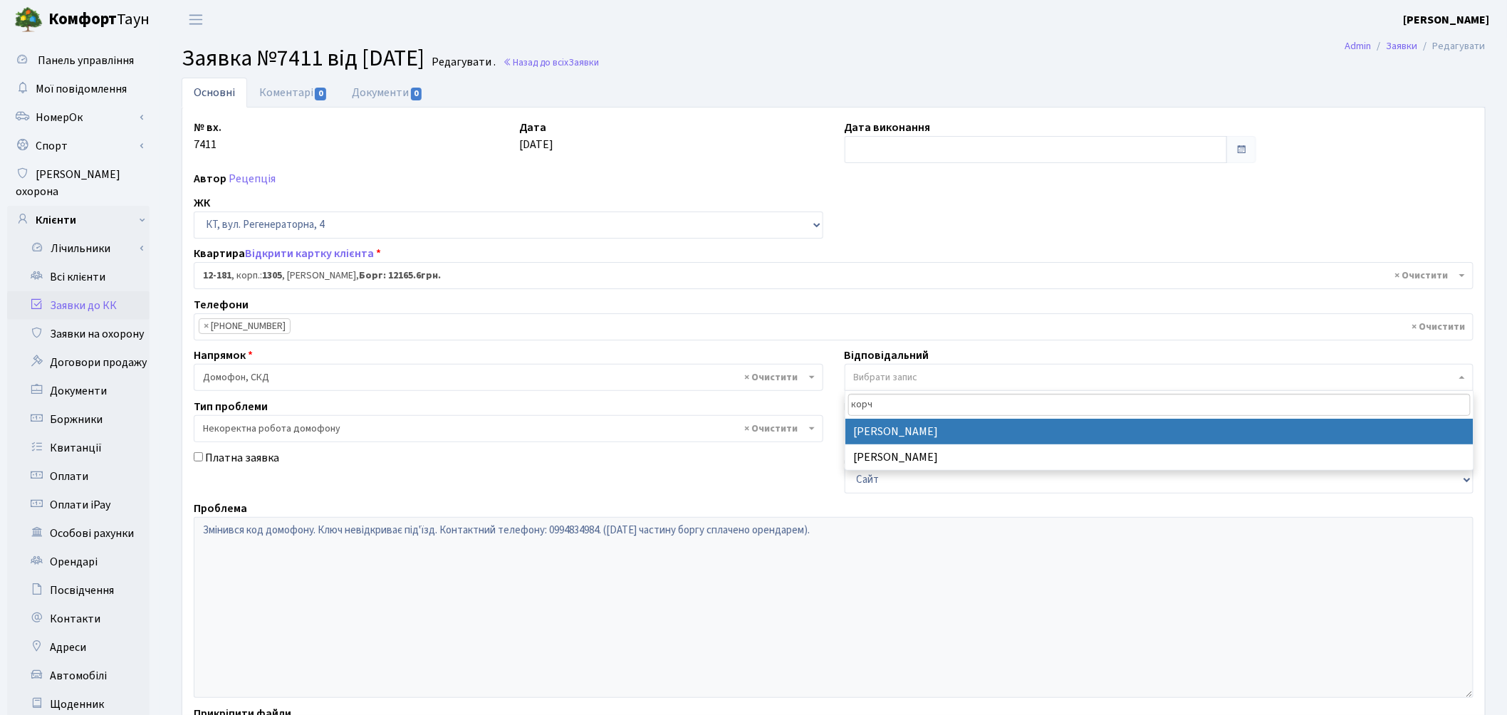
type input "корч"
select select "22"
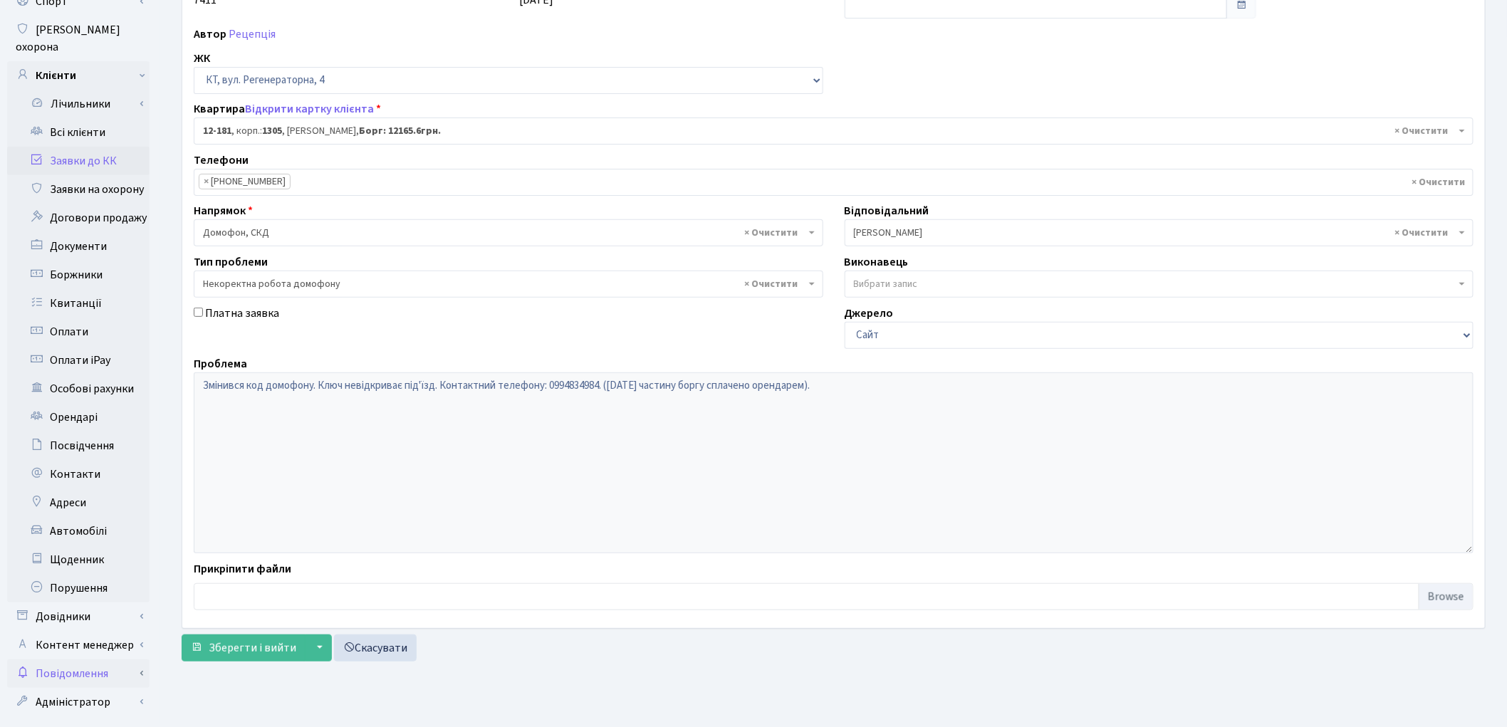
scroll to position [159, 0]
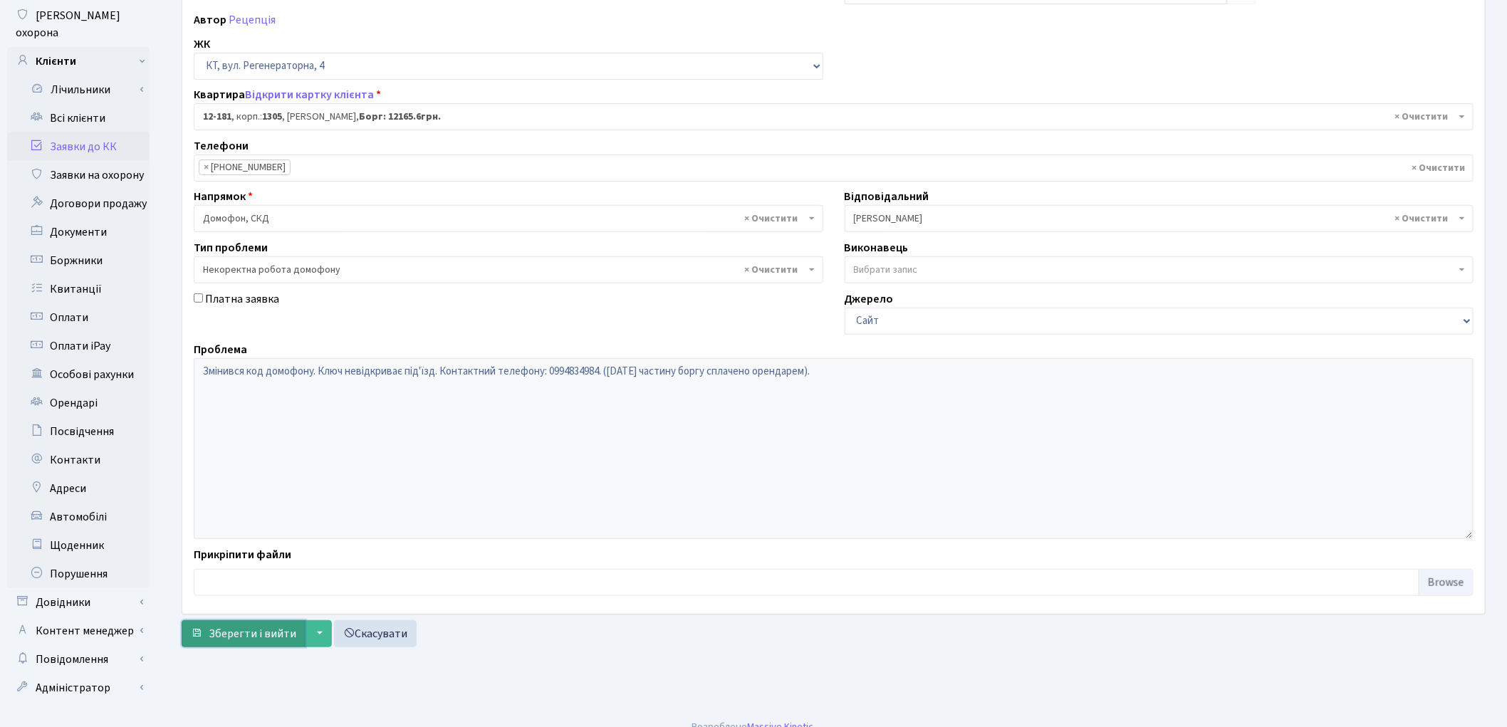
click at [254, 641] on span "Зберегти і вийти" at bounding box center [253, 634] width 88 height 16
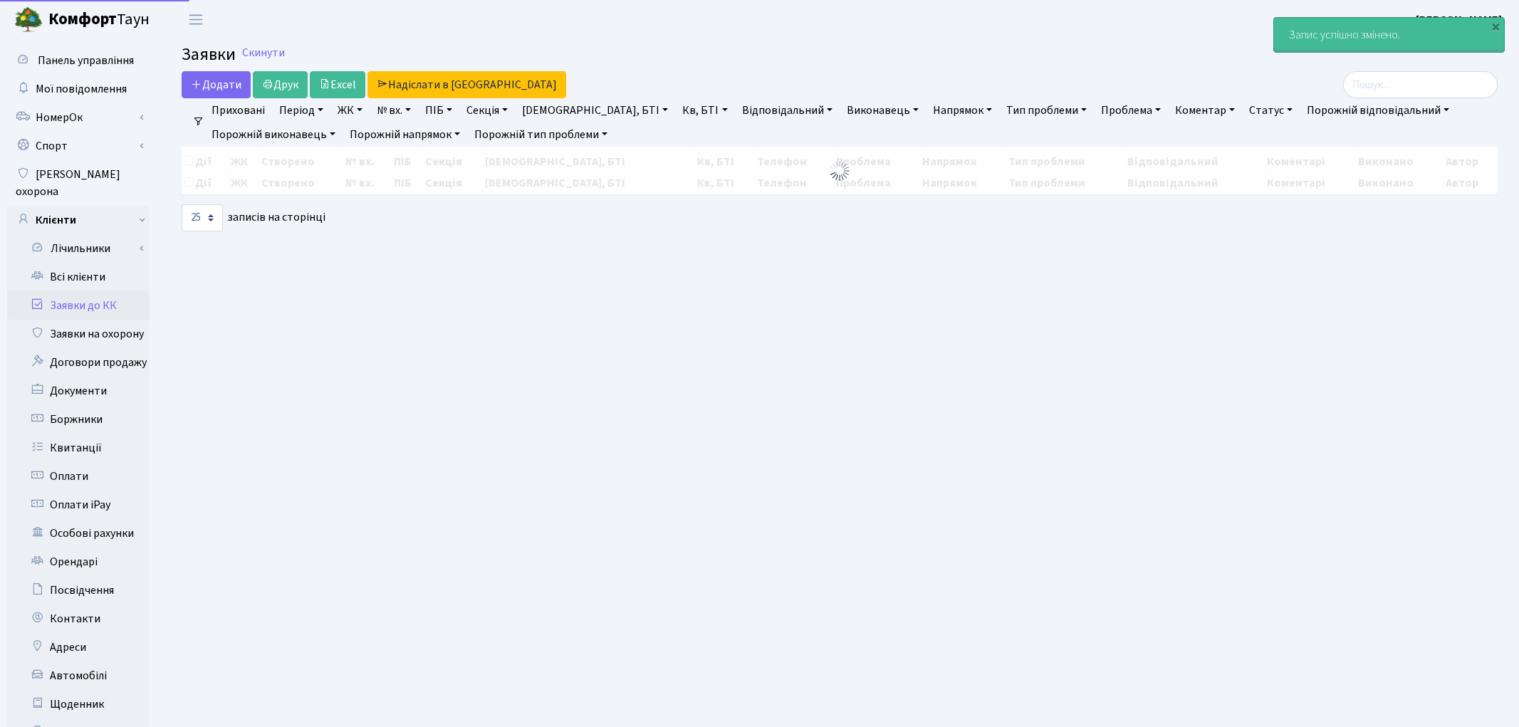
select select "25"
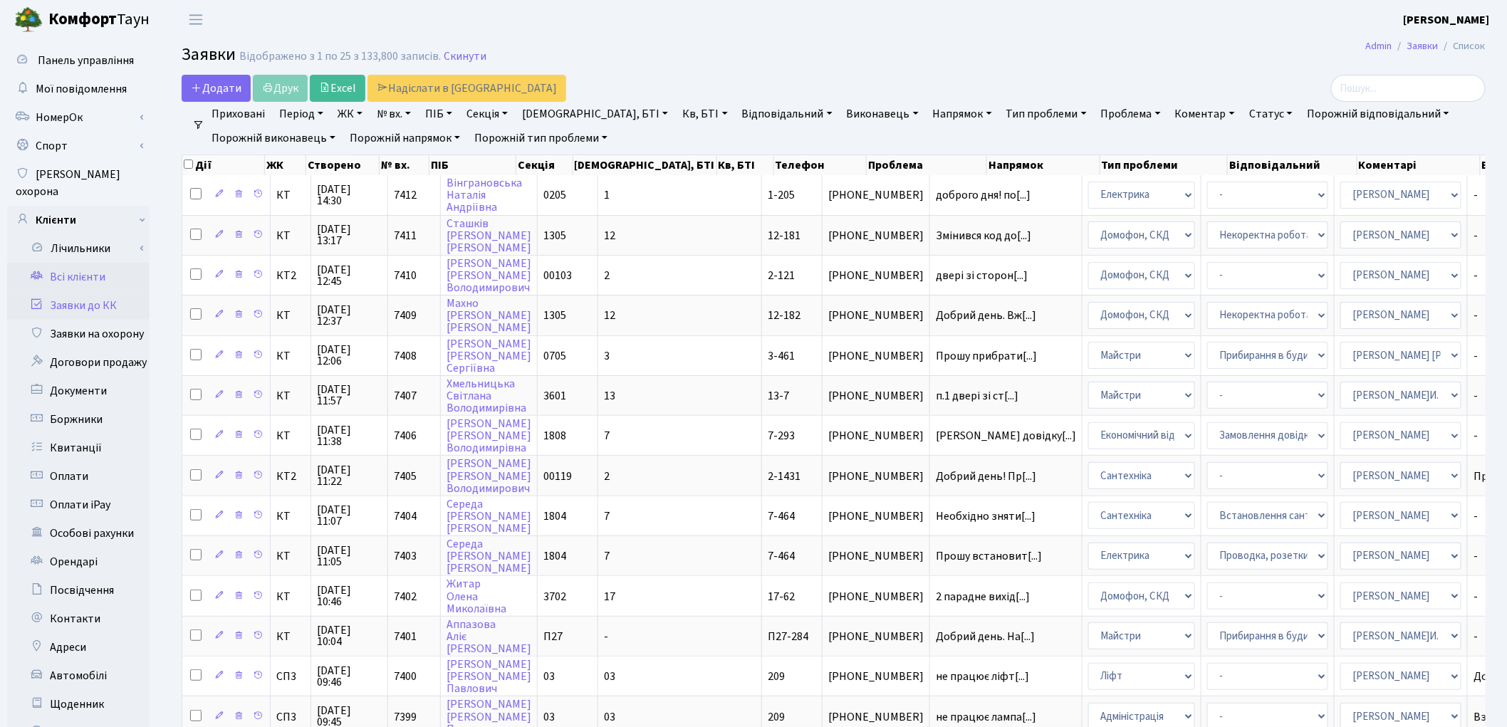
click at [85, 263] on link "Всі клієнти" at bounding box center [78, 277] width 142 height 28
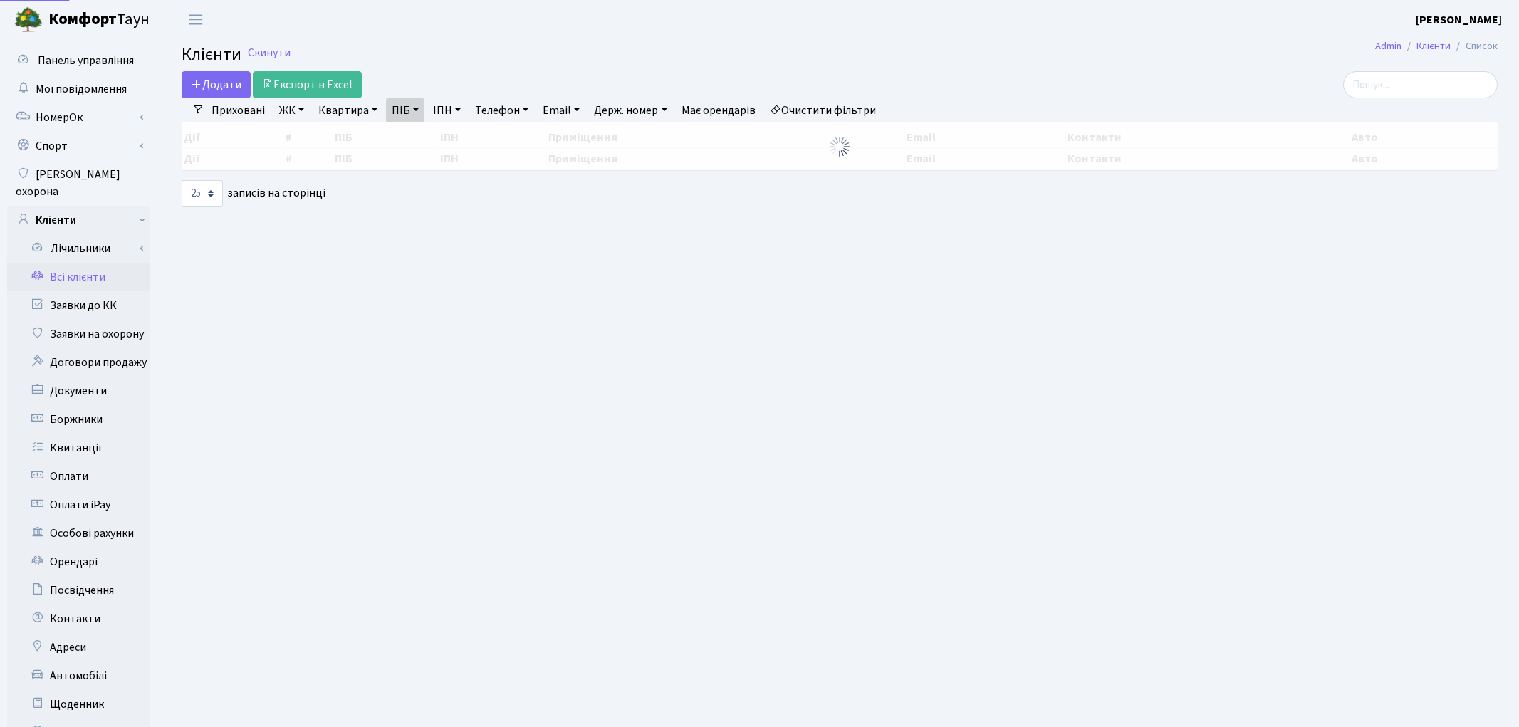
select select "25"
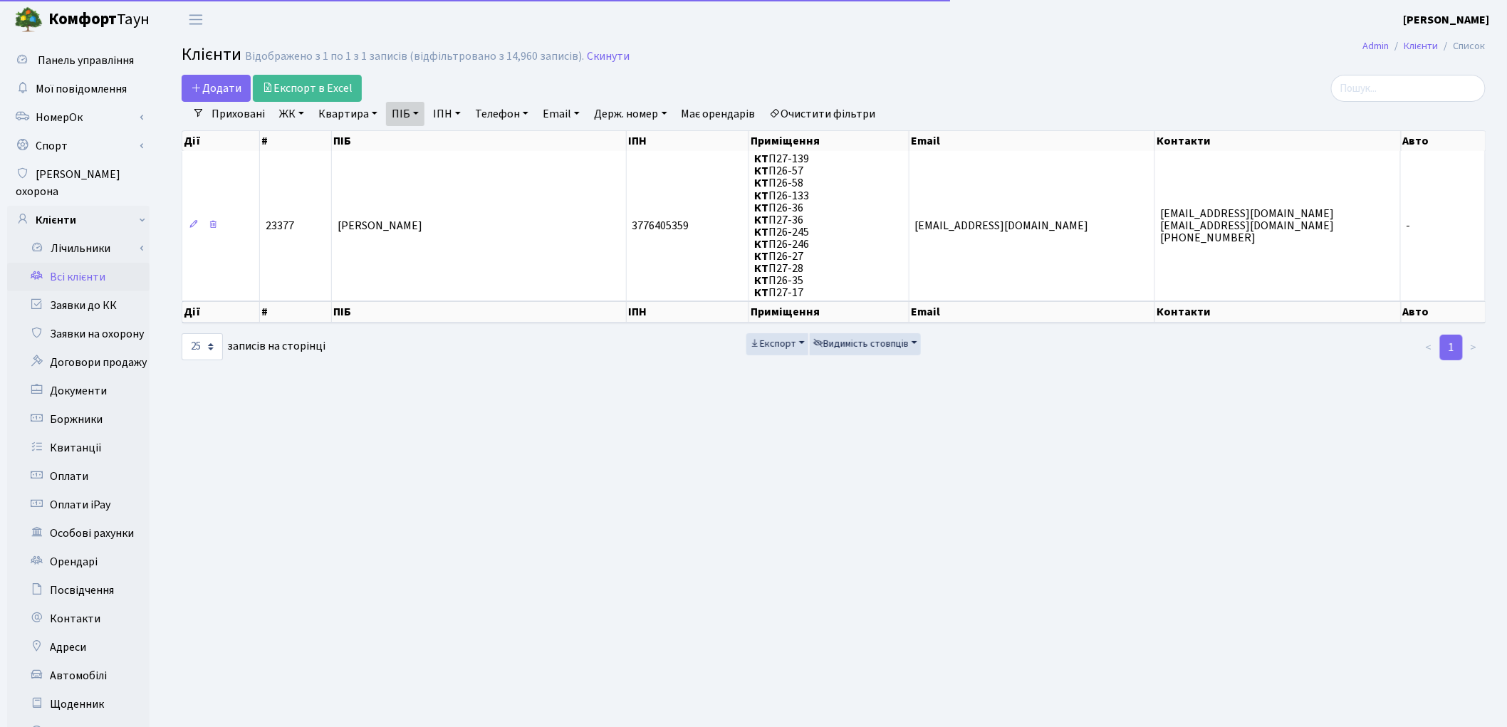
click at [858, 111] on link "Очистити фільтри" at bounding box center [823, 114] width 118 height 24
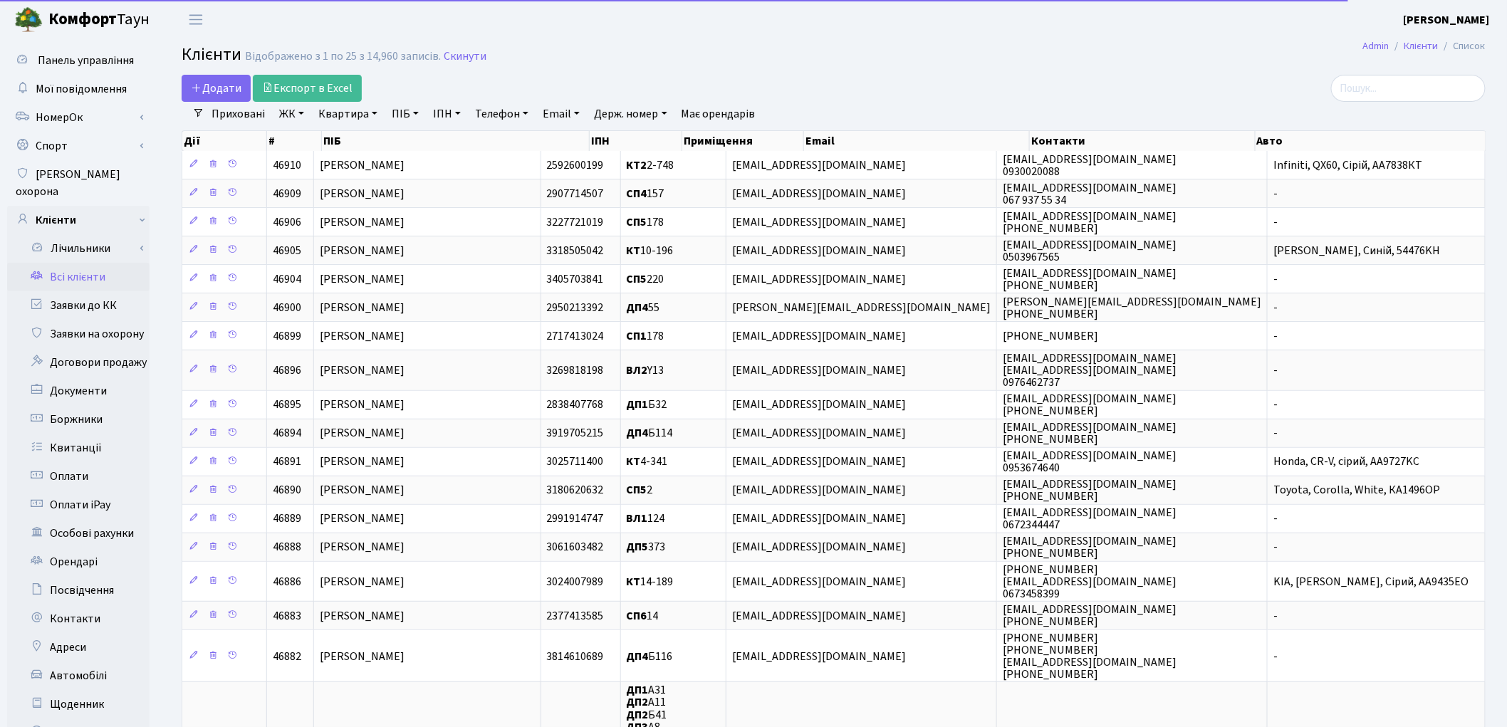
click at [403, 117] on link "ПІБ" at bounding box center [405, 114] width 38 height 24
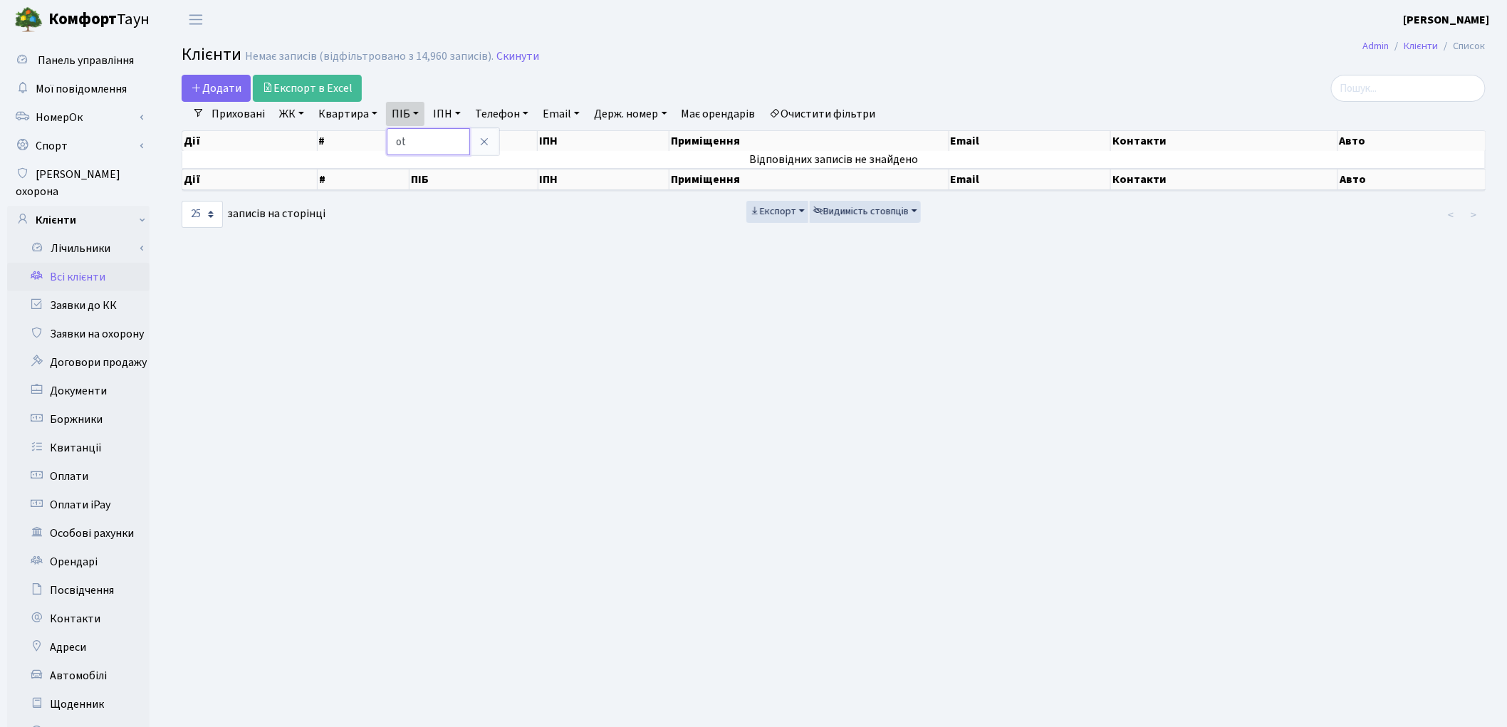
type input "o"
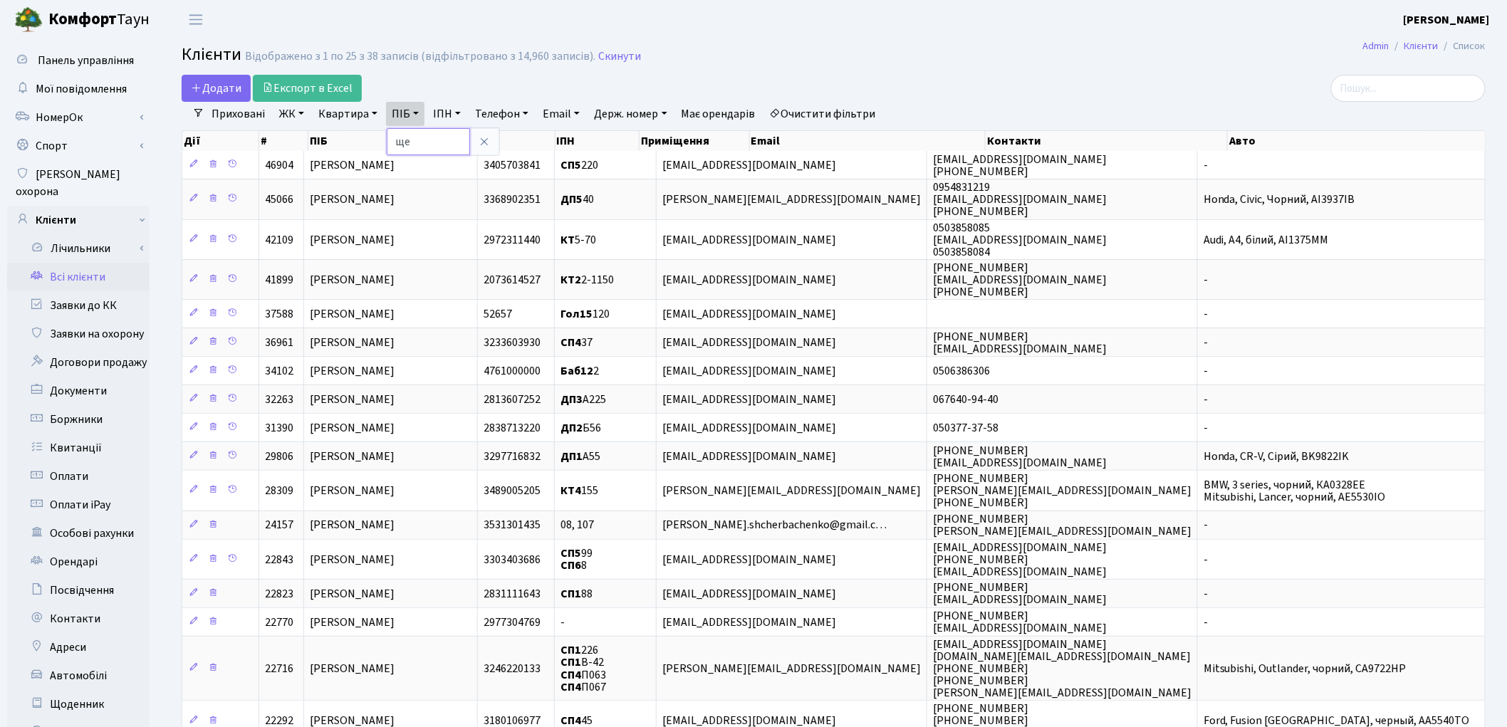
type input "щ"
click at [801, 113] on li "Очистити фільтри" at bounding box center [823, 114] width 118 height 24
click at [323, 114] on link "Квартира" at bounding box center [348, 114] width 71 height 24
type input "66"
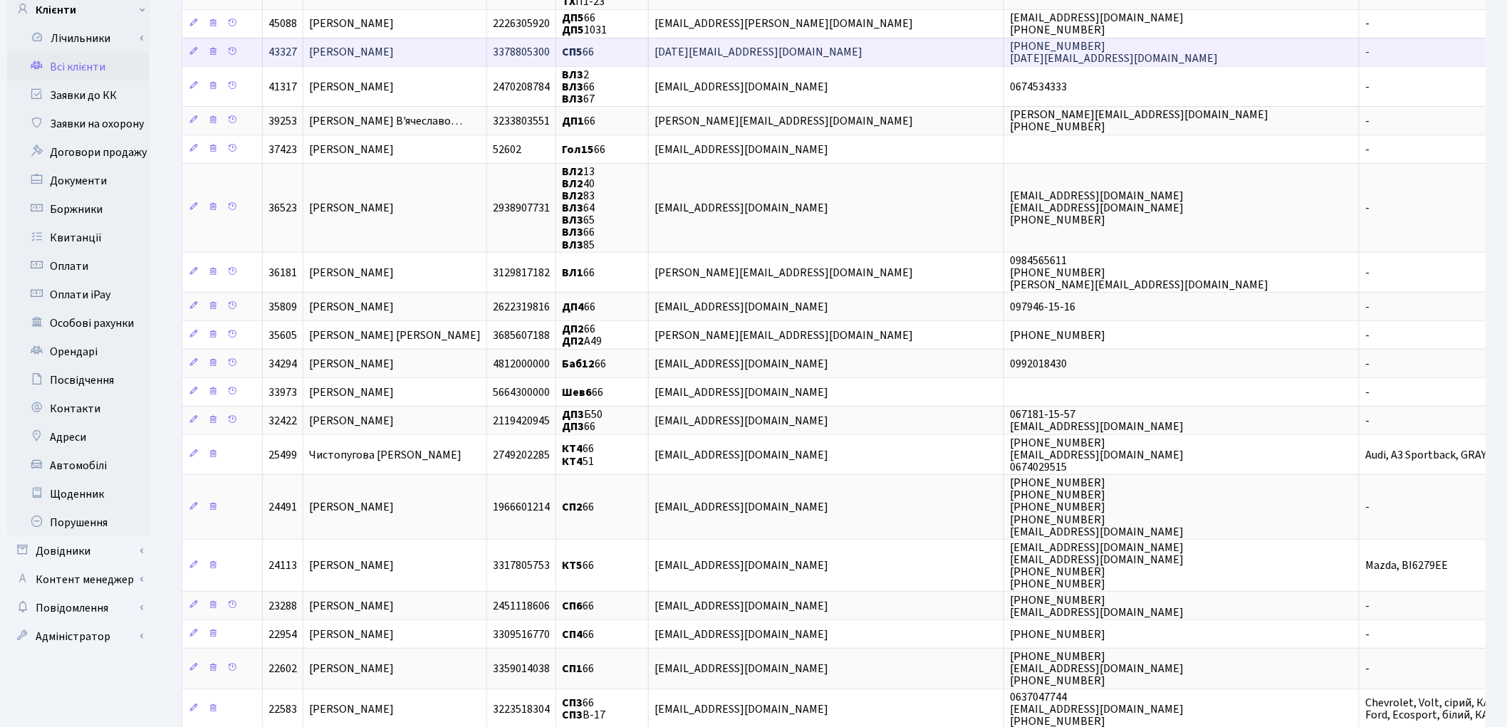
scroll to position [237, 0]
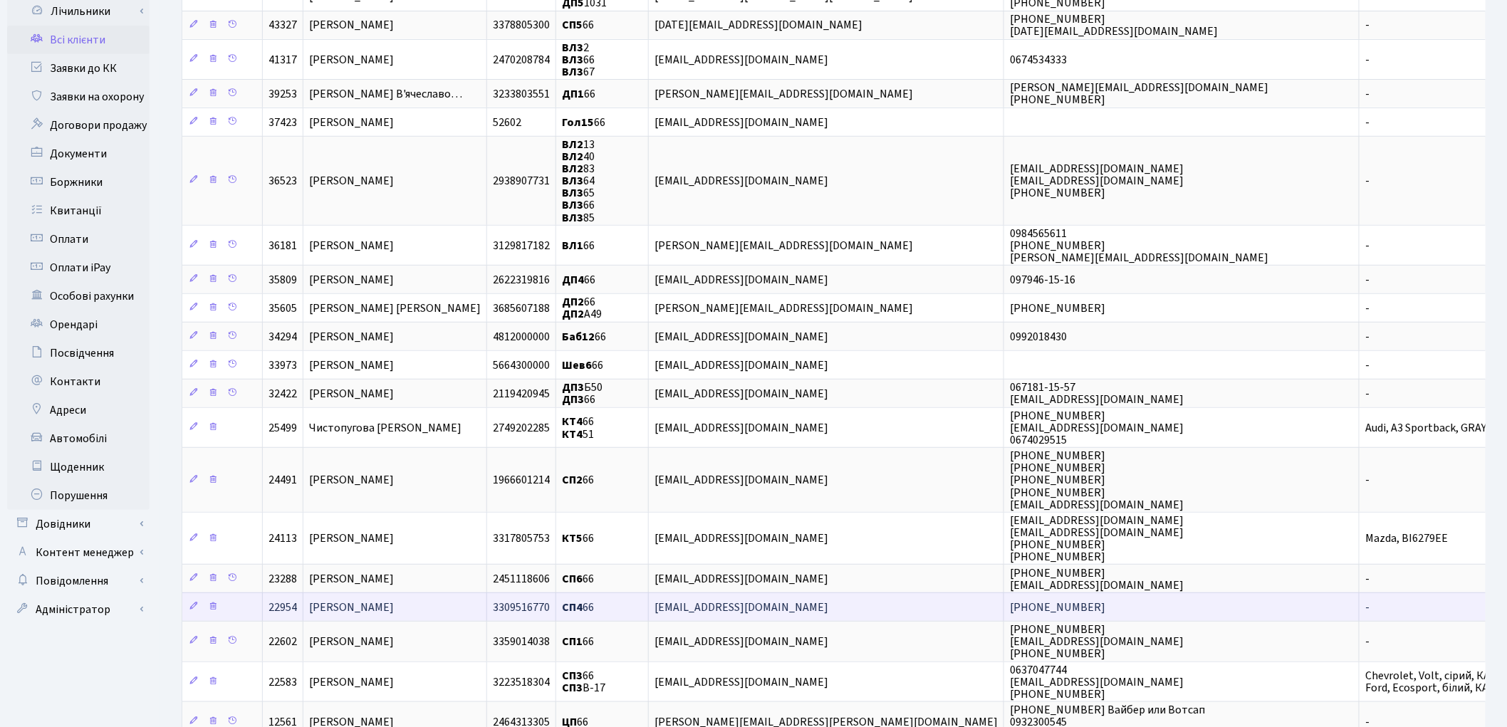
click at [387, 600] on span "Сагумбаєв Олексій Андрійович" at bounding box center [351, 608] width 85 height 16
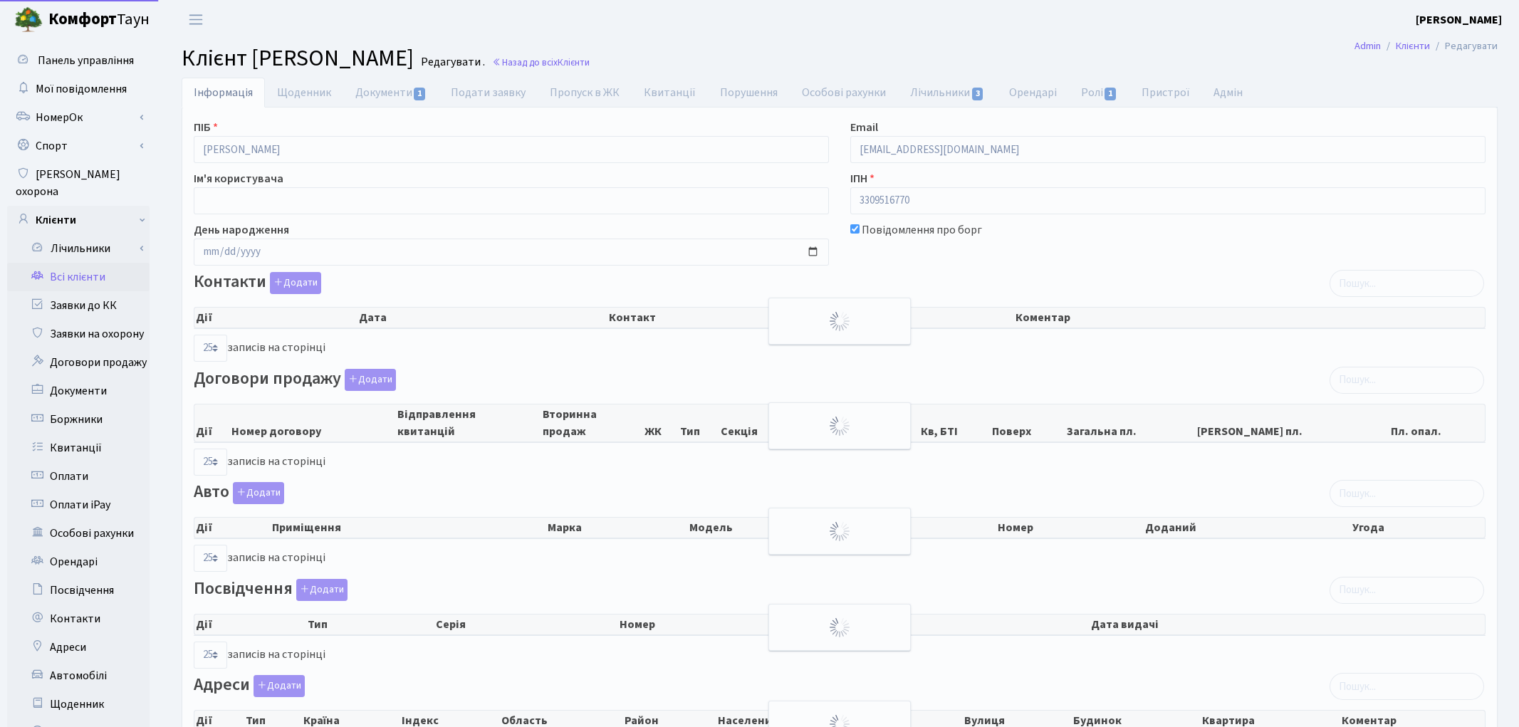
select select "25"
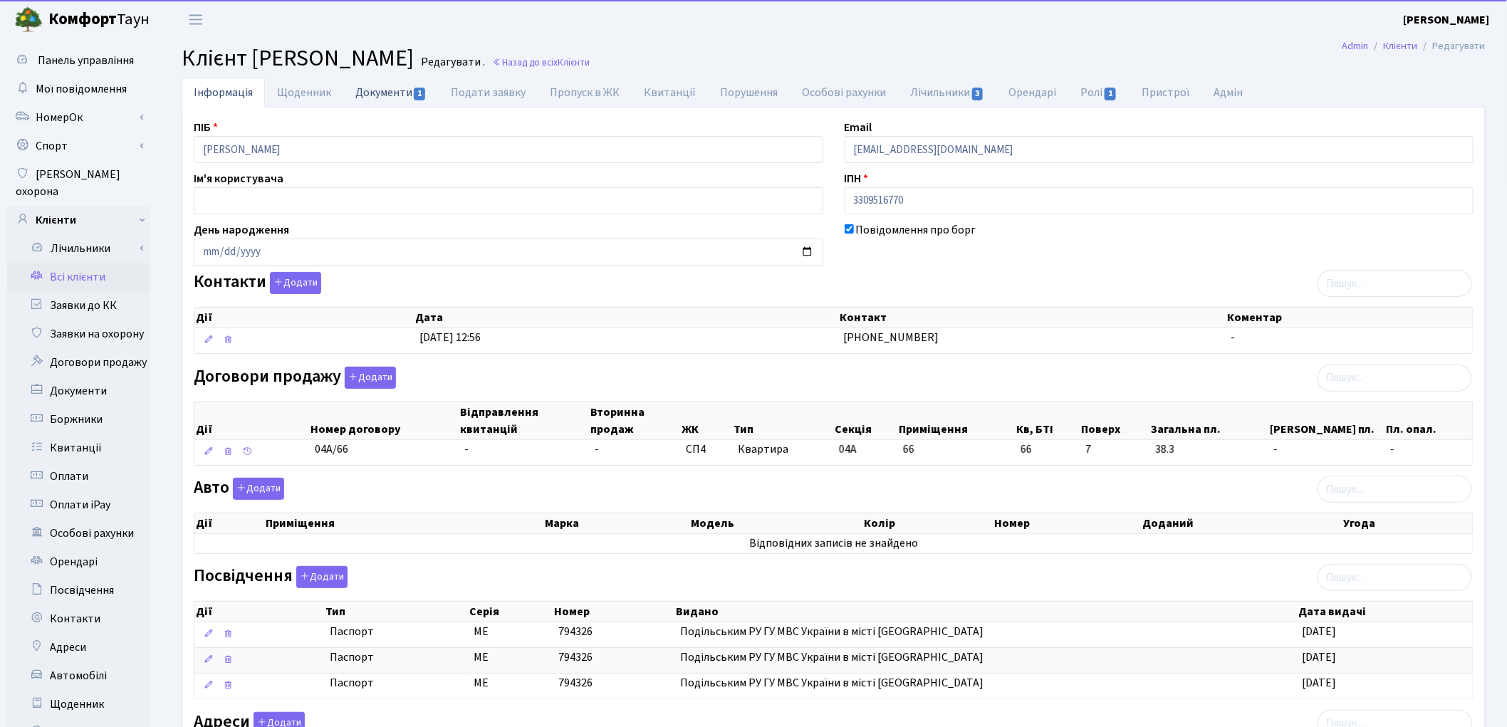
click at [385, 90] on link "Документи 1" at bounding box center [390, 92] width 95 height 29
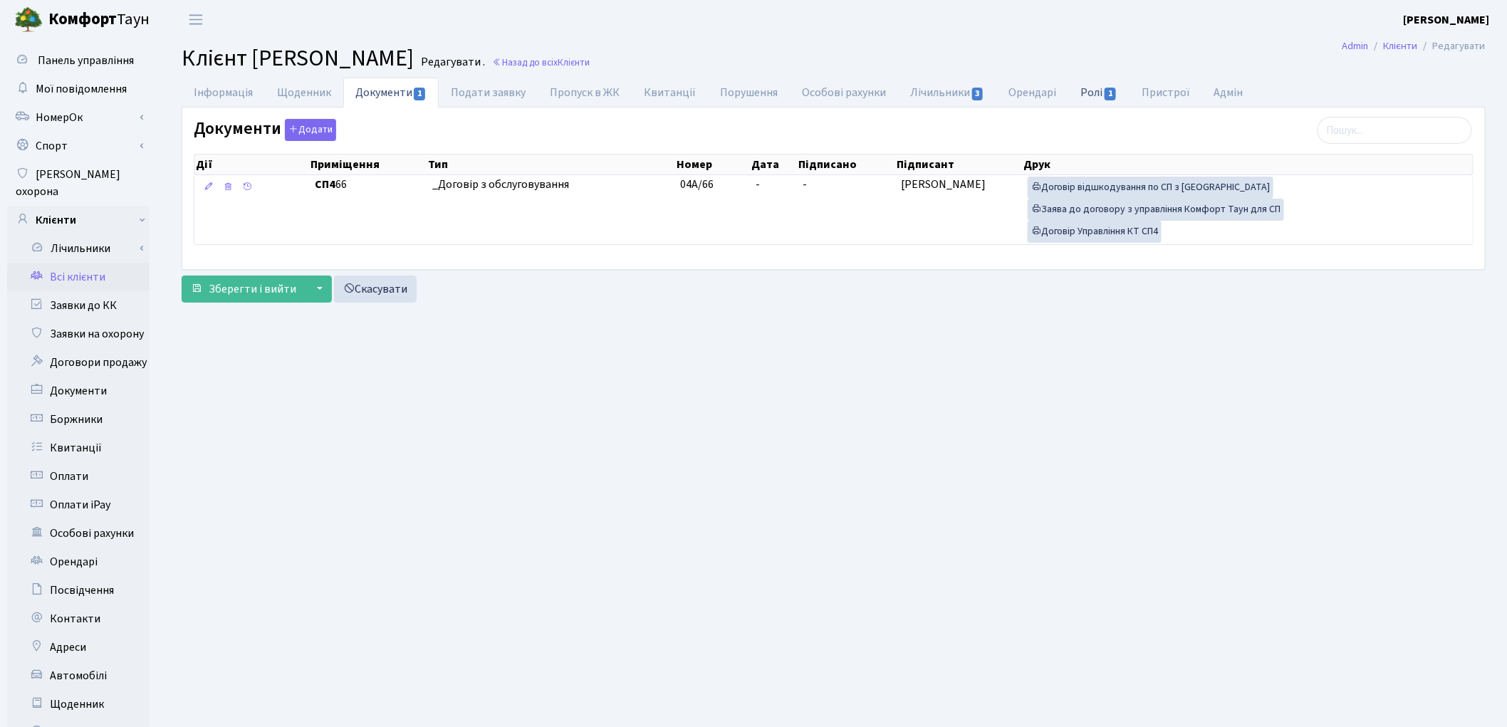
click at [1073, 93] on link "Ролі 1" at bounding box center [1099, 92] width 61 height 29
select select "25"
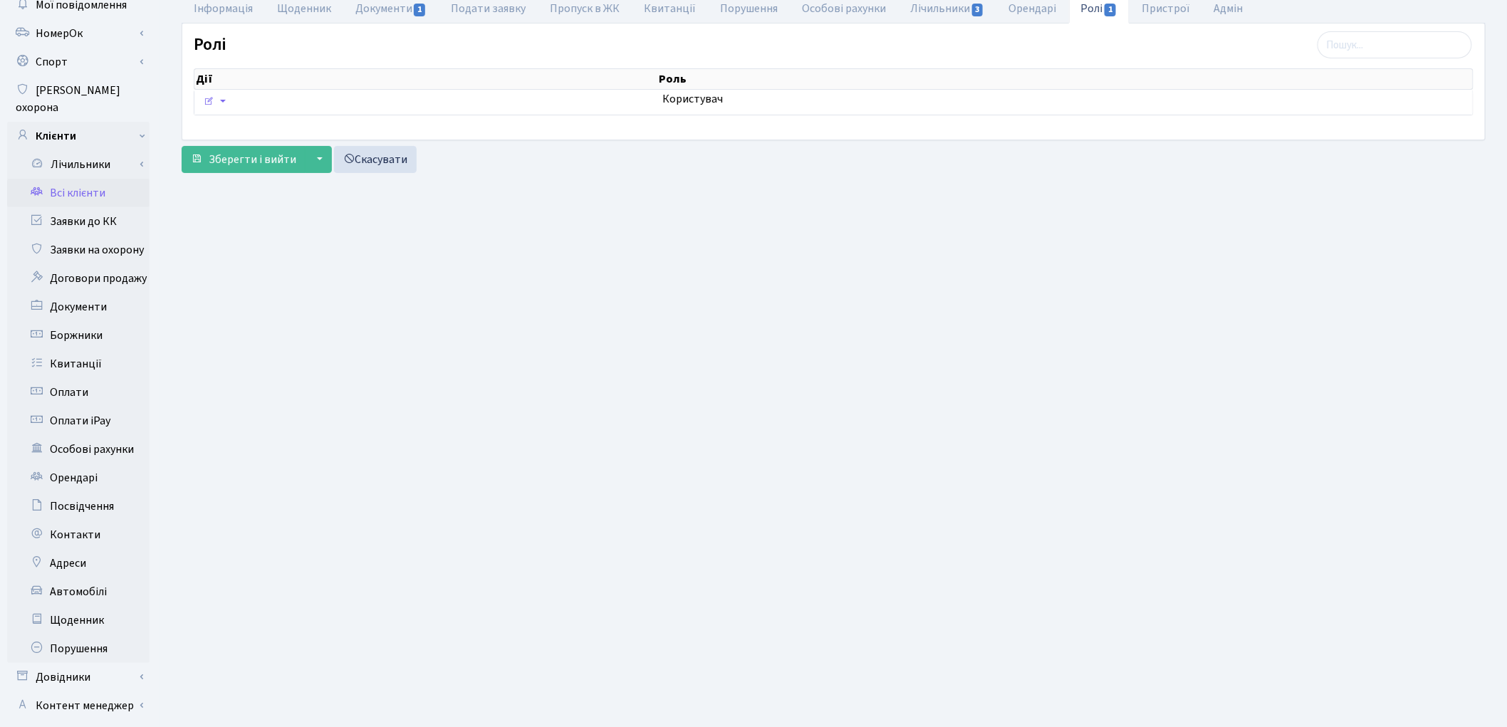
scroll to position [158, 0]
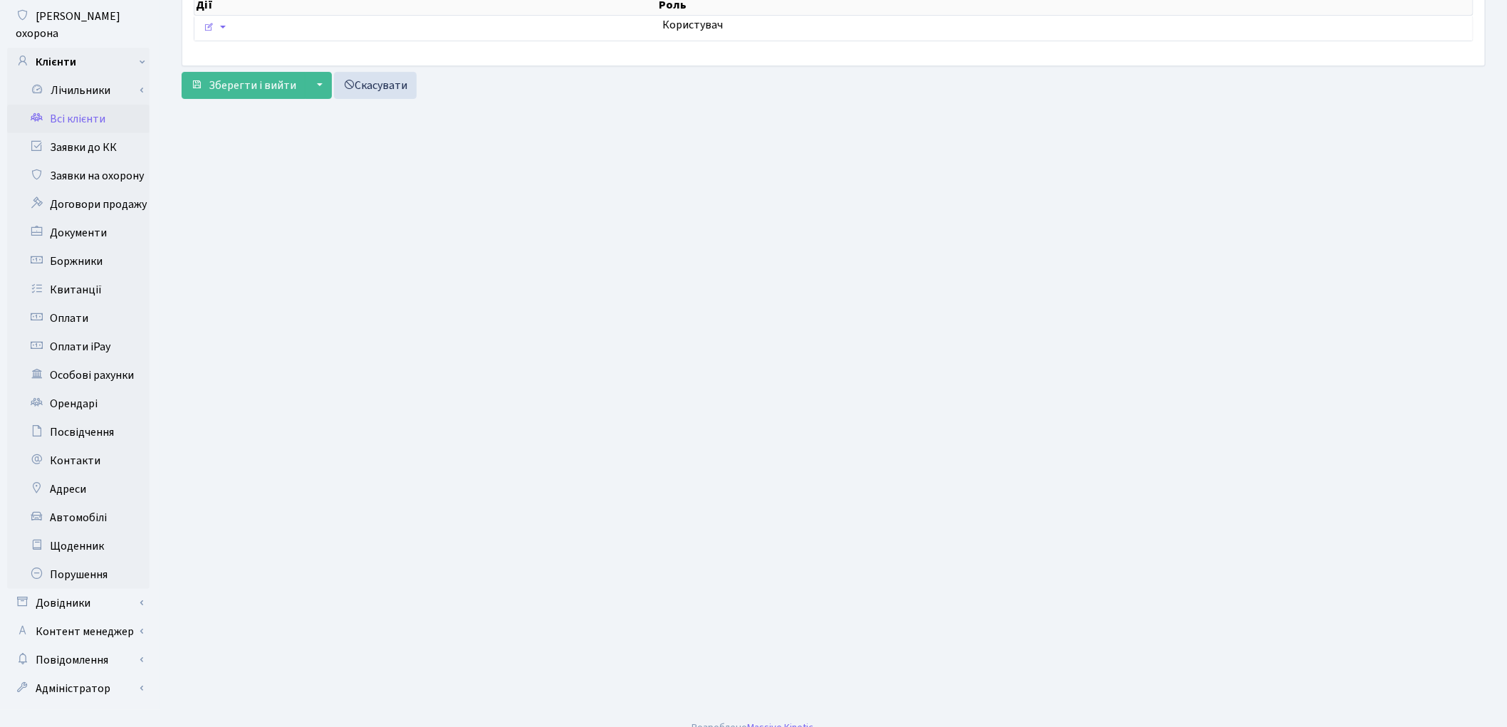
click at [1221, 323] on main "Admin Клієнти Редагувати Клієнт Сагумбаєв Олексій Андрійович Редагувати . Назад…" at bounding box center [833, 295] width 1347 height 829
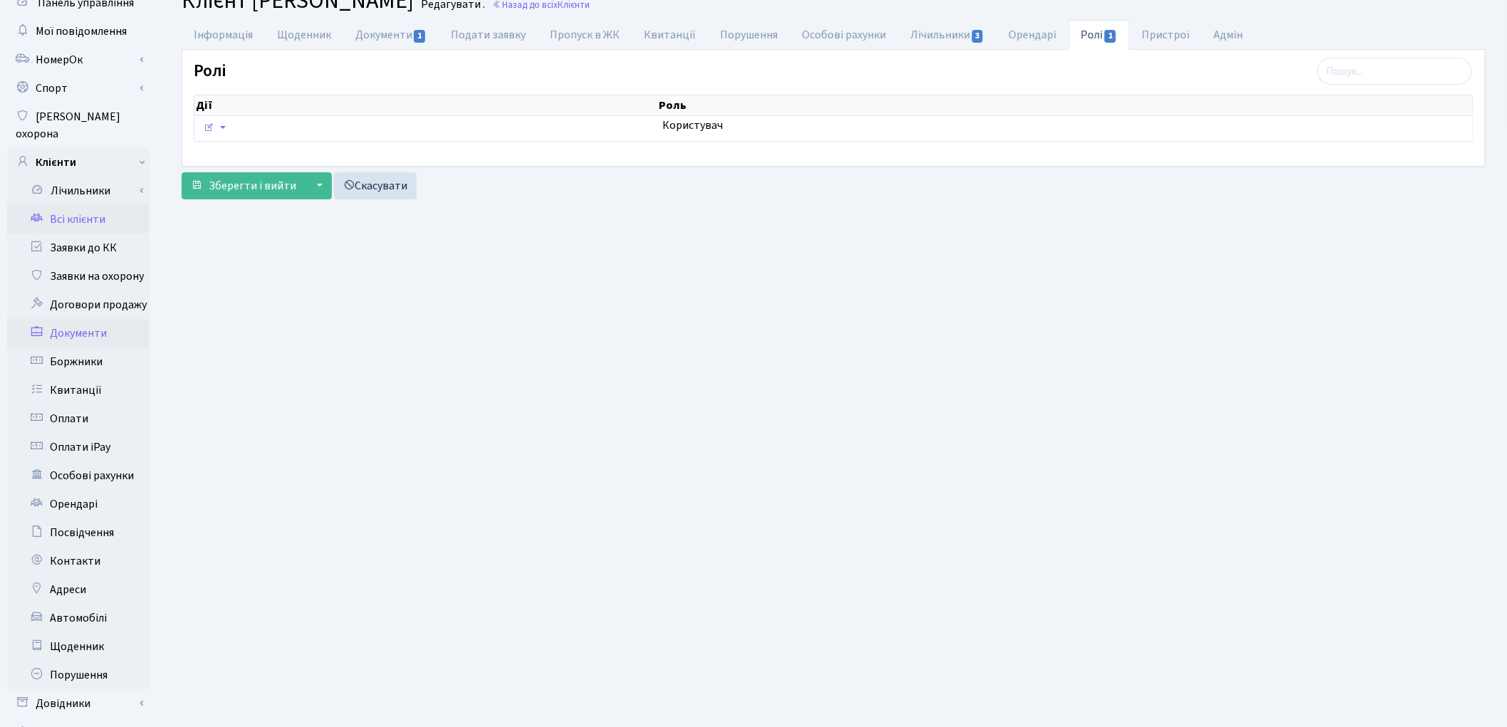
scroll to position [0, 0]
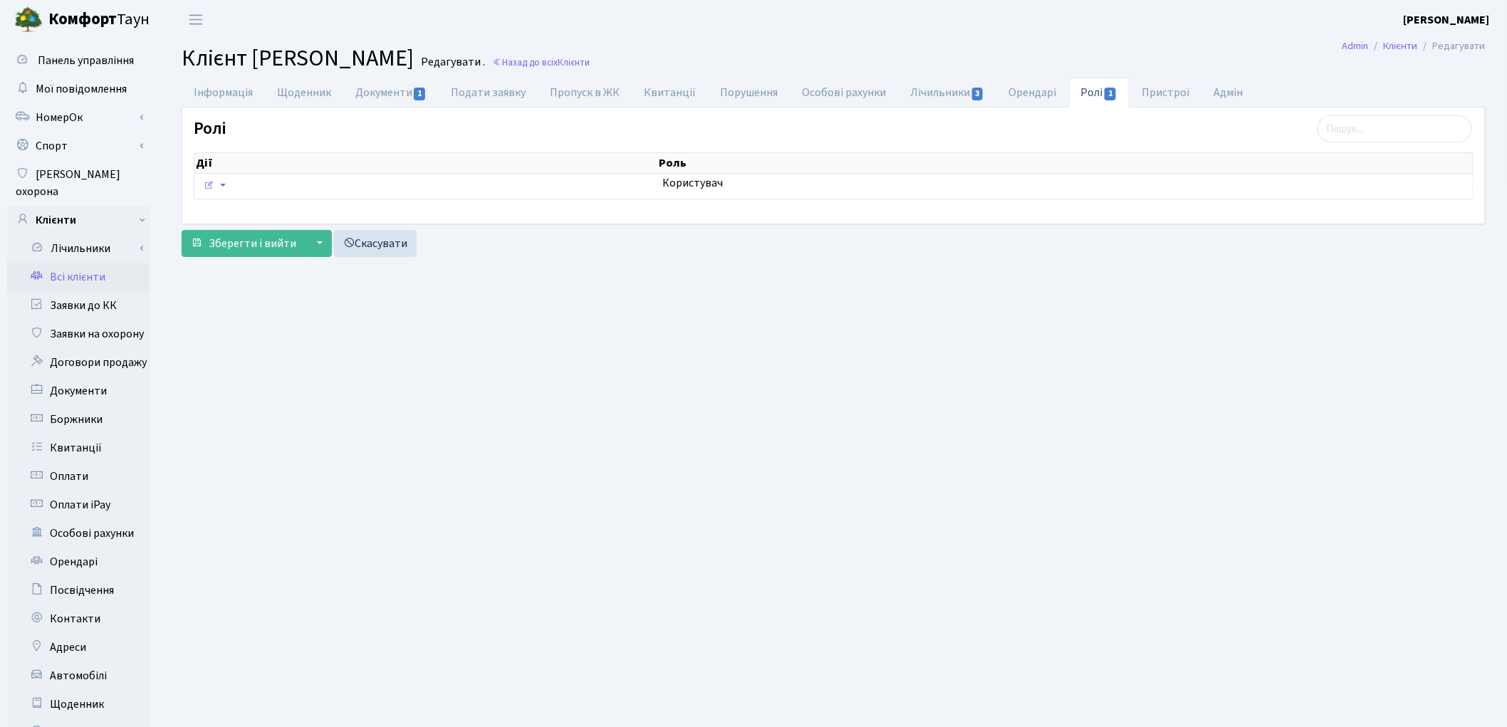
click at [85, 263] on link "Всі клієнти" at bounding box center [78, 277] width 142 height 28
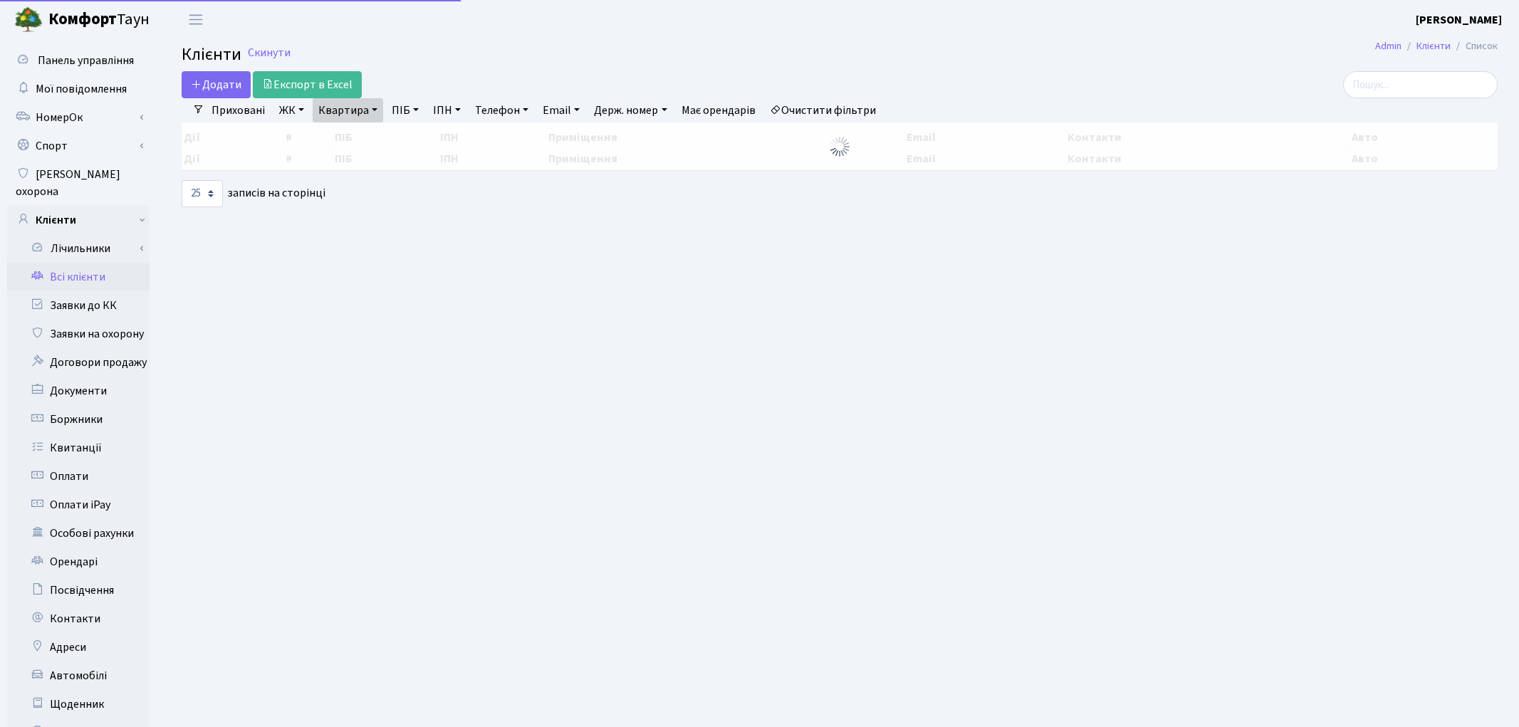
select select "25"
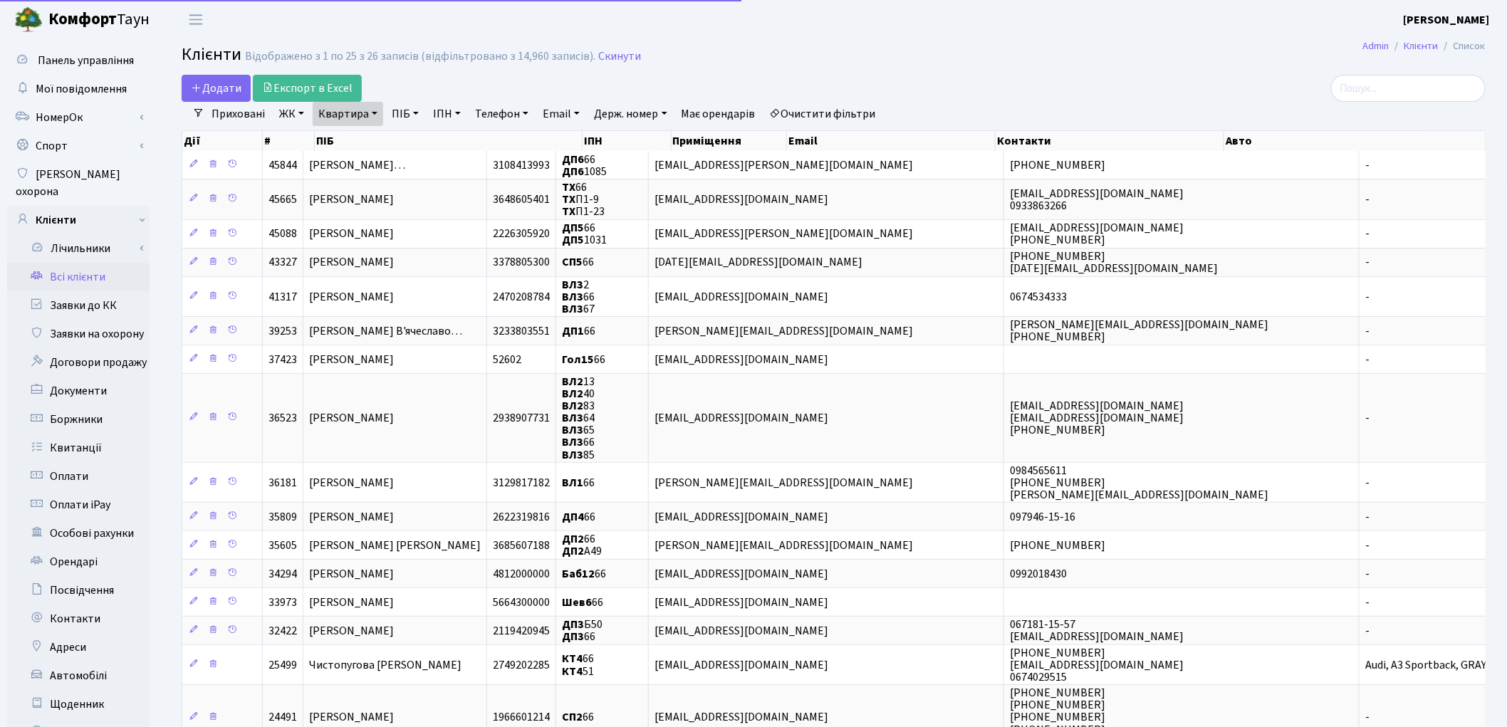
click at [855, 100] on div "Додати Експорт в Excel" at bounding box center [613, 88] width 863 height 27
click at [855, 104] on link "Очистити фільтри" at bounding box center [823, 114] width 118 height 24
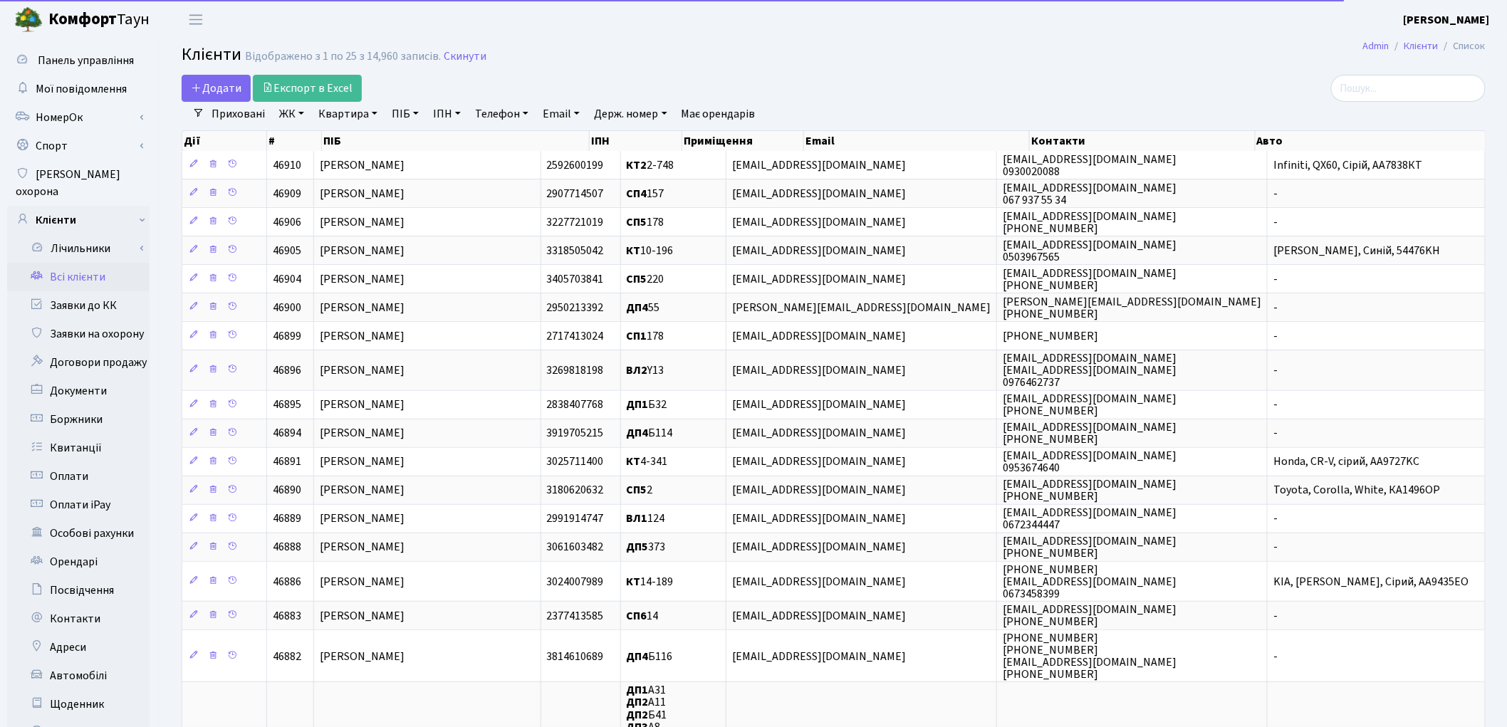
click at [396, 119] on link "ПІБ" at bounding box center [405, 114] width 38 height 24
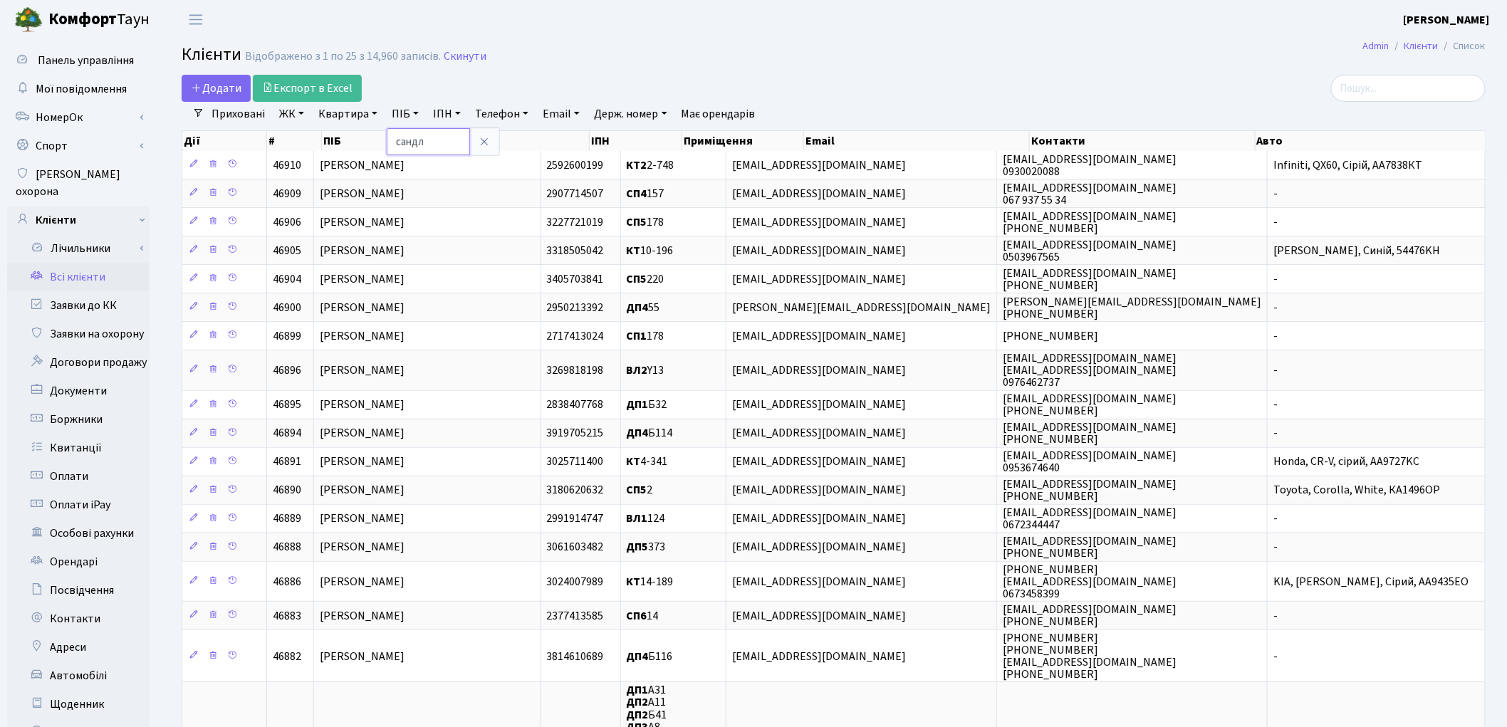
type input "сандл"
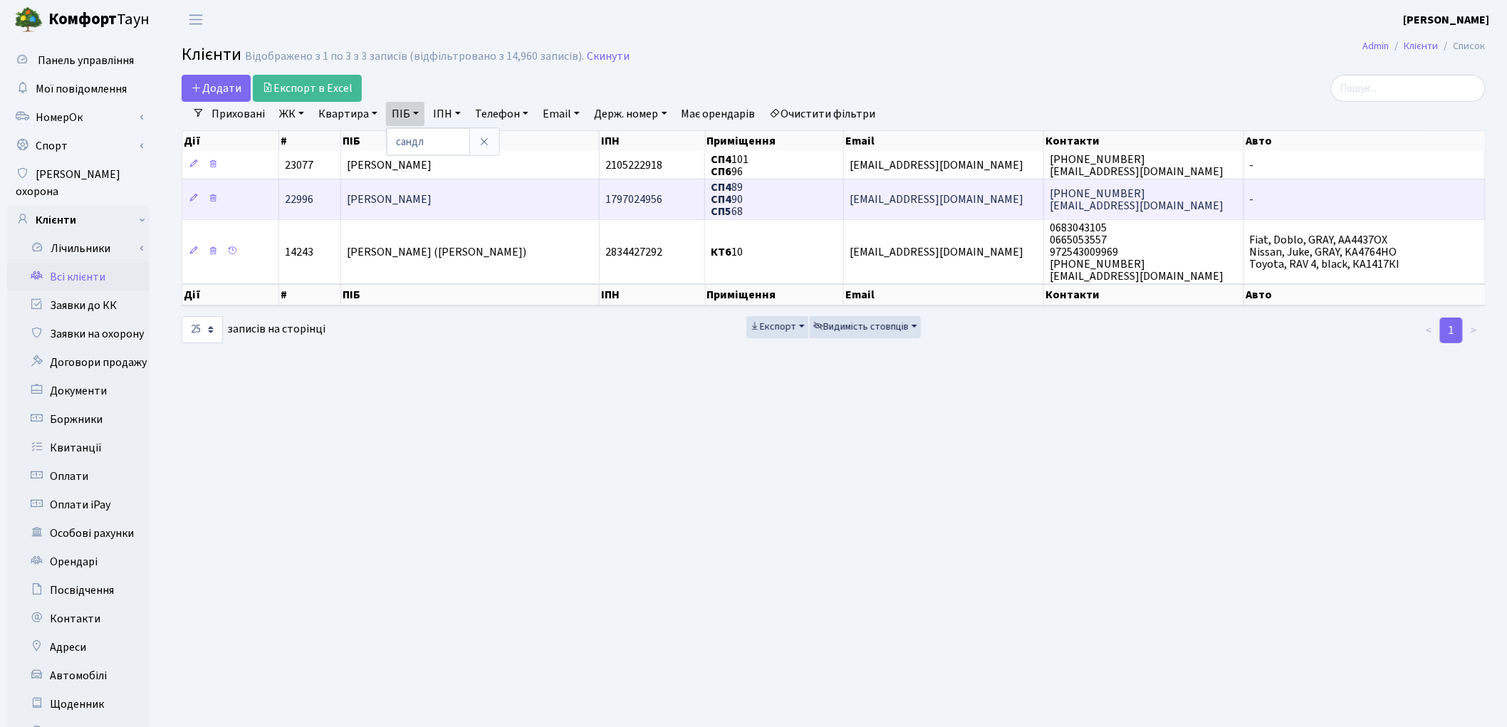
click at [408, 197] on span "Сандлер Юрій" at bounding box center [389, 200] width 85 height 16
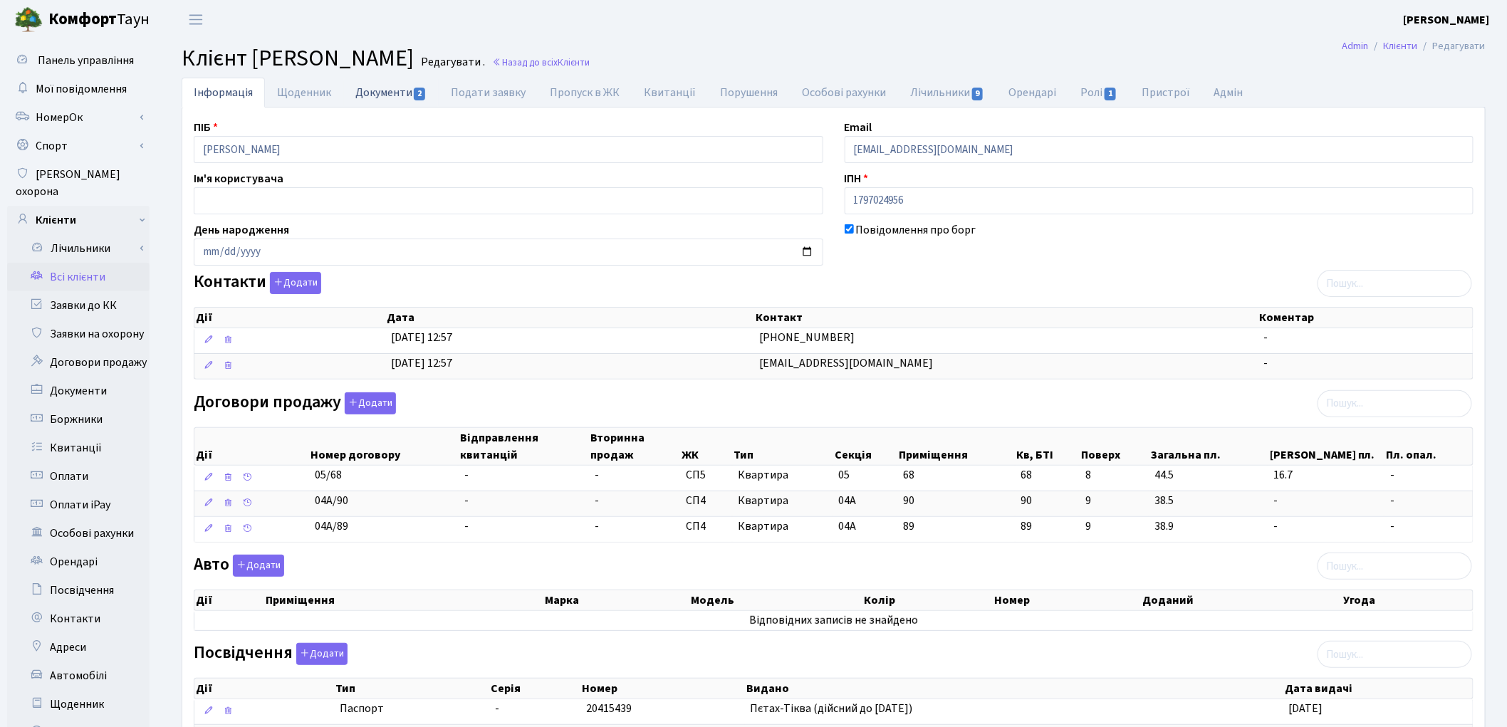
click at [377, 93] on link "Документи 2" at bounding box center [390, 92] width 95 height 29
select select "25"
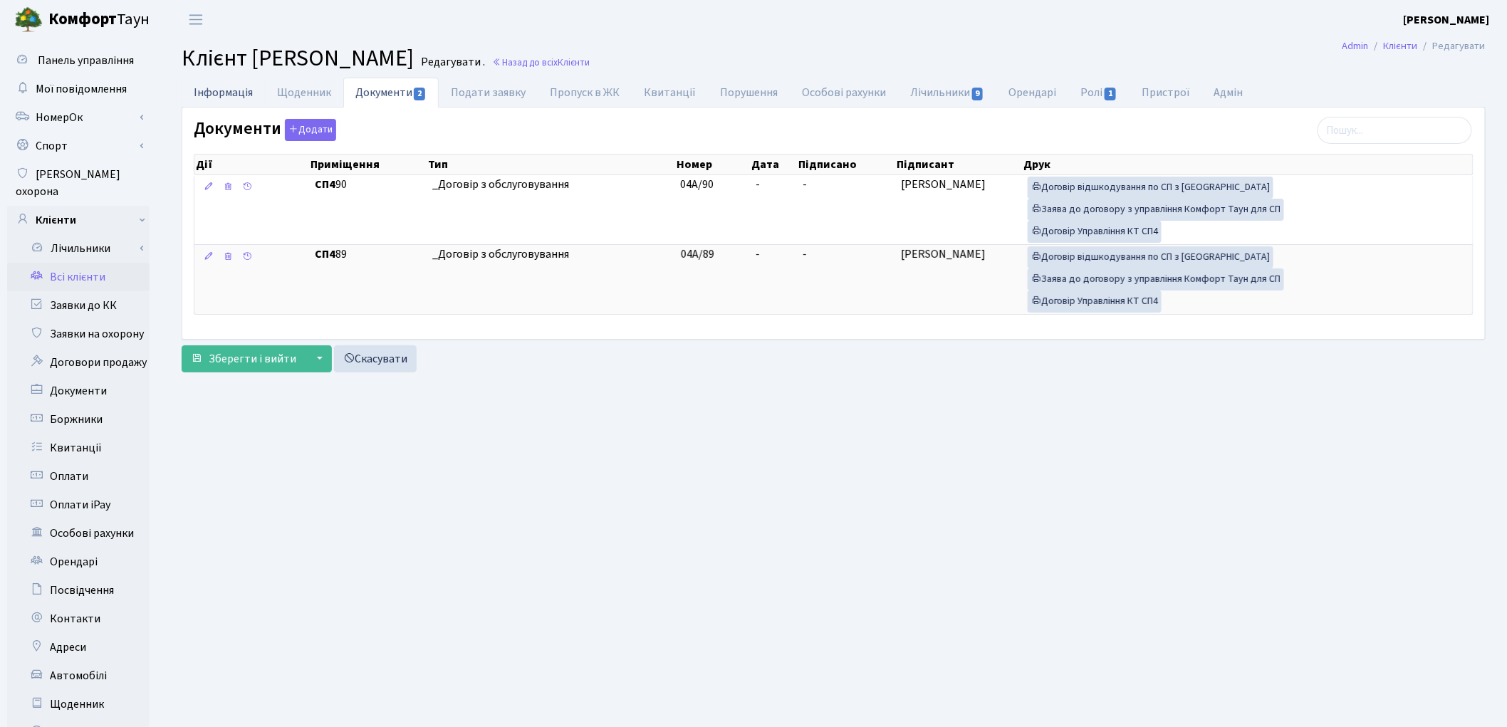
click at [238, 98] on link "Інформація" at bounding box center [223, 92] width 83 height 29
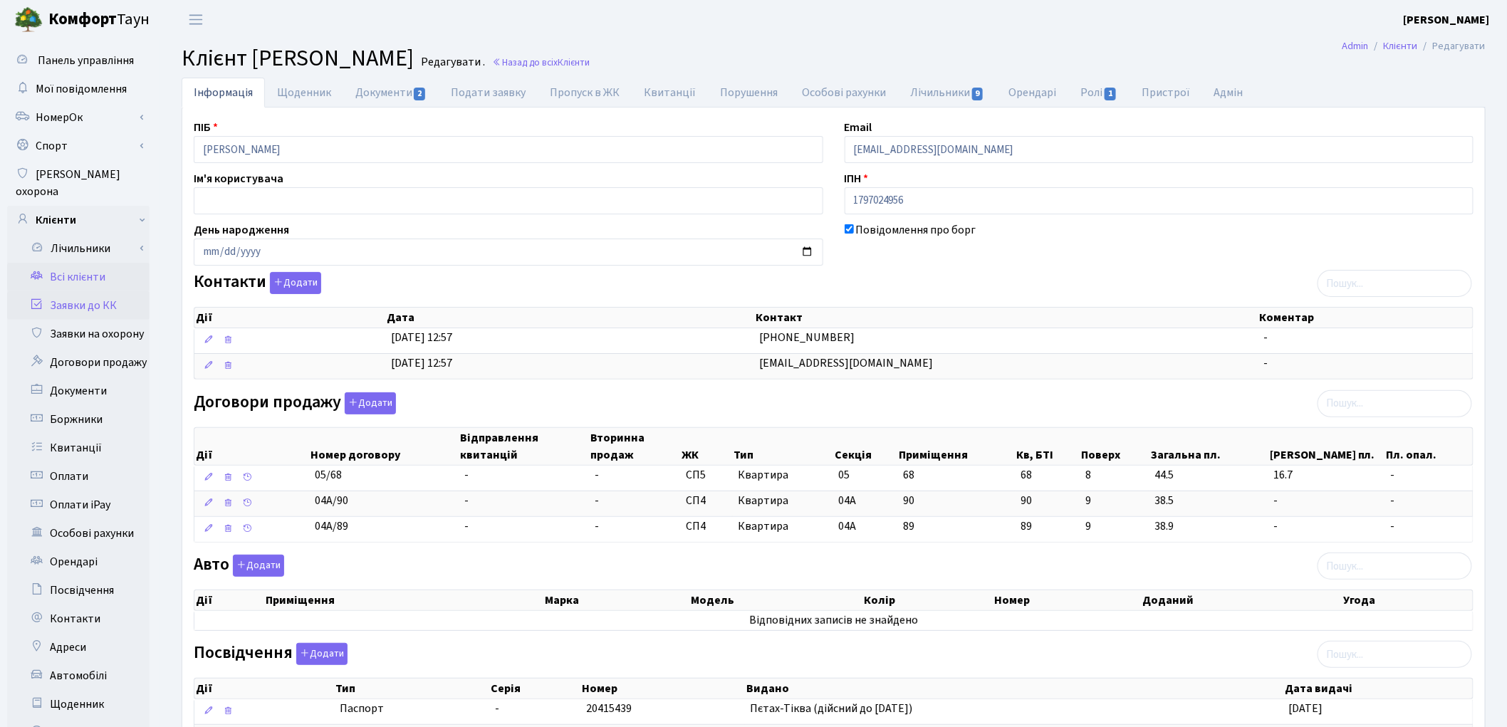
click at [72, 292] on link "Заявки до КК" at bounding box center [78, 305] width 142 height 28
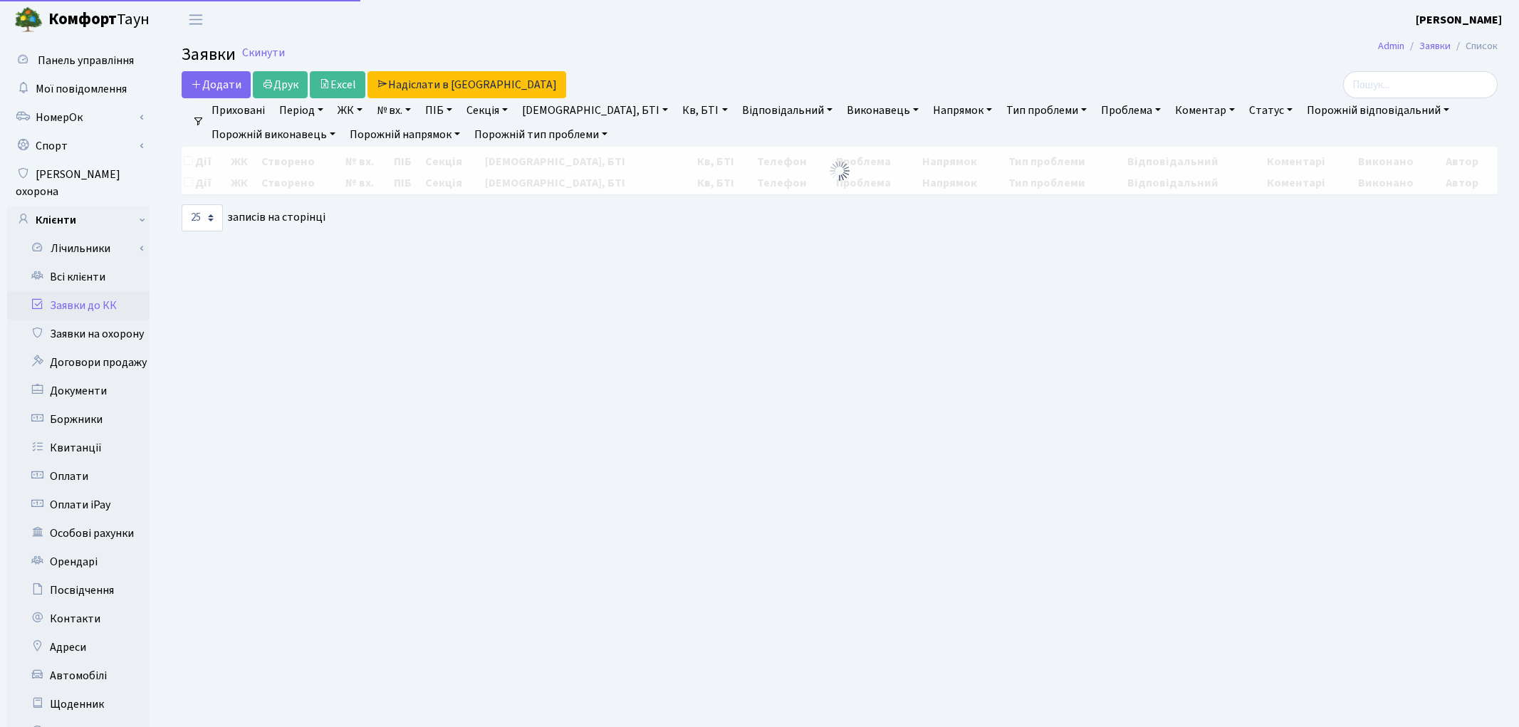
select select "25"
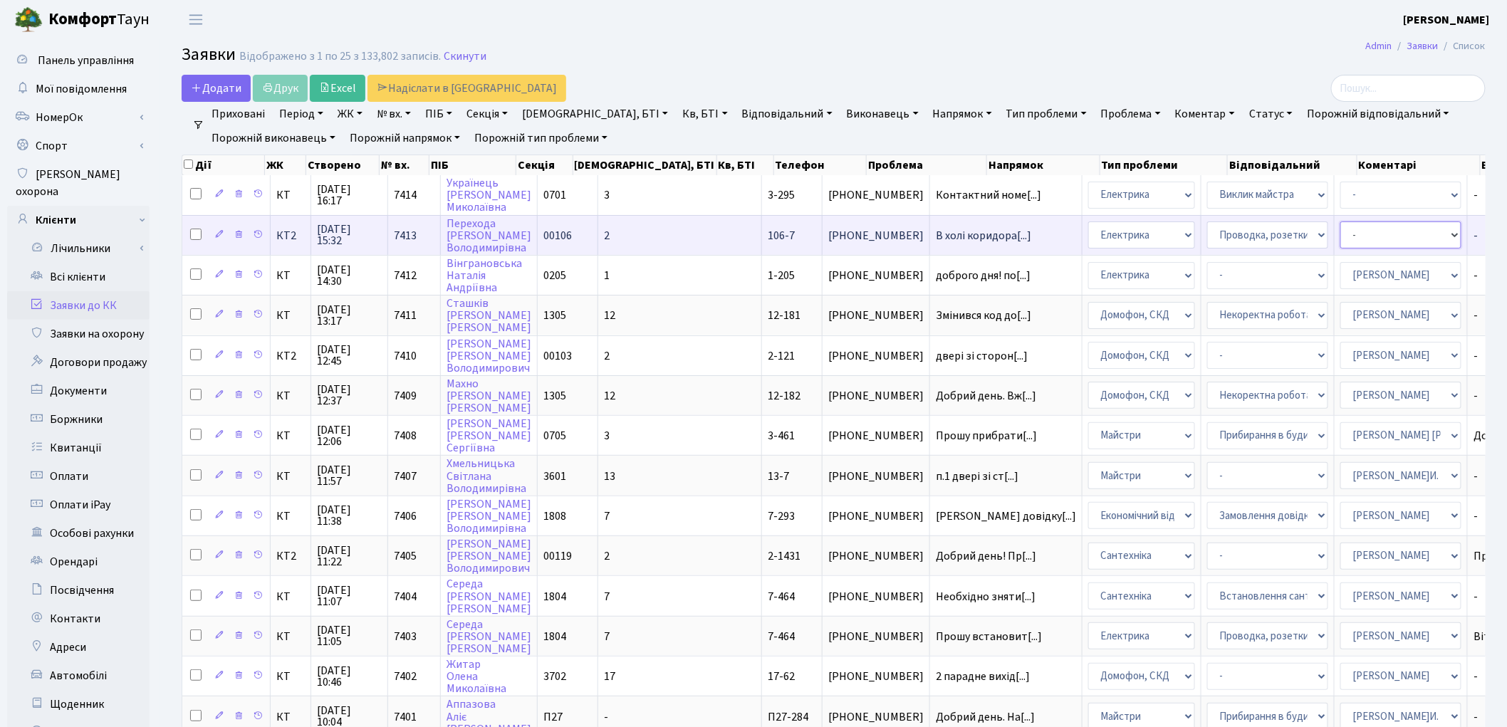
click at [1340, 230] on select "- Адміністратор ЖК КТ [PERSON_NAME] [PERSON_NAME] [PERSON_NAME]Ю. [PERSON_NAME]…" at bounding box center [1400, 235] width 121 height 27
select select "22"
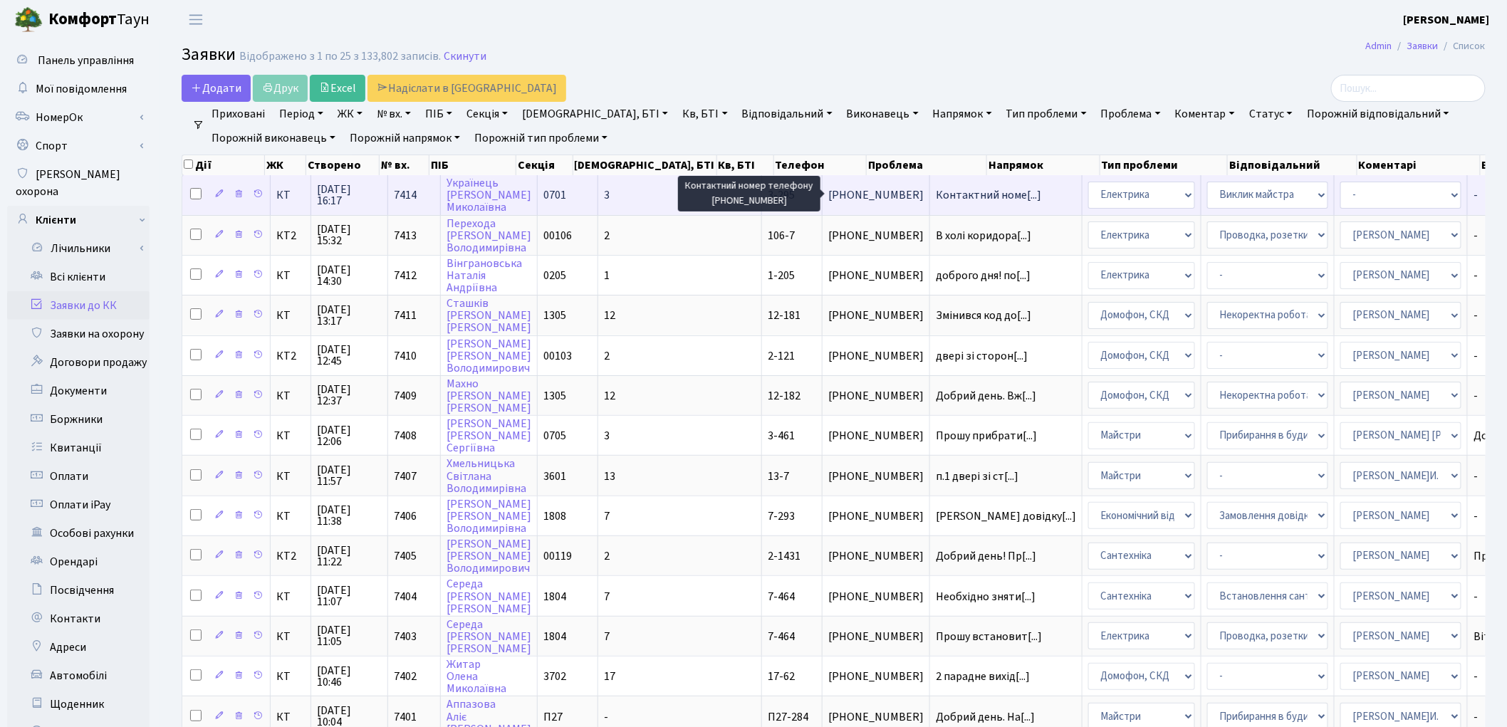
click at [936, 192] on span "Контактний номе[...]" at bounding box center [988, 195] width 105 height 16
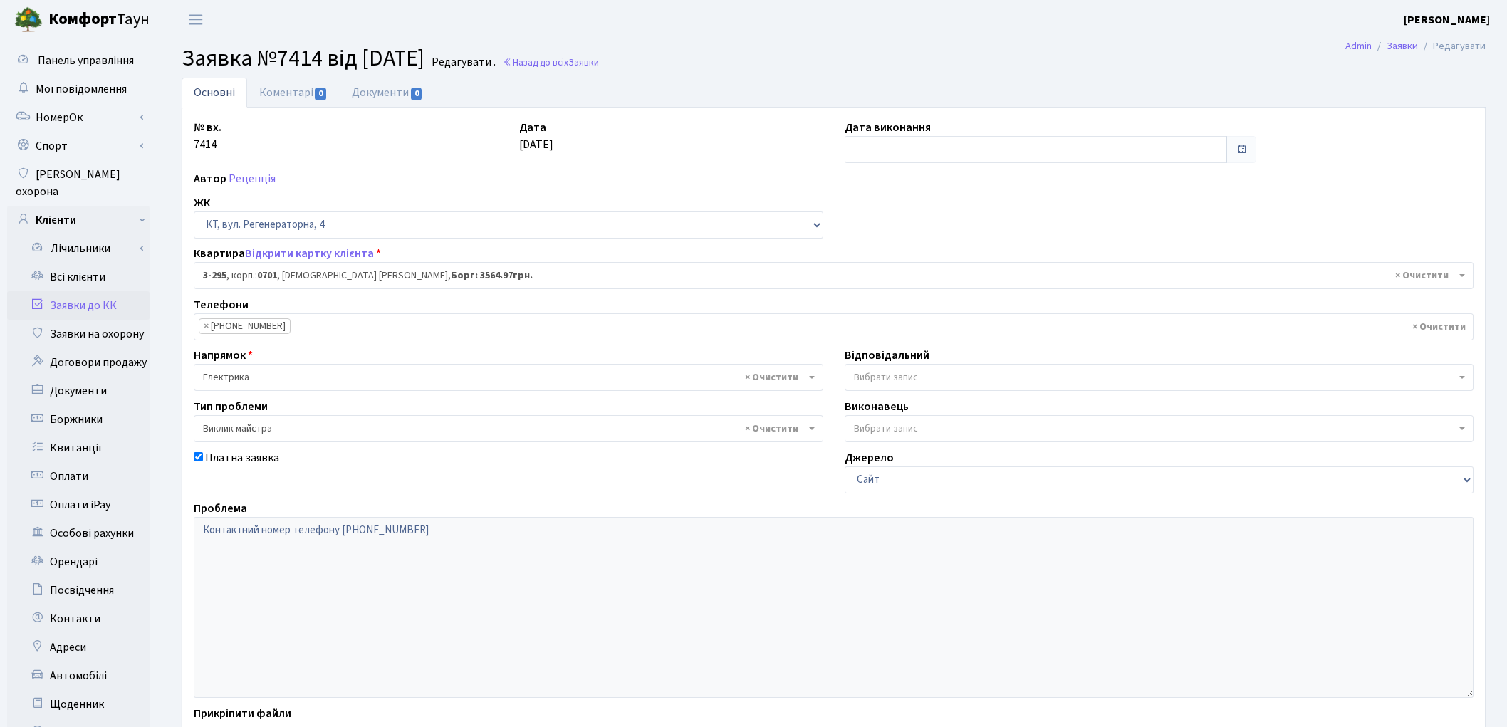
select select "1513"
select select "29"
click at [77, 291] on link "Заявки до КК" at bounding box center [78, 305] width 142 height 28
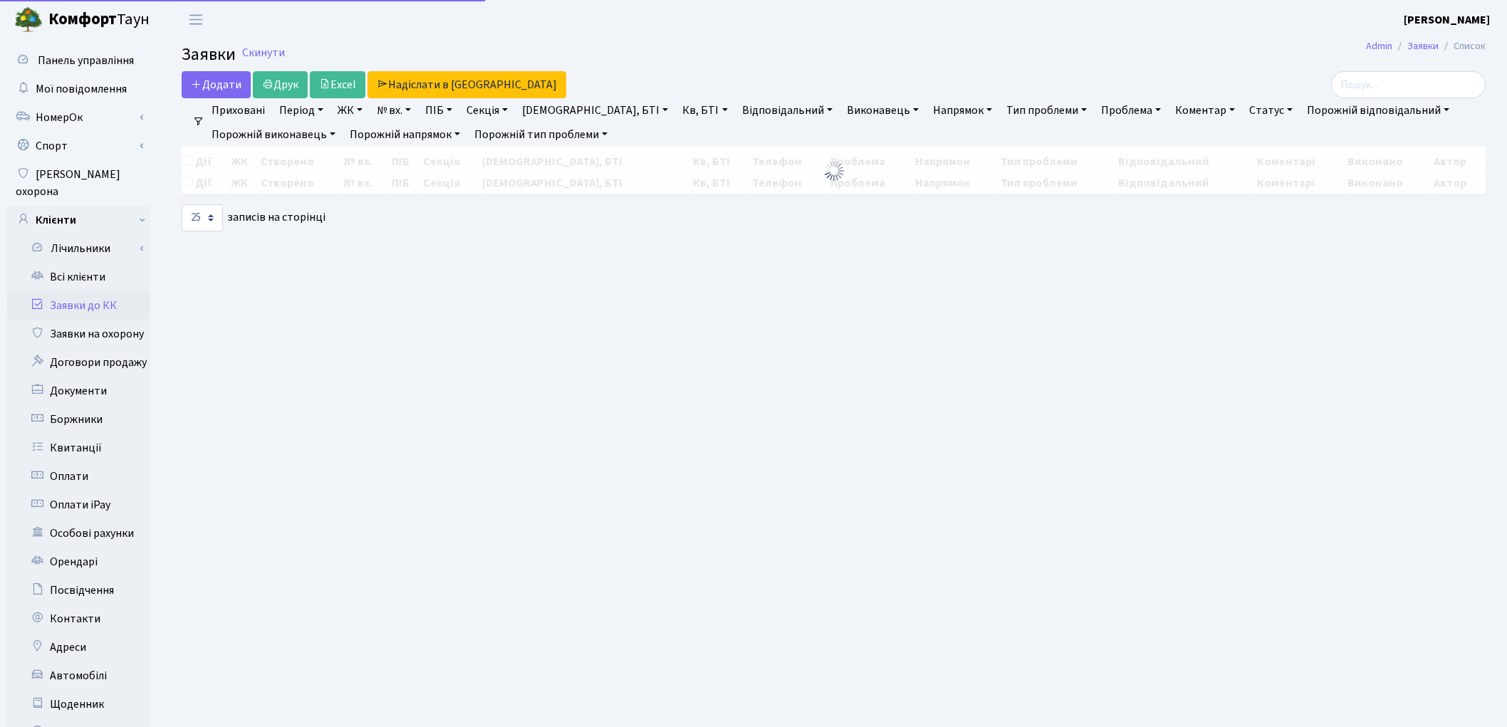
select select "25"
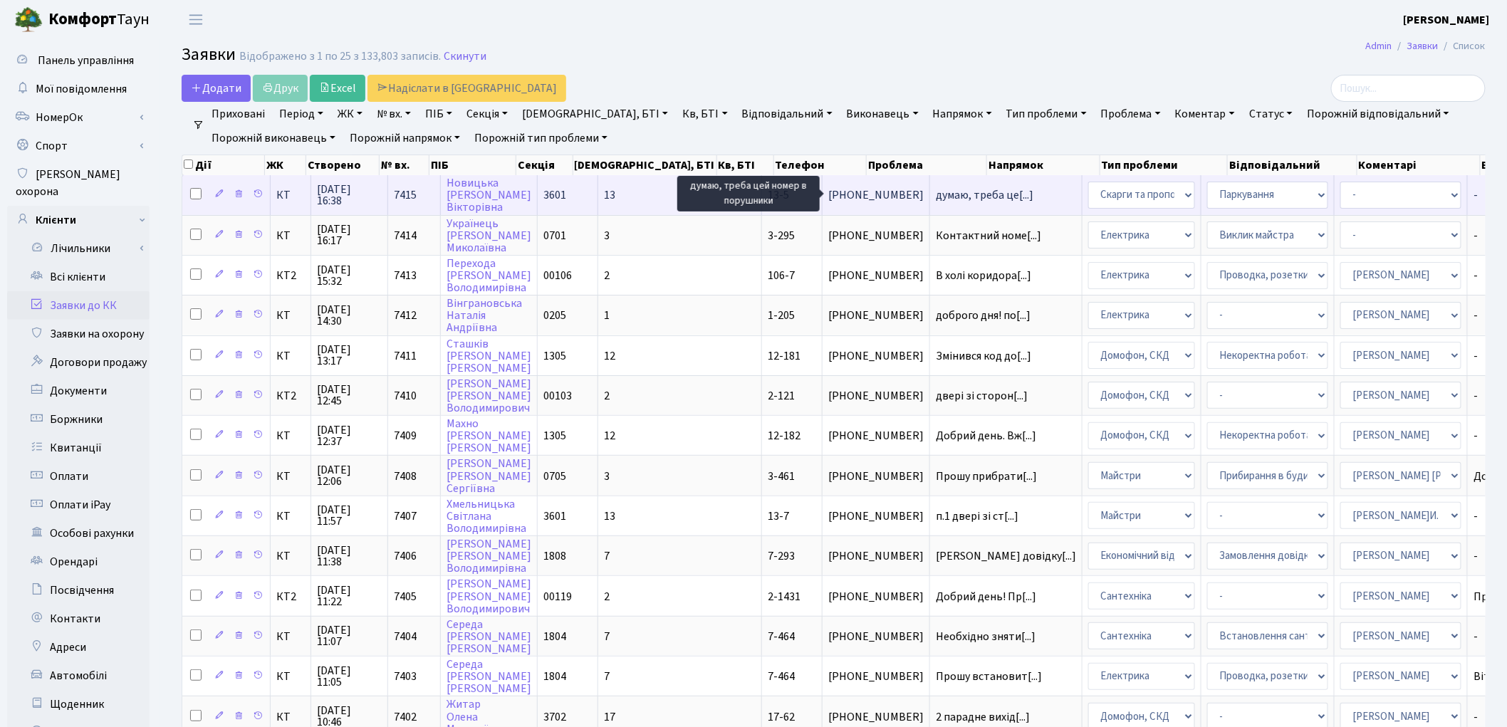
click at [936, 191] on span "думаю, треба це[...]" at bounding box center [985, 195] width 98 height 16
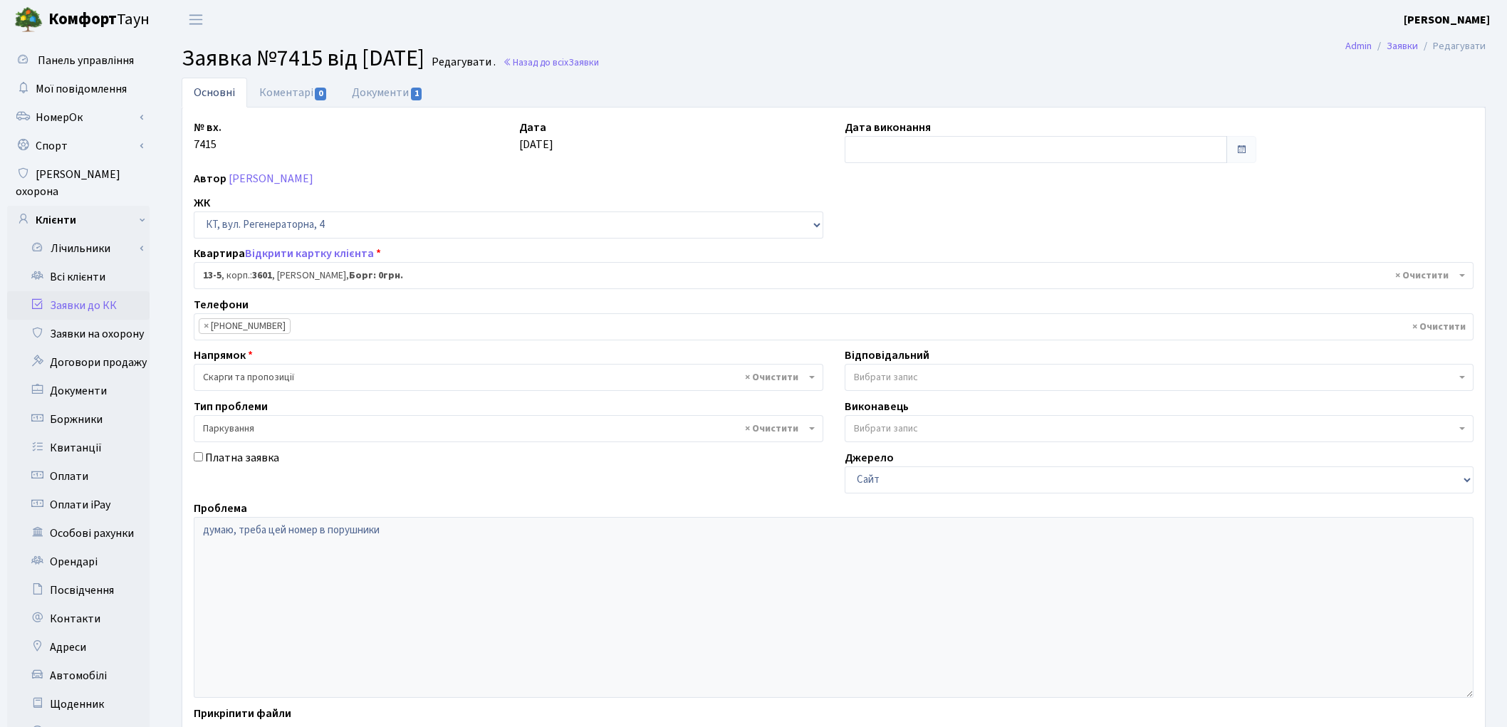
select select "7651"
select select "66"
click at [364, 98] on link "Документи 1" at bounding box center [387, 92] width 95 height 29
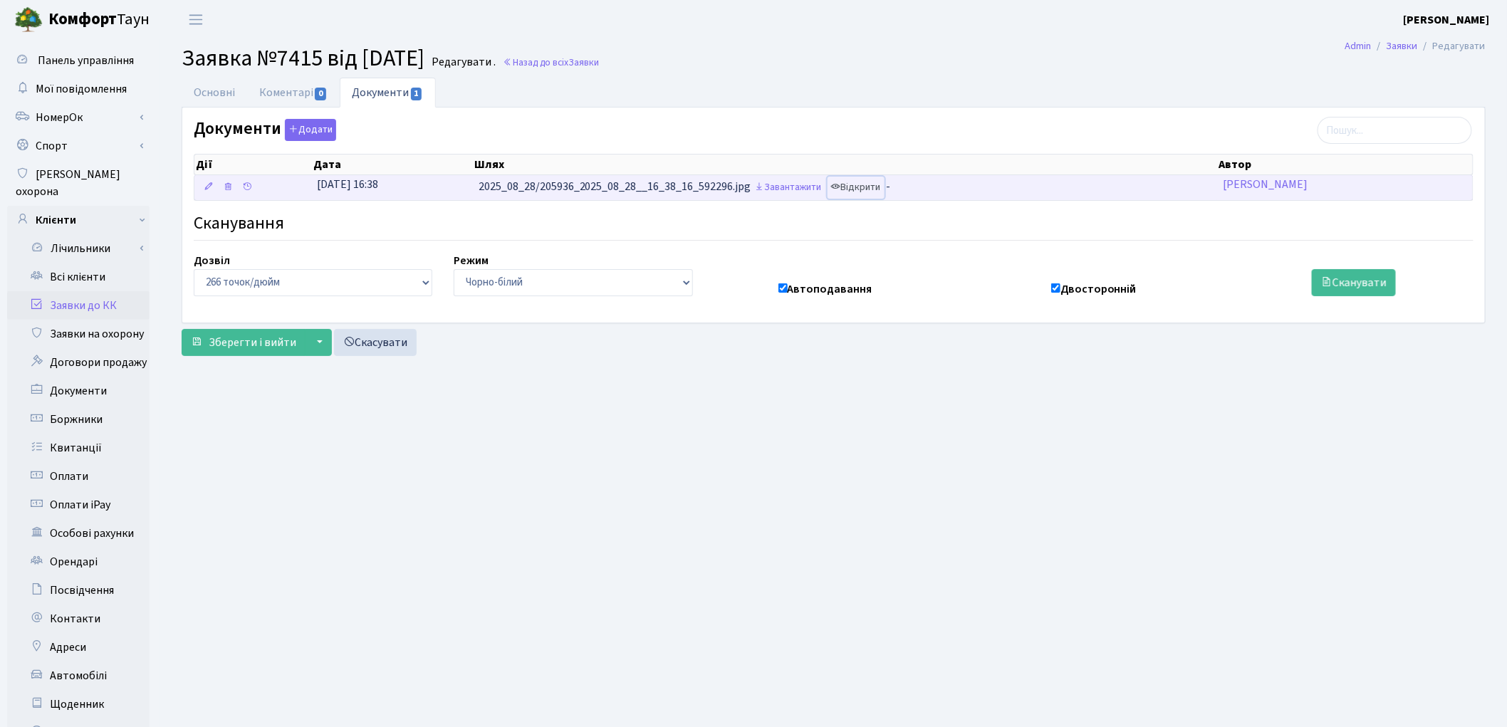
click at [863, 187] on link "Відкрити" at bounding box center [856, 188] width 57 height 22
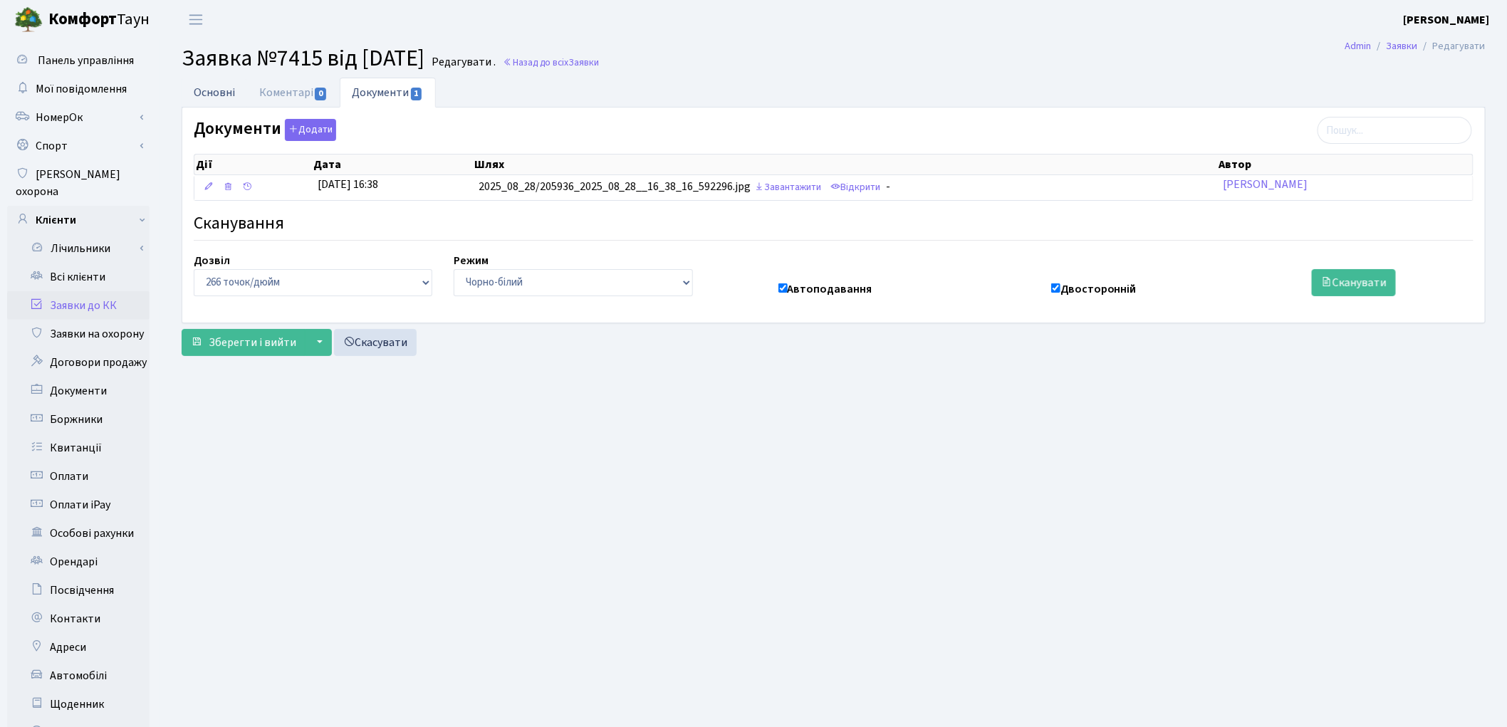
click at [207, 105] on link "Основні" at bounding box center [215, 92] width 66 height 29
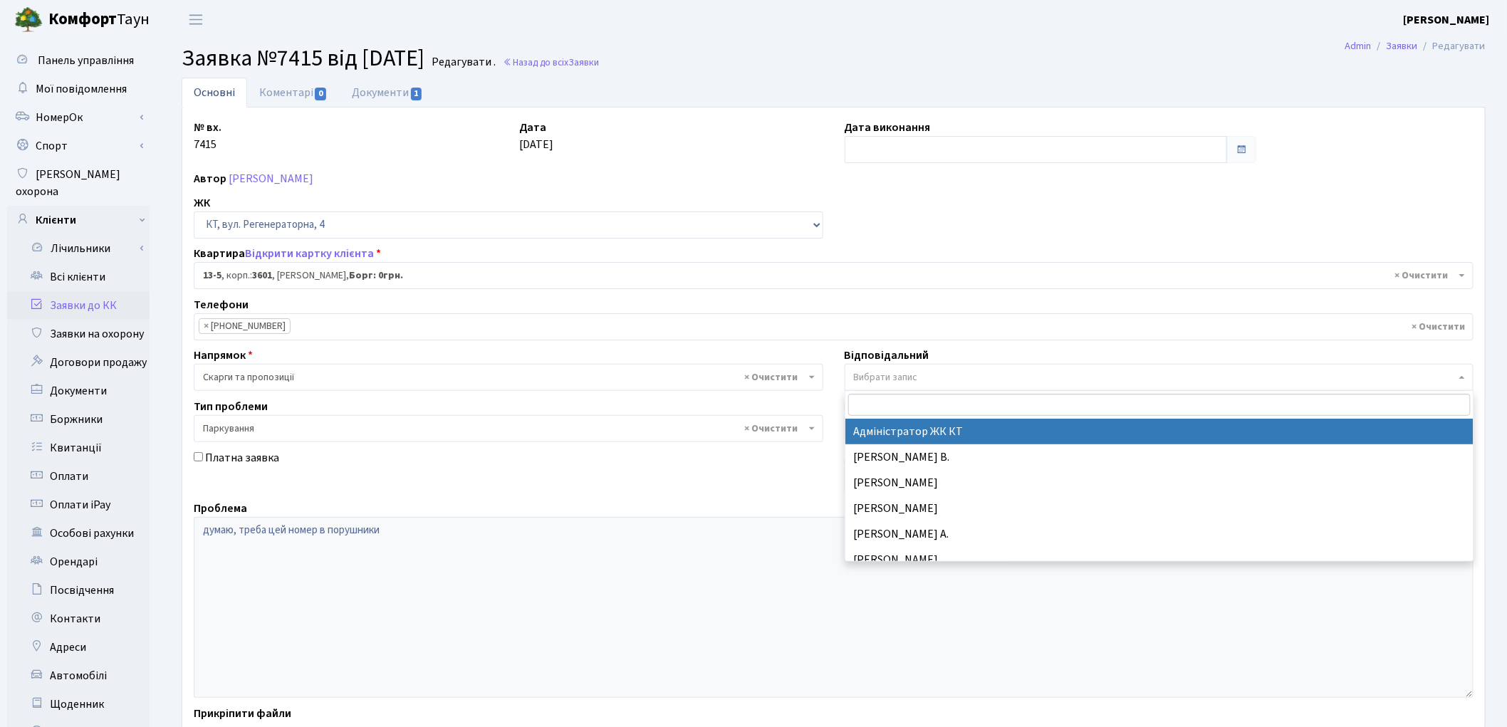
click at [952, 380] on span "Вибрати запис" at bounding box center [1155, 377] width 603 height 14
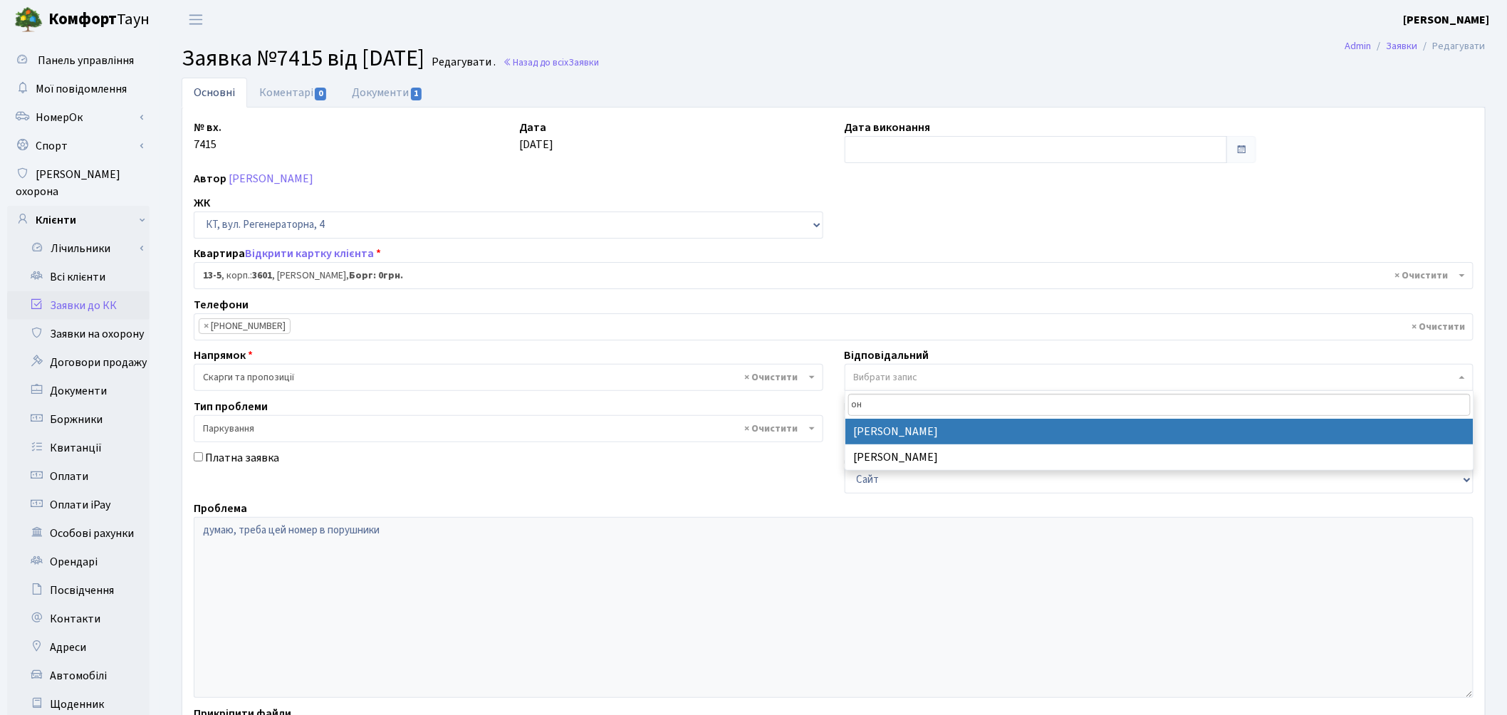
type input "он"
select select "82"
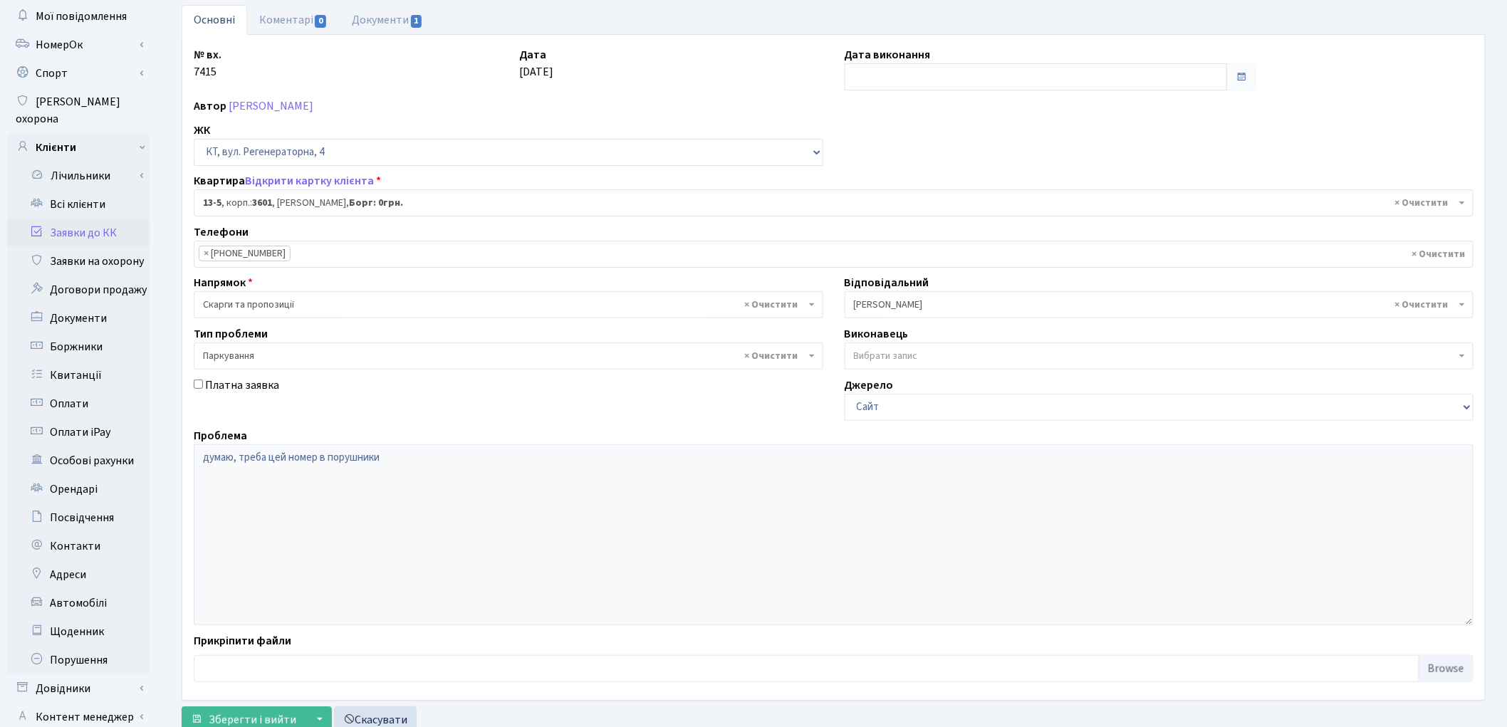
scroll to position [159, 0]
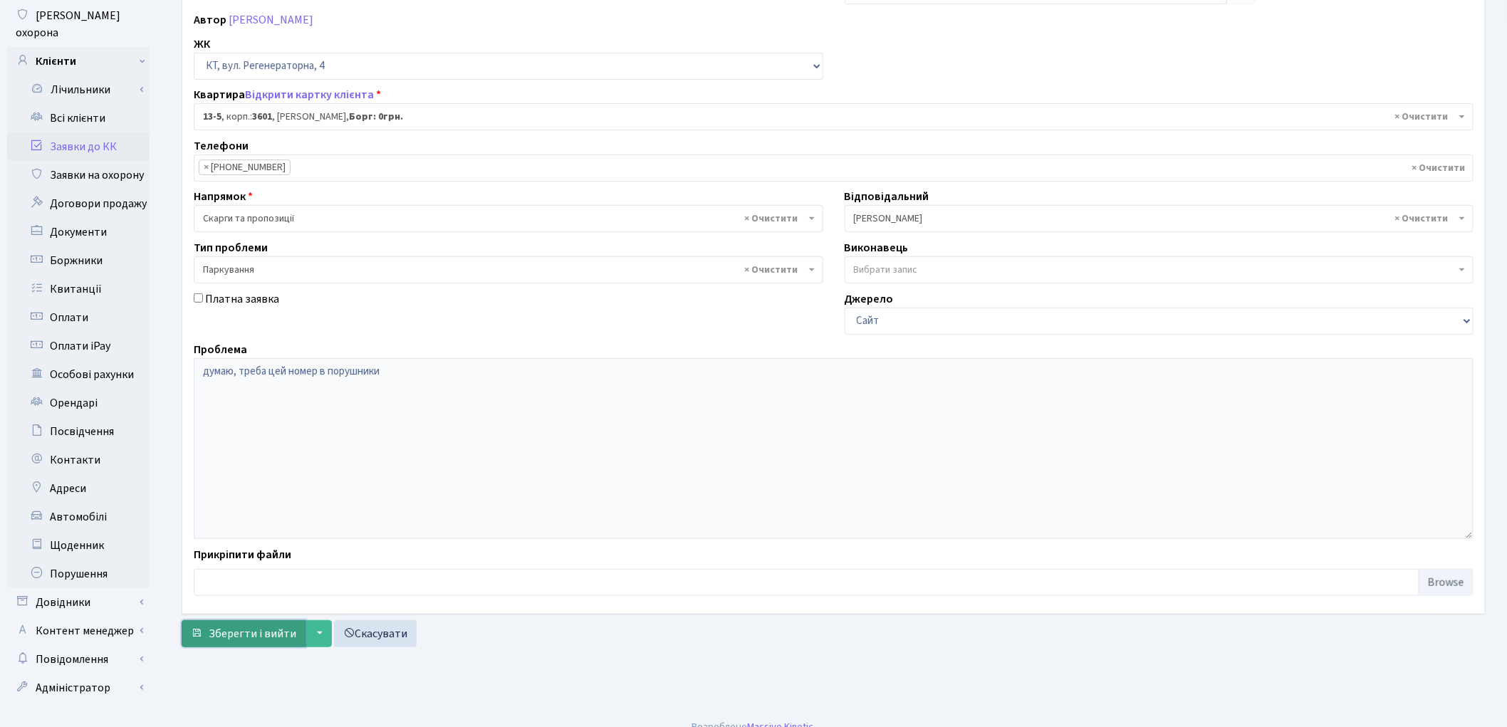
click at [267, 630] on span "Зберегти і вийти" at bounding box center [253, 634] width 88 height 16
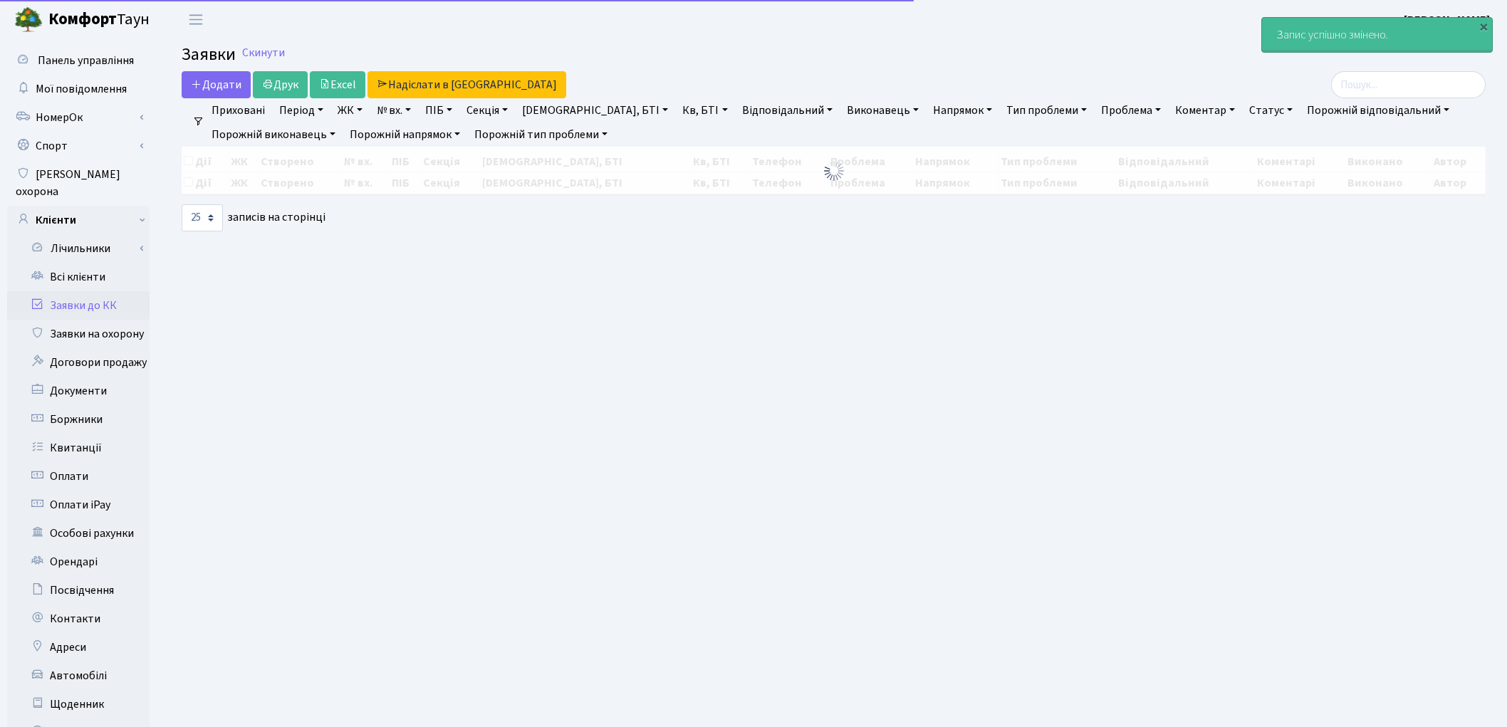
select select "25"
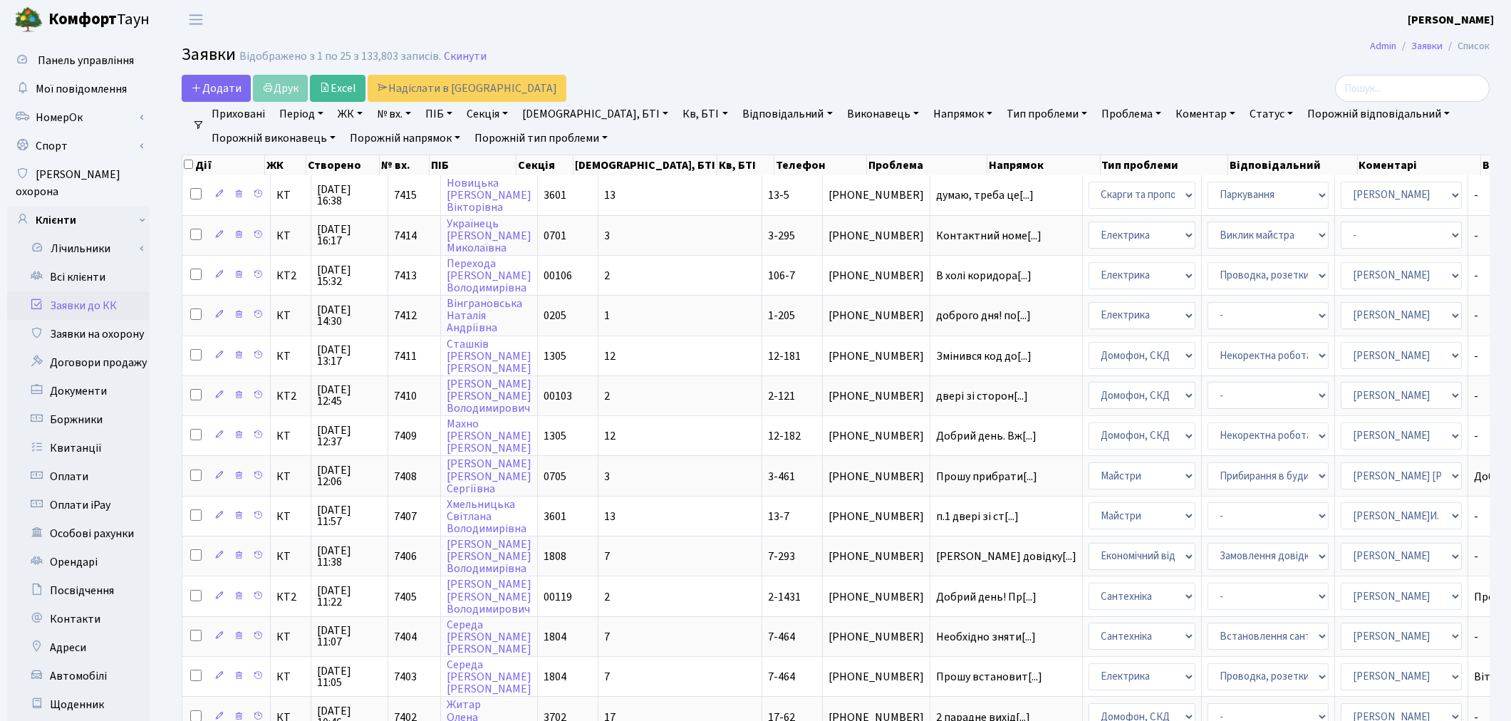
click at [429, 40] on main "Admin Заявки Список Заявки Відображено з 1 по 25 з 133,803 записів. Скинути Дод…" at bounding box center [835, 638] width 1350 height 1199
